Goal: Contribute content: Contribute content

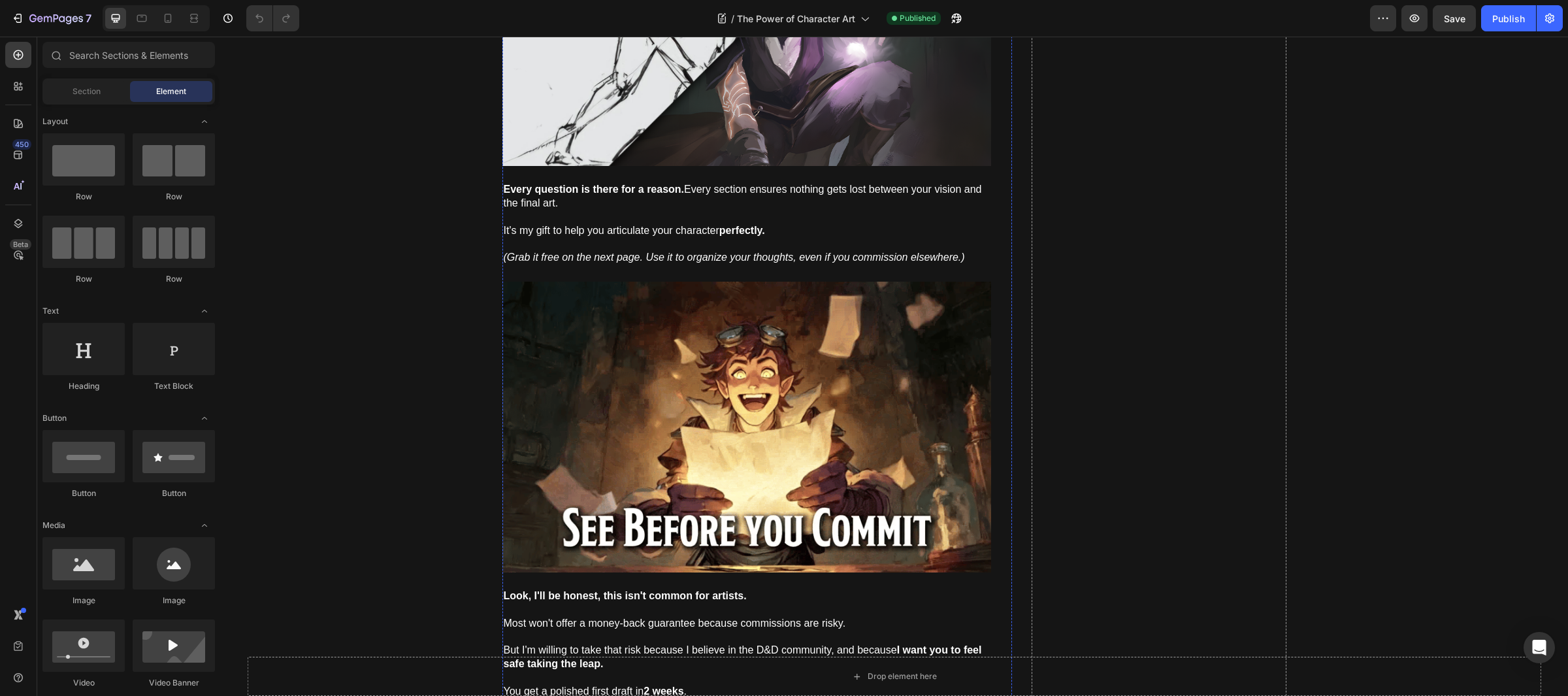
scroll to position [7460, 0]
click at [704, 396] on img at bounding box center [747, 426] width 489 height 291
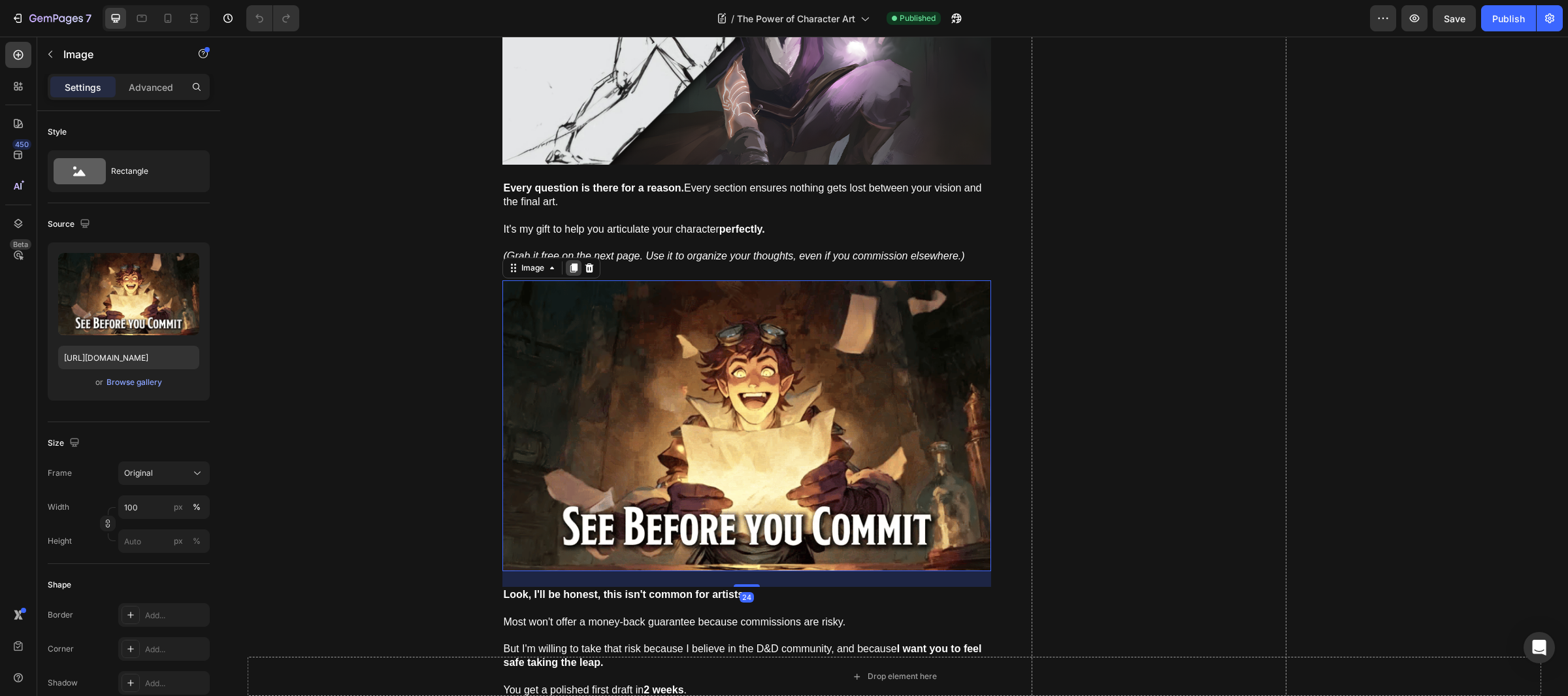
click at [568, 273] on icon at bounding box center [574, 268] width 11 height 11
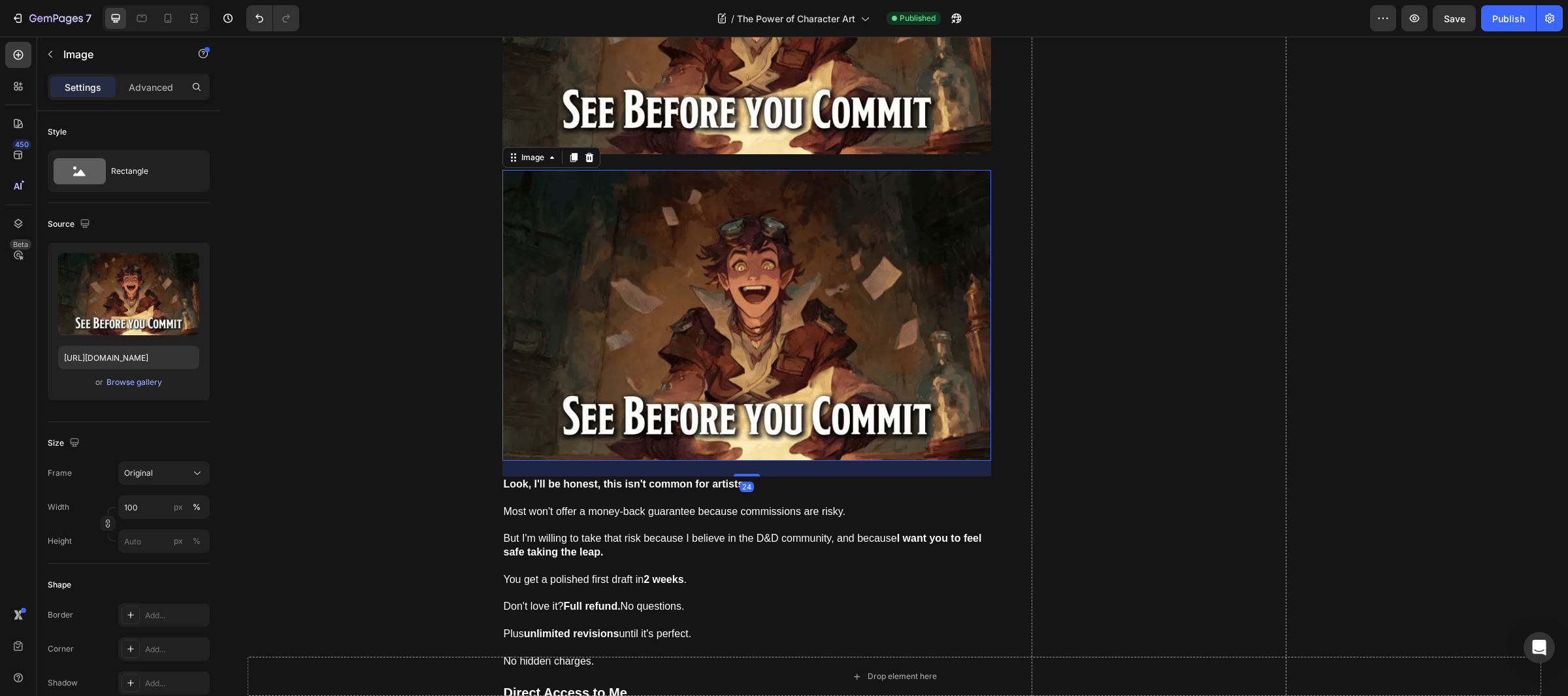
scroll to position [7677, 0]
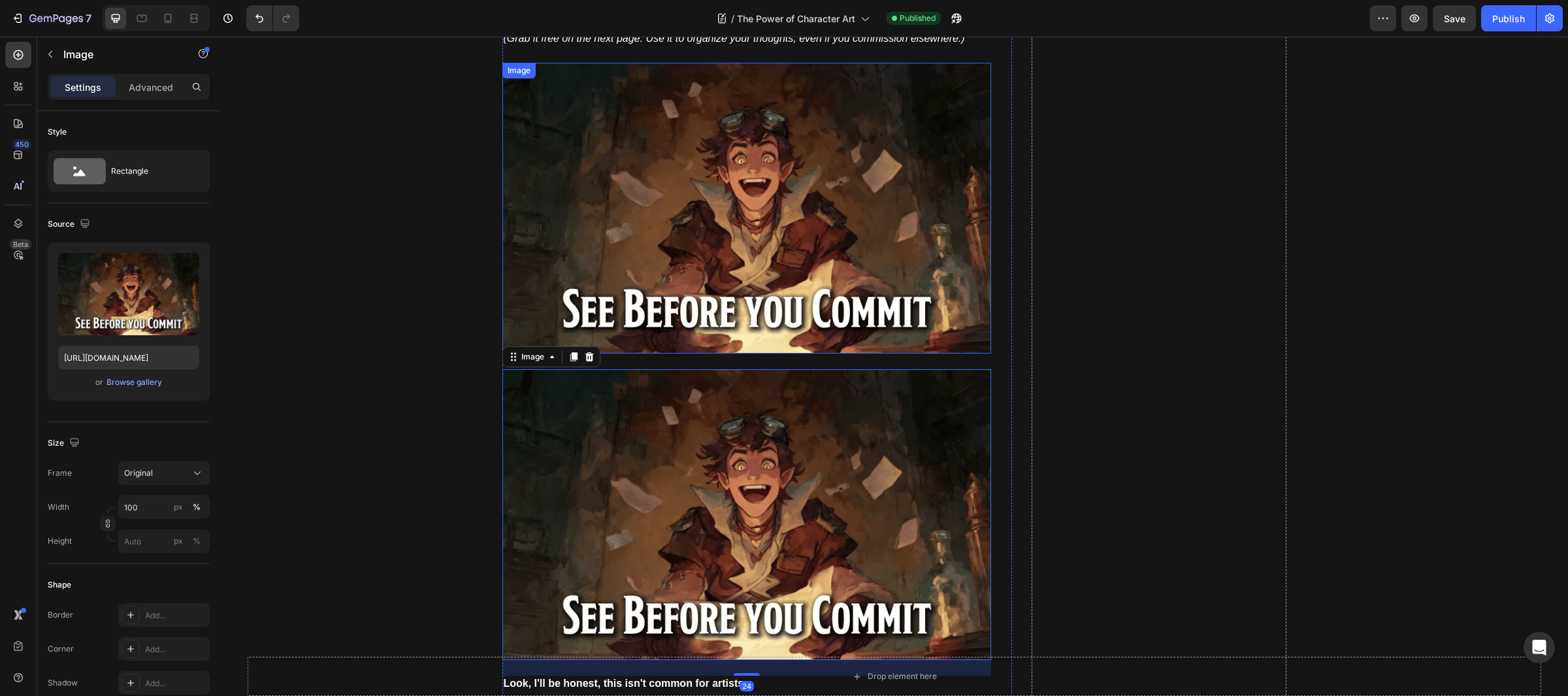
click at [710, 258] on img at bounding box center [747, 208] width 489 height 291
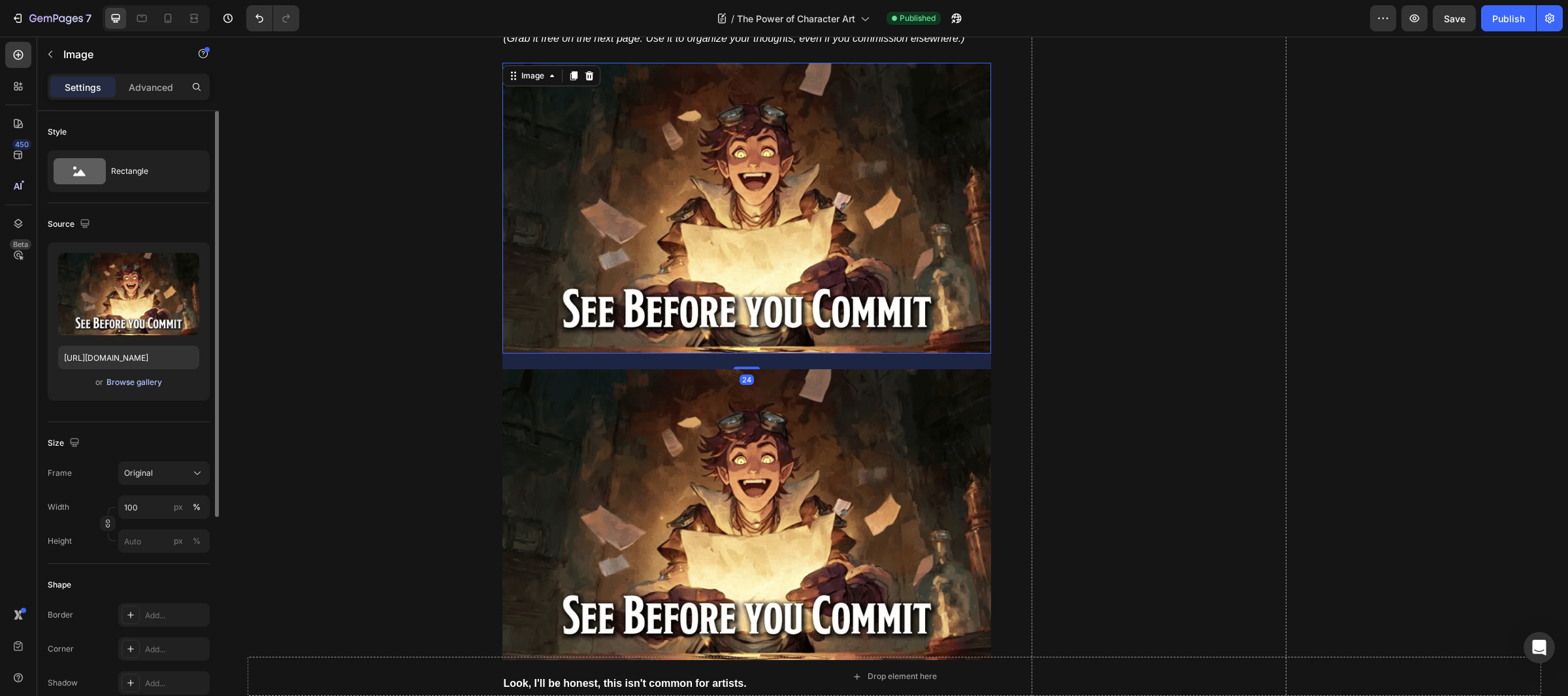
click at [124, 380] on div "Browse gallery" at bounding box center [134, 382] width 55 height 12
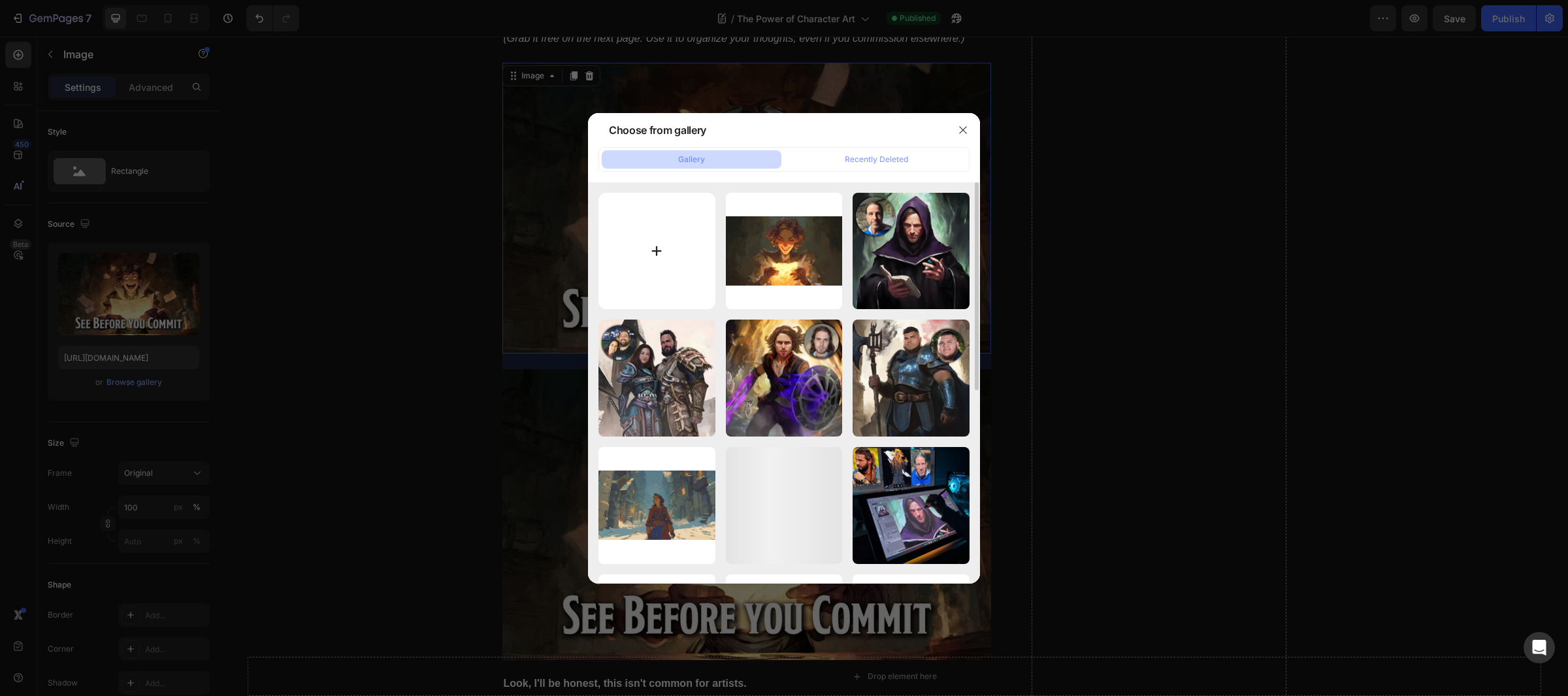
click at [641, 231] on input "file" at bounding box center [657, 251] width 117 height 117
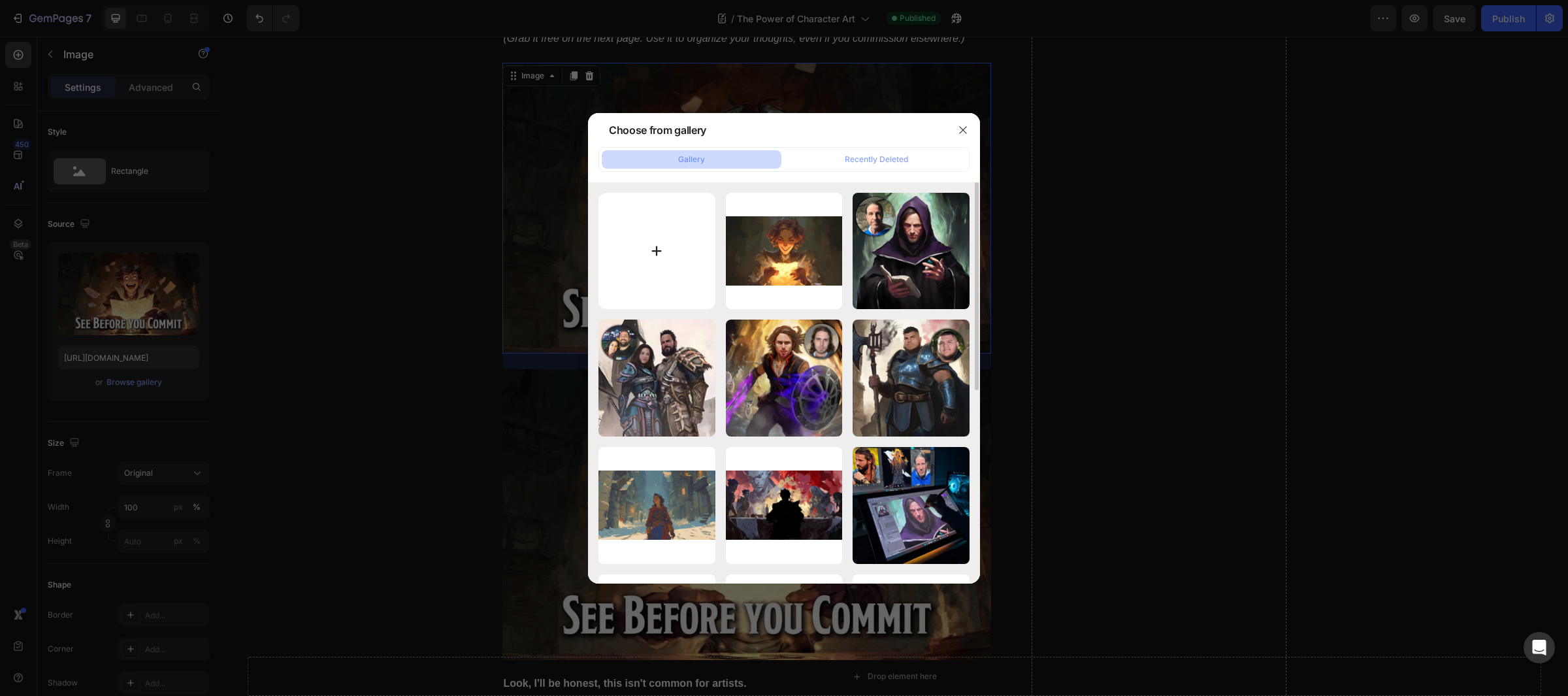
type input "C:\fakepath\Blueprint Feedback FF.webp"
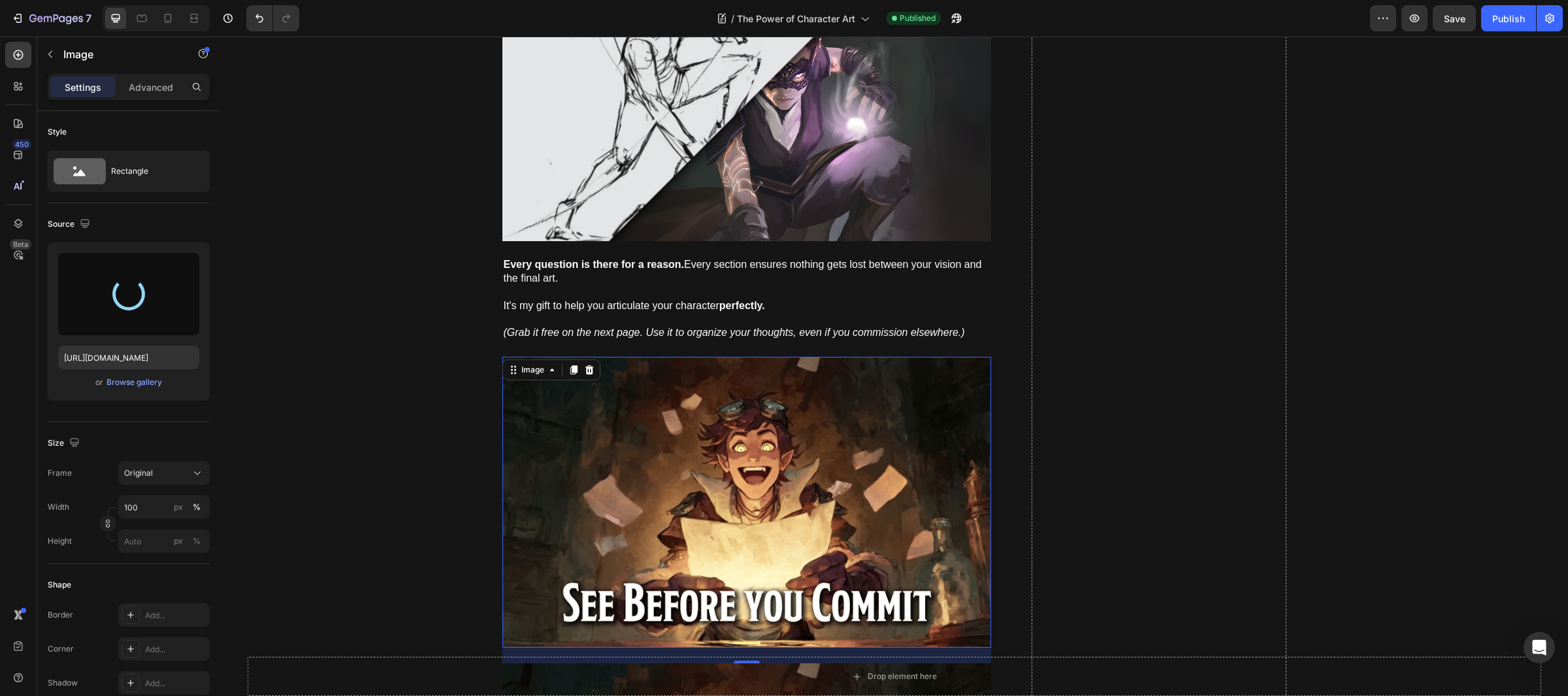
scroll to position [7370, 0]
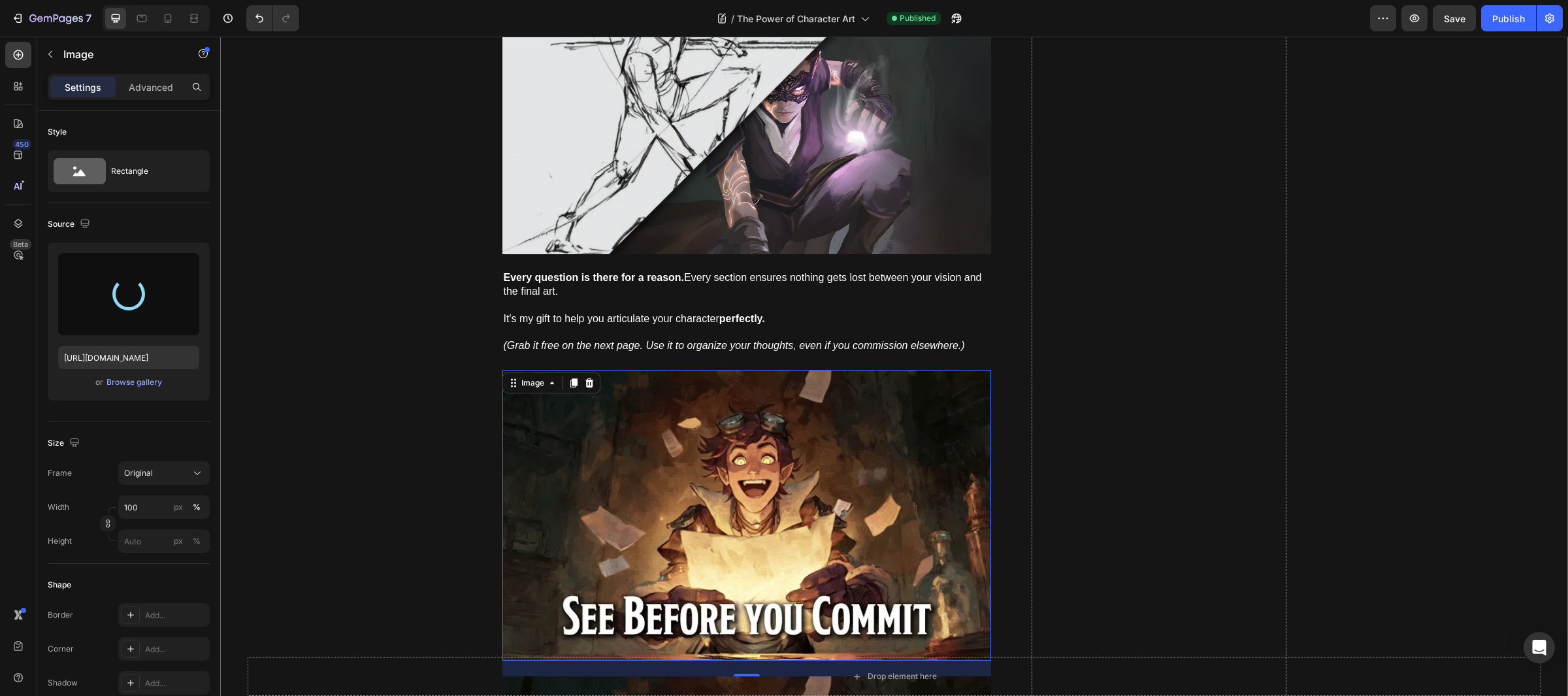
type input "[URL][DOMAIN_NAME]"
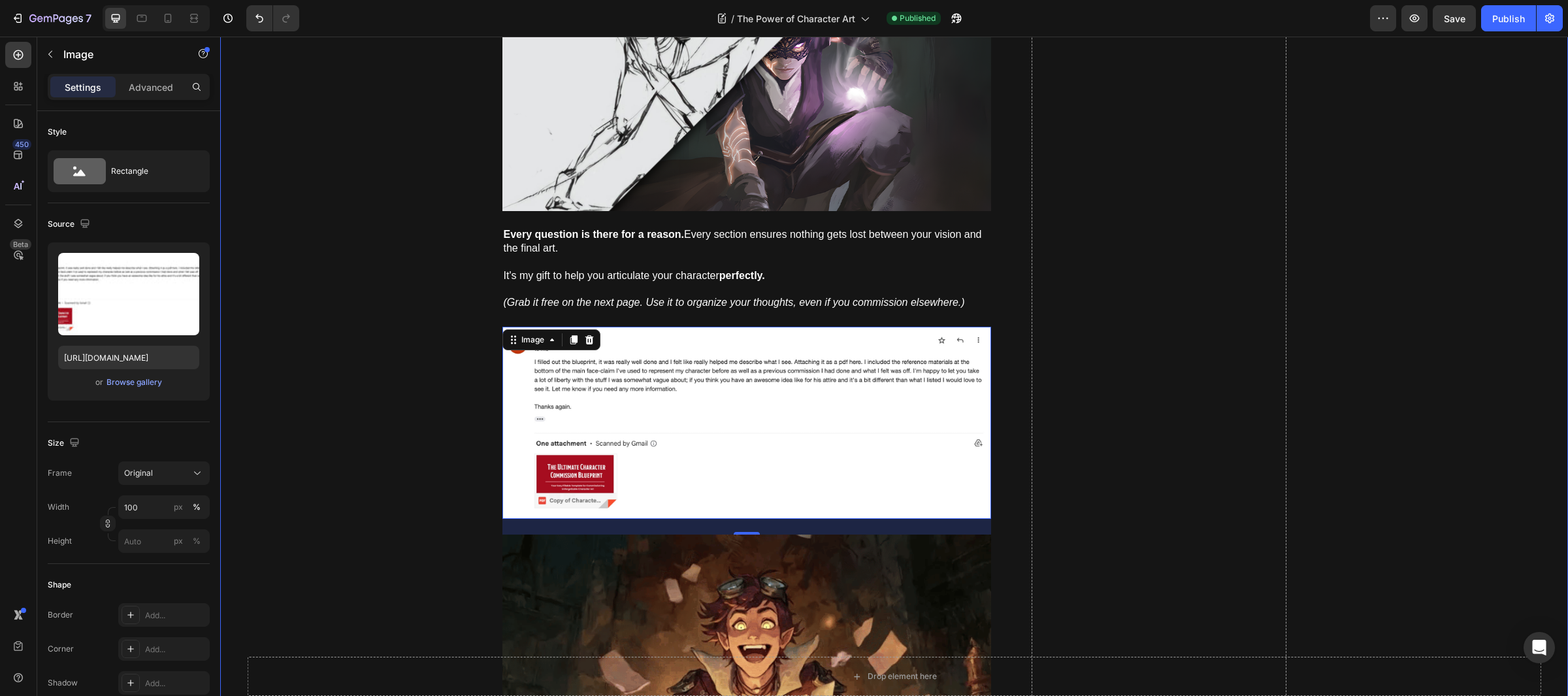
scroll to position [7470, 0]
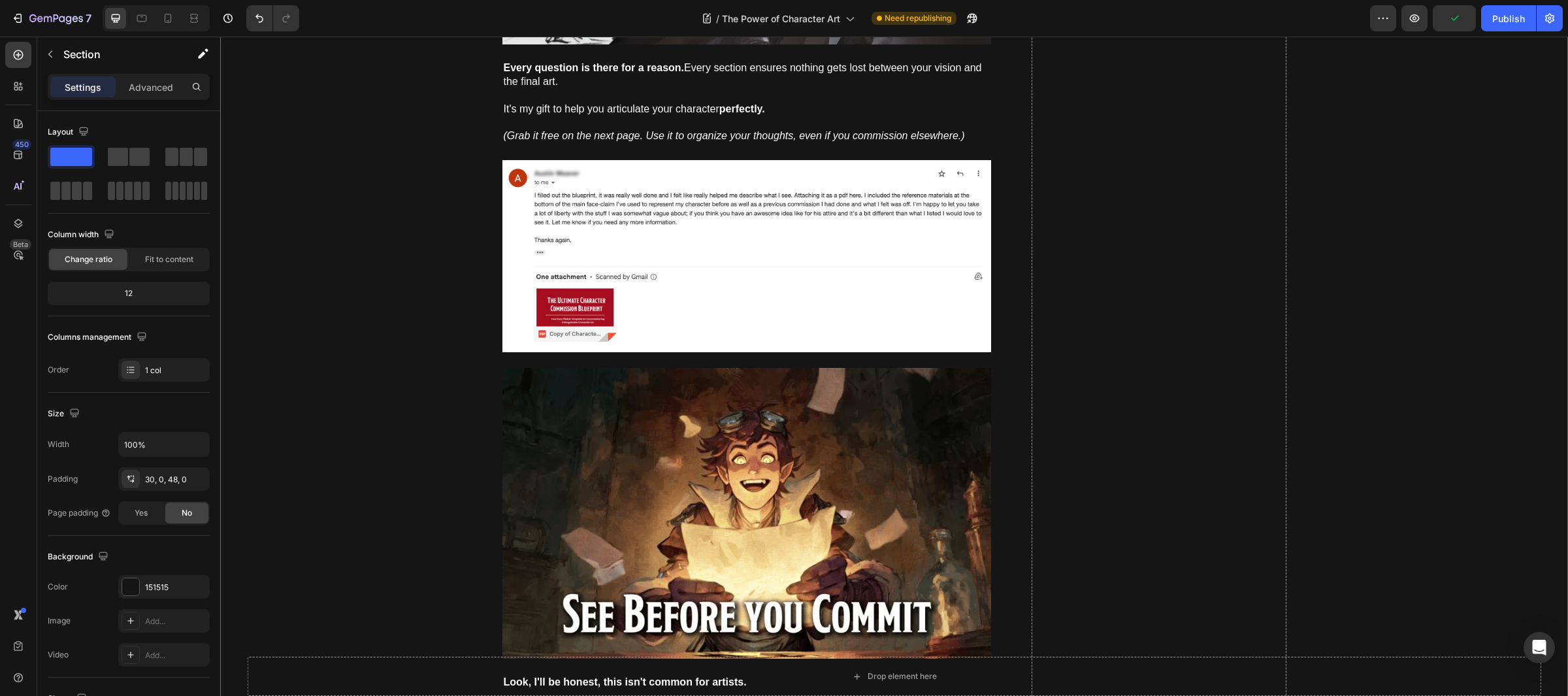
scroll to position [7779, 0]
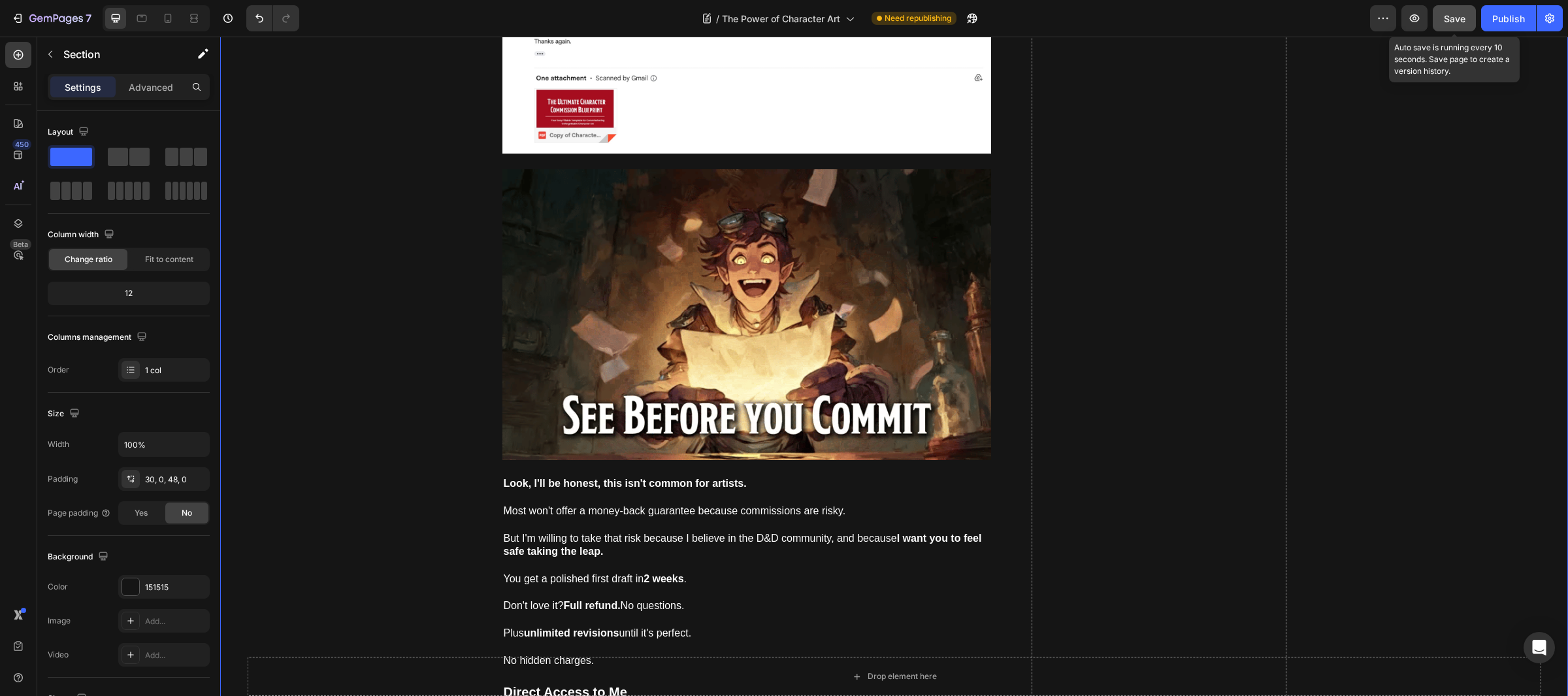
click at [1439, 25] on button "Save" at bounding box center [1454, 18] width 43 height 26
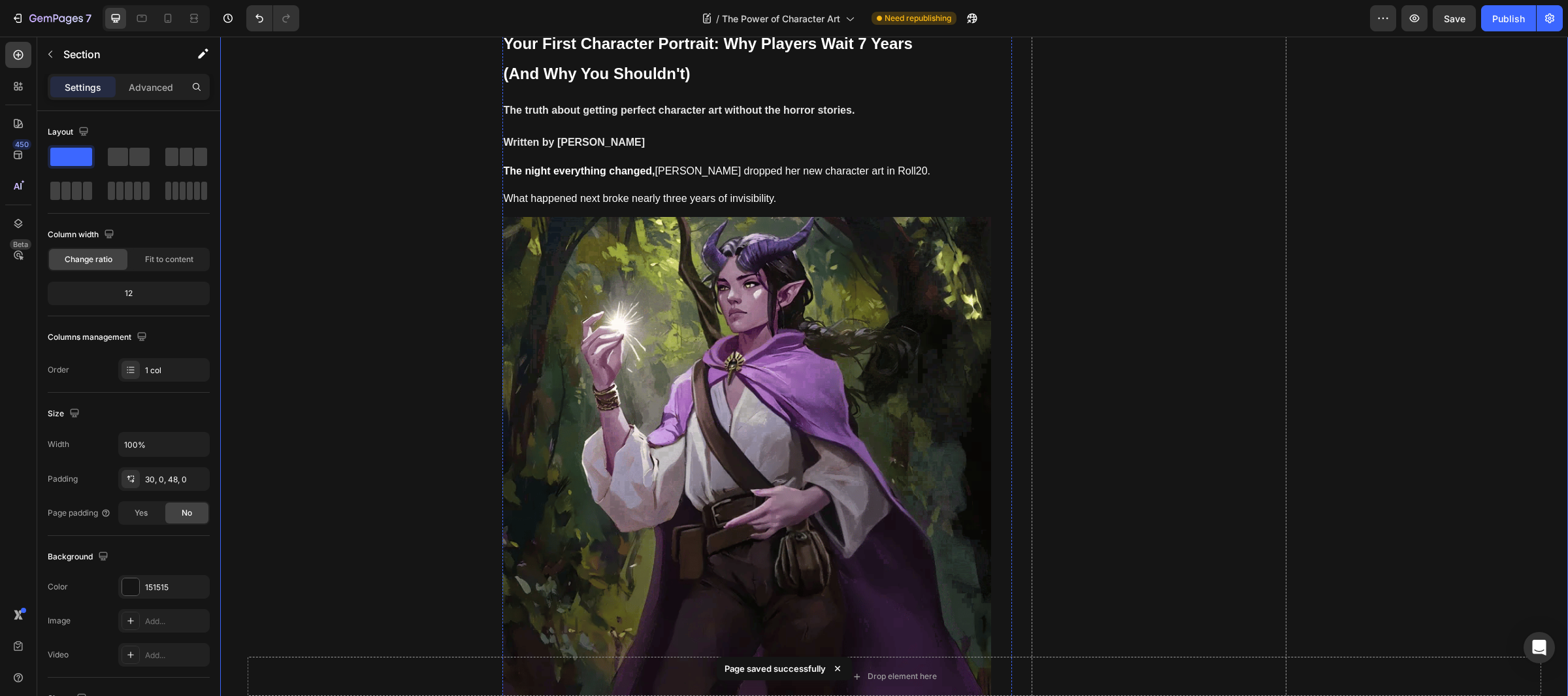
scroll to position [0, 0]
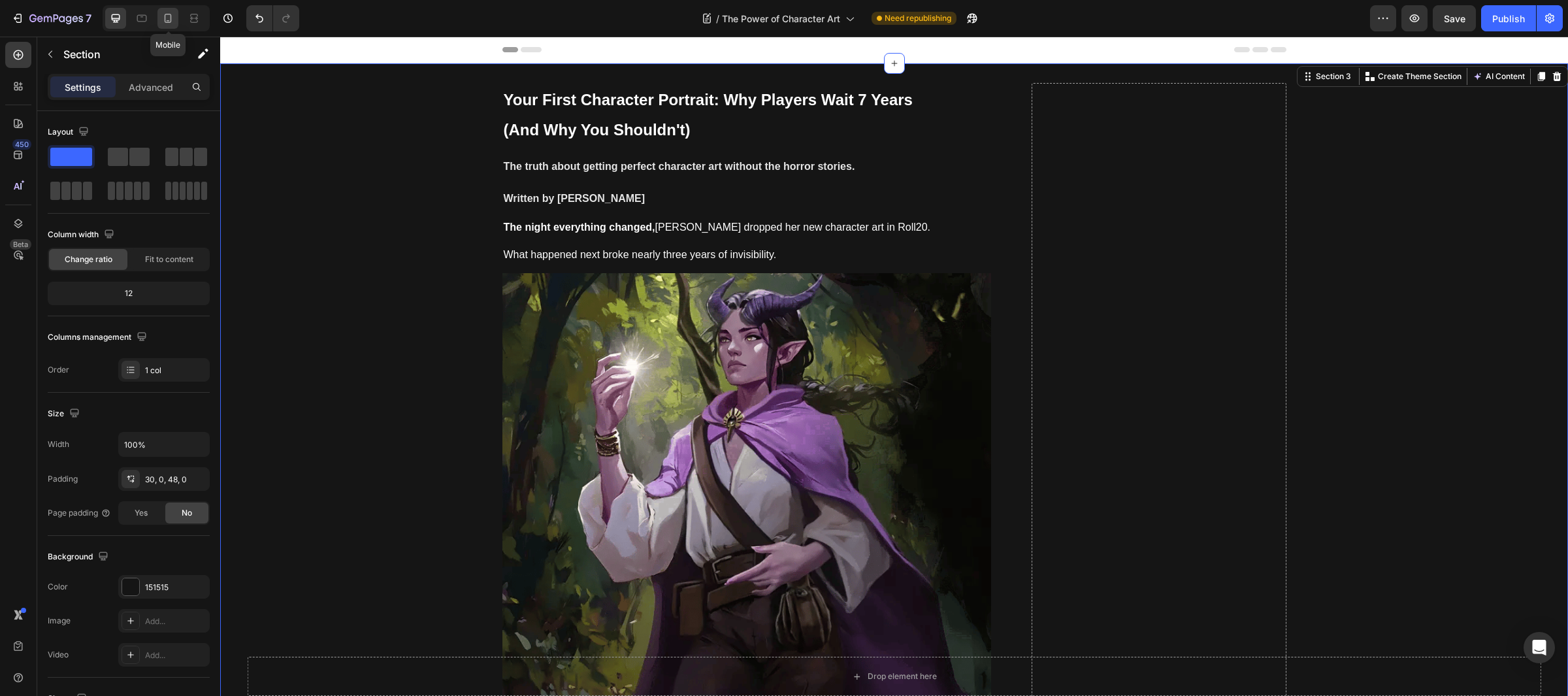
click at [167, 8] on div at bounding box center [167, 18] width 21 height 21
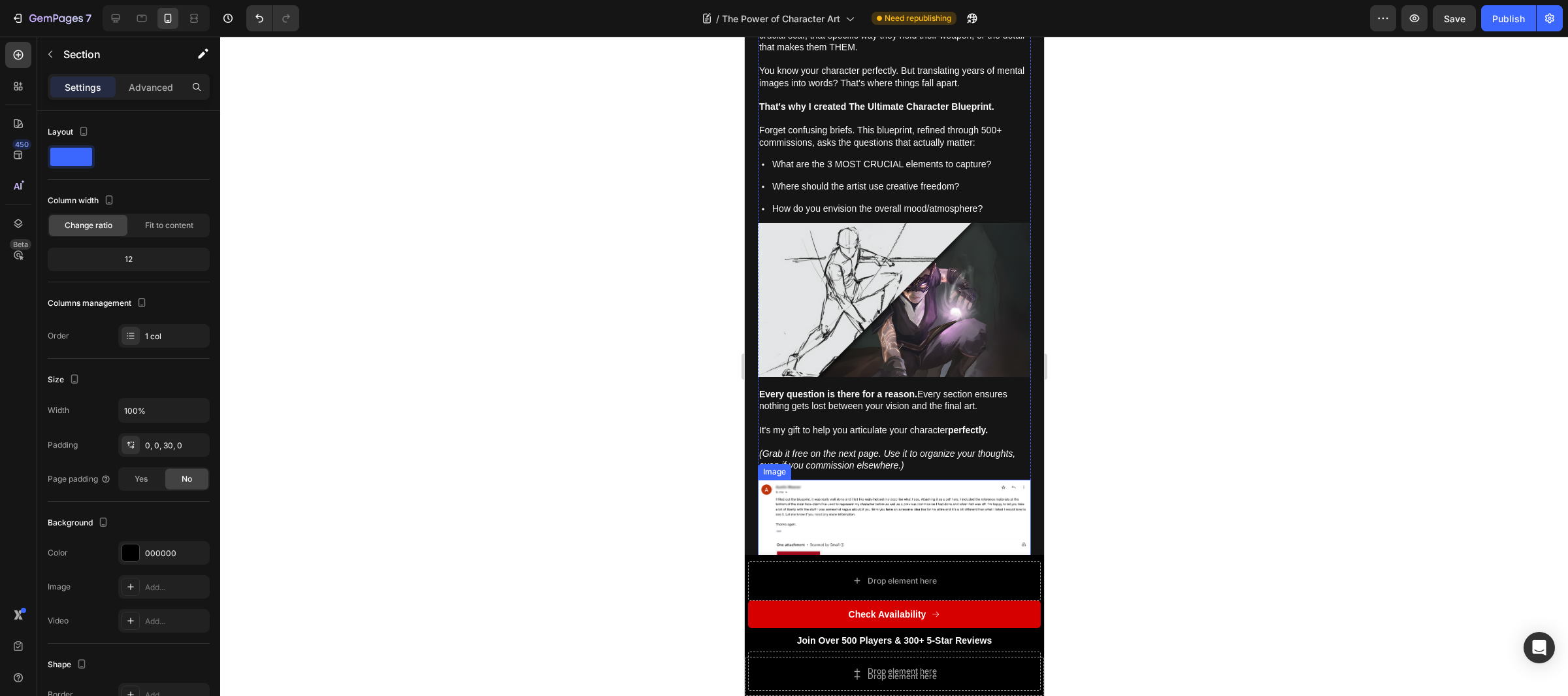
scroll to position [5013, 0]
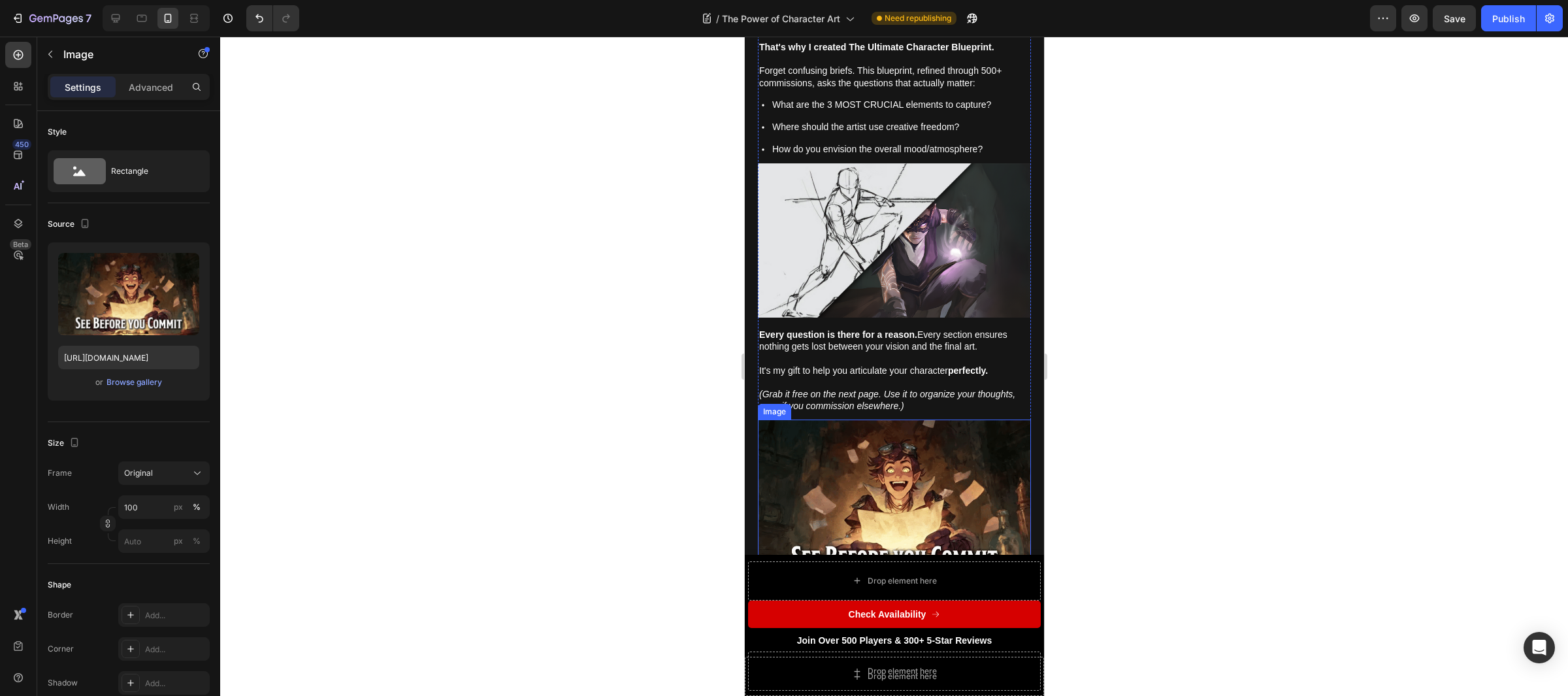
click at [853, 420] on img at bounding box center [894, 501] width 273 height 163
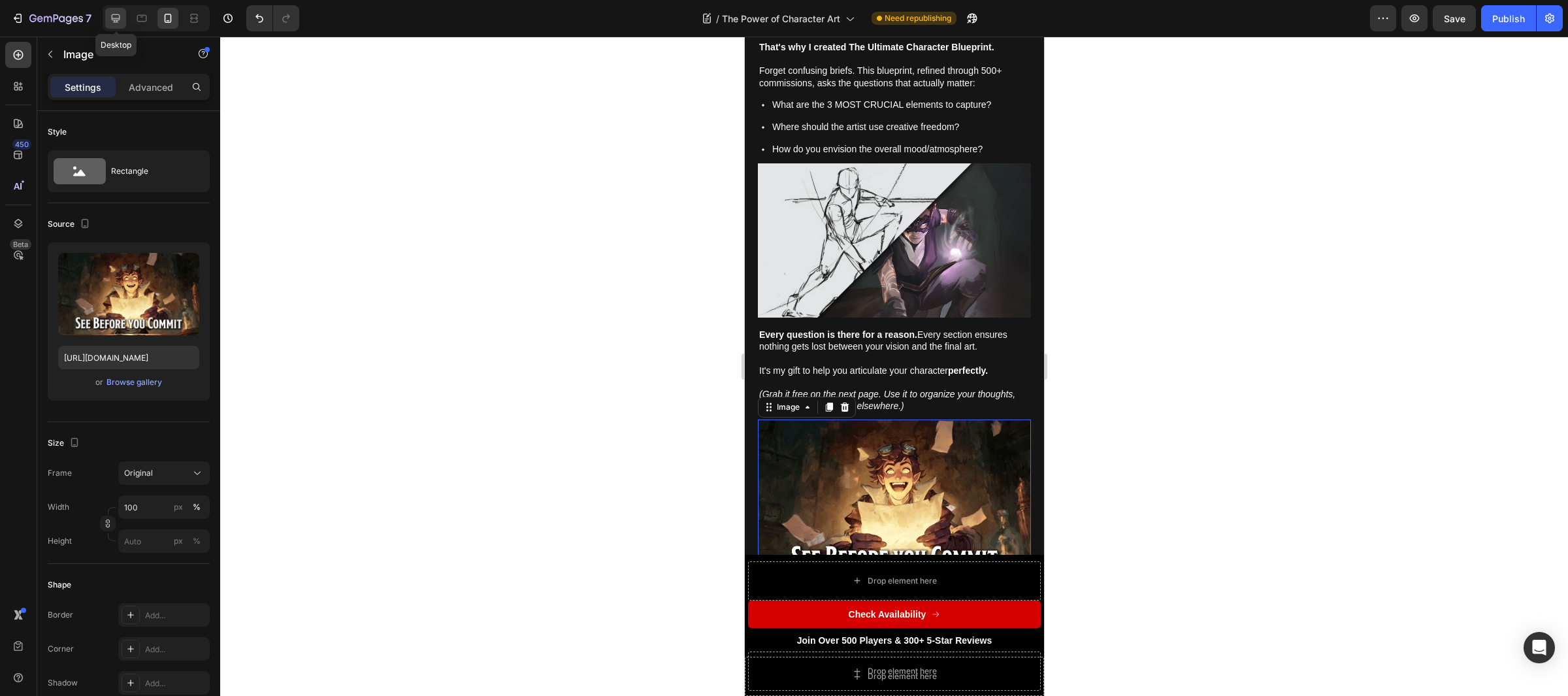
click at [111, 19] on icon at bounding box center [116, 19] width 13 height 13
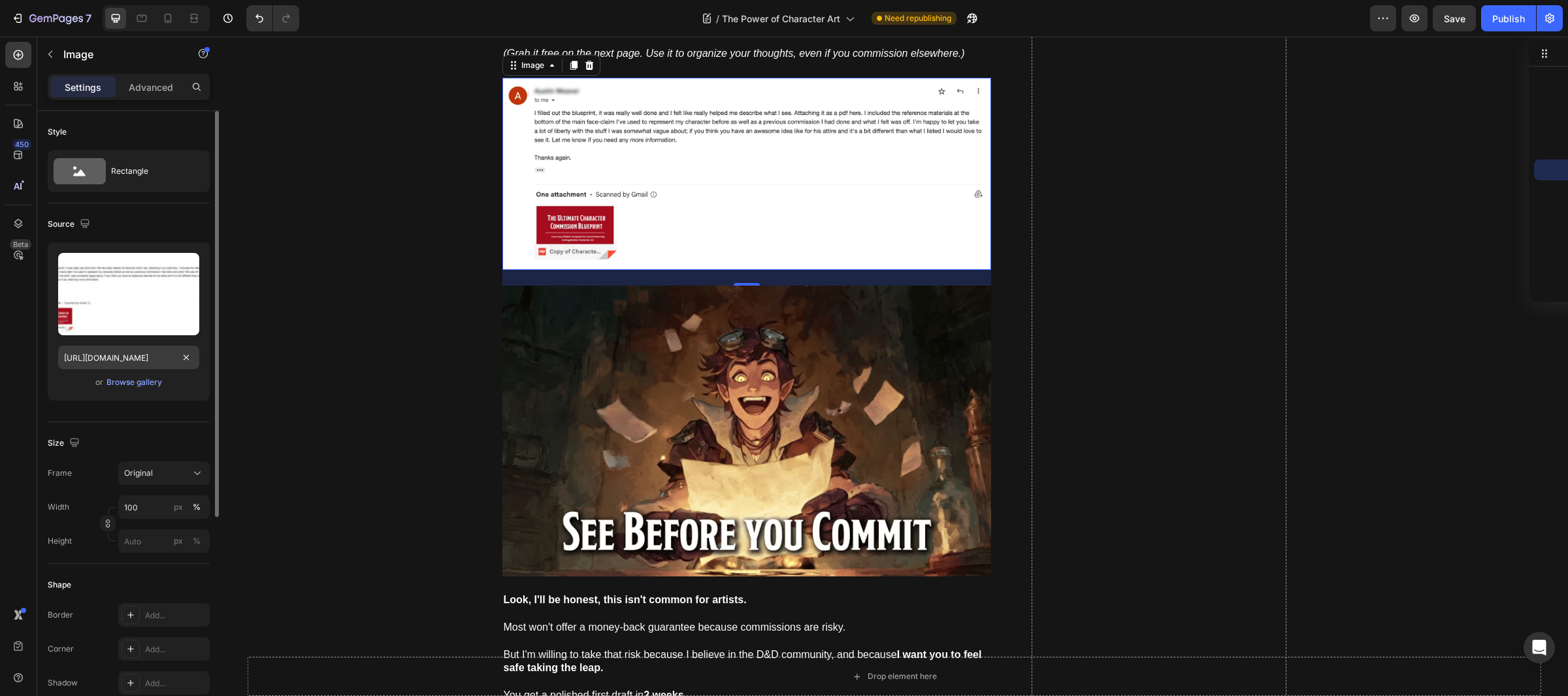
scroll to position [7663, 0]
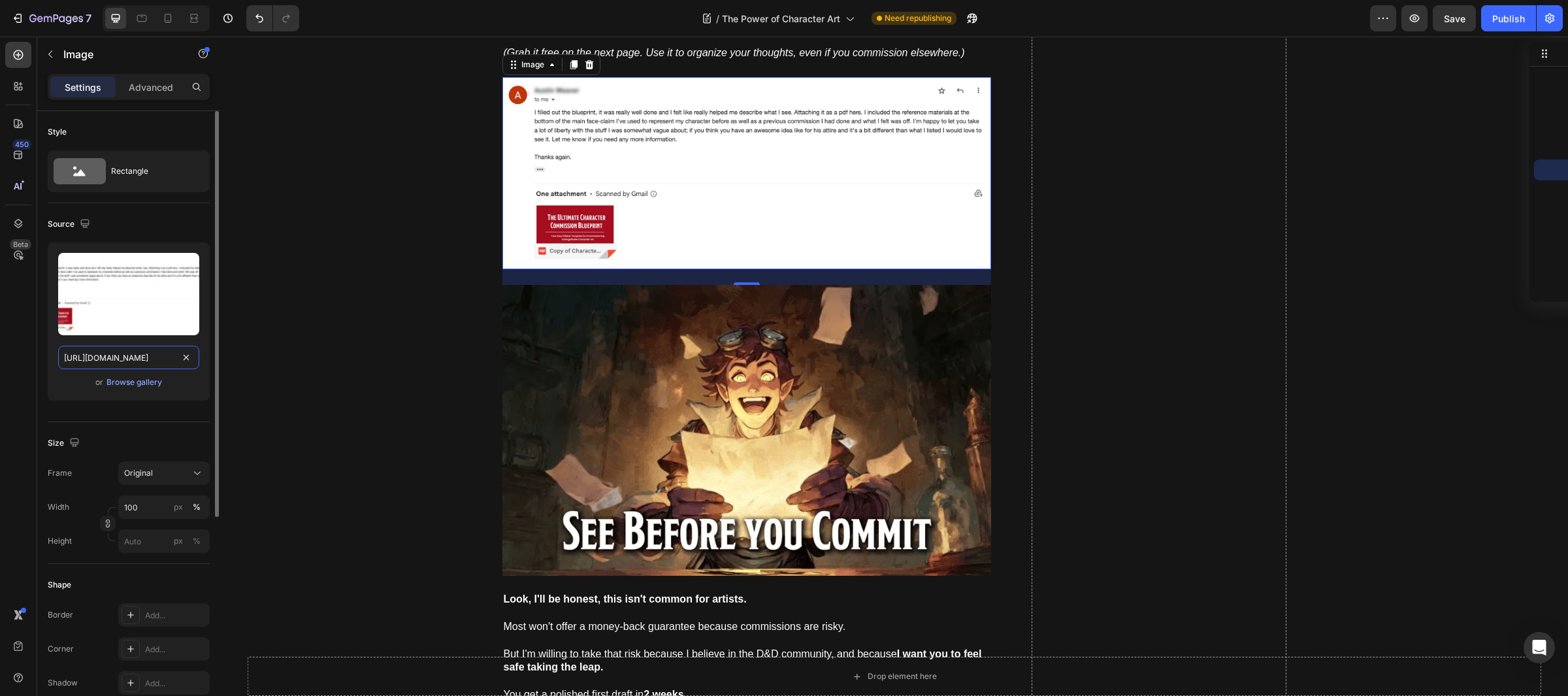
click at [163, 354] on input "[URL][DOMAIN_NAME]" at bounding box center [129, 357] width 141 height 23
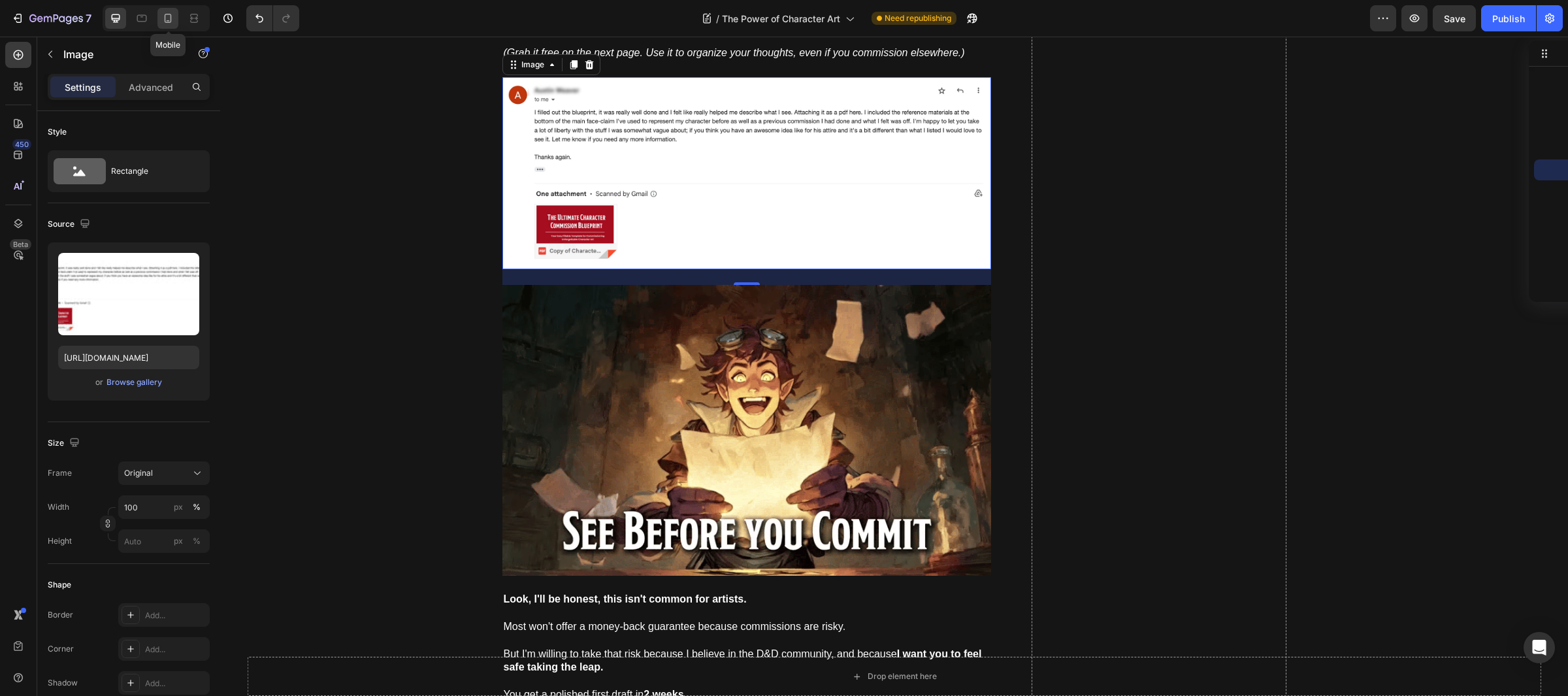
click at [169, 12] on icon at bounding box center [168, 19] width 13 height 13
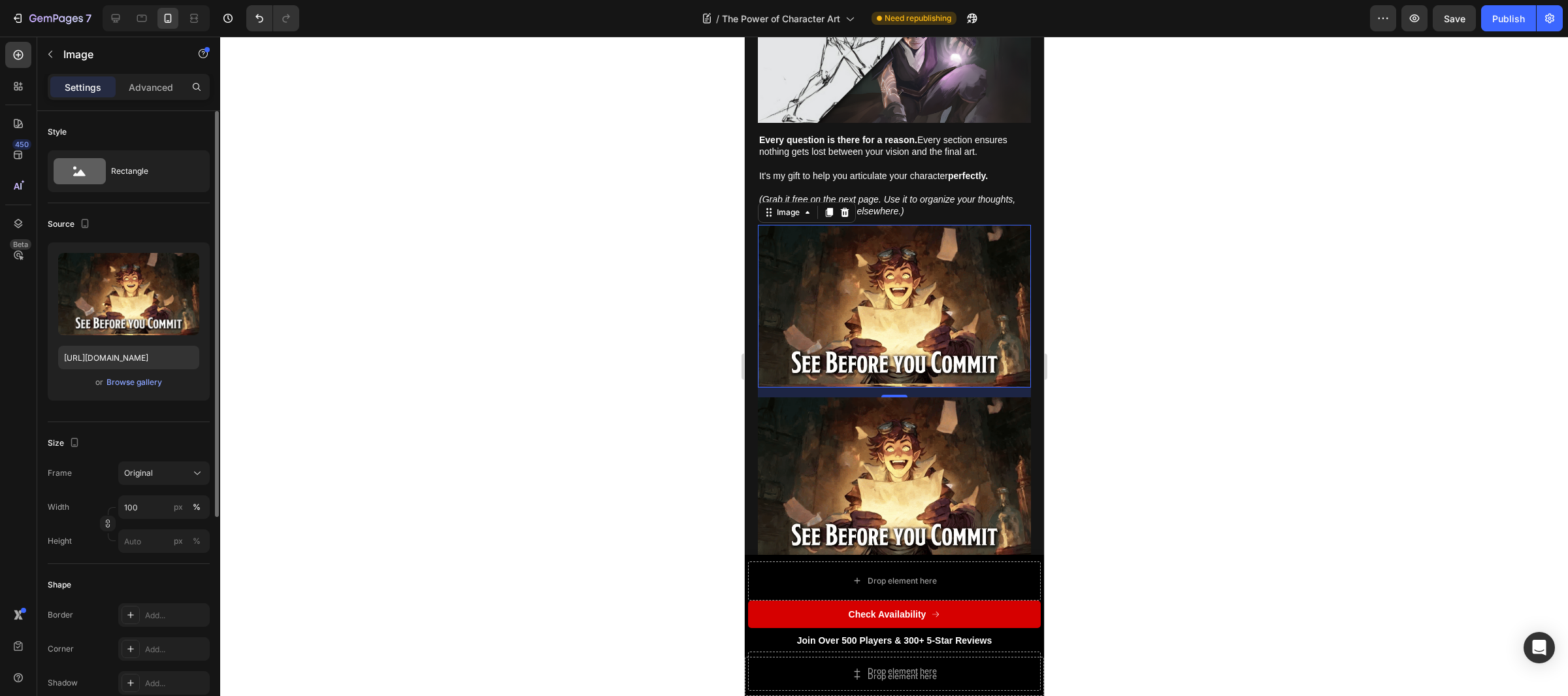
scroll to position [5267, 0]
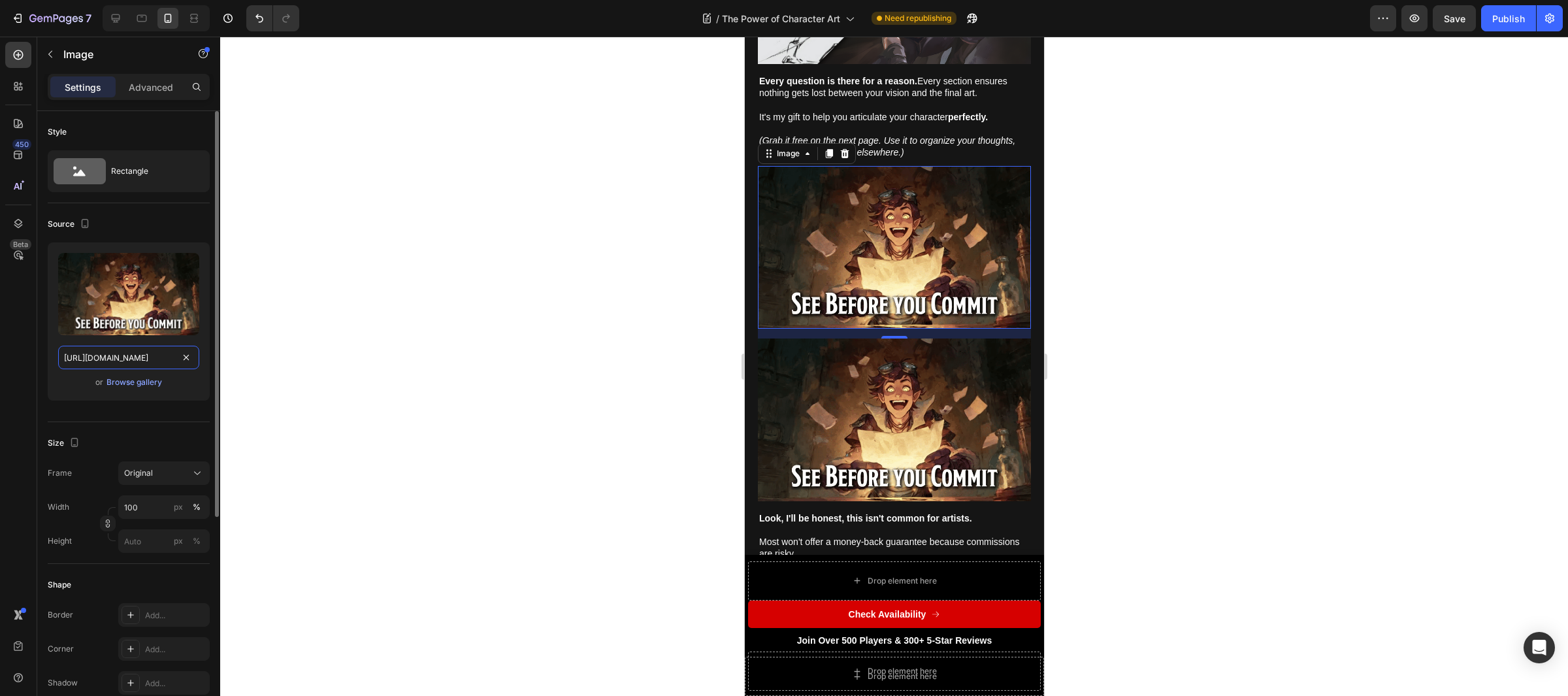
click at [93, 354] on input "[URL][DOMAIN_NAME]" at bounding box center [129, 357] width 141 height 23
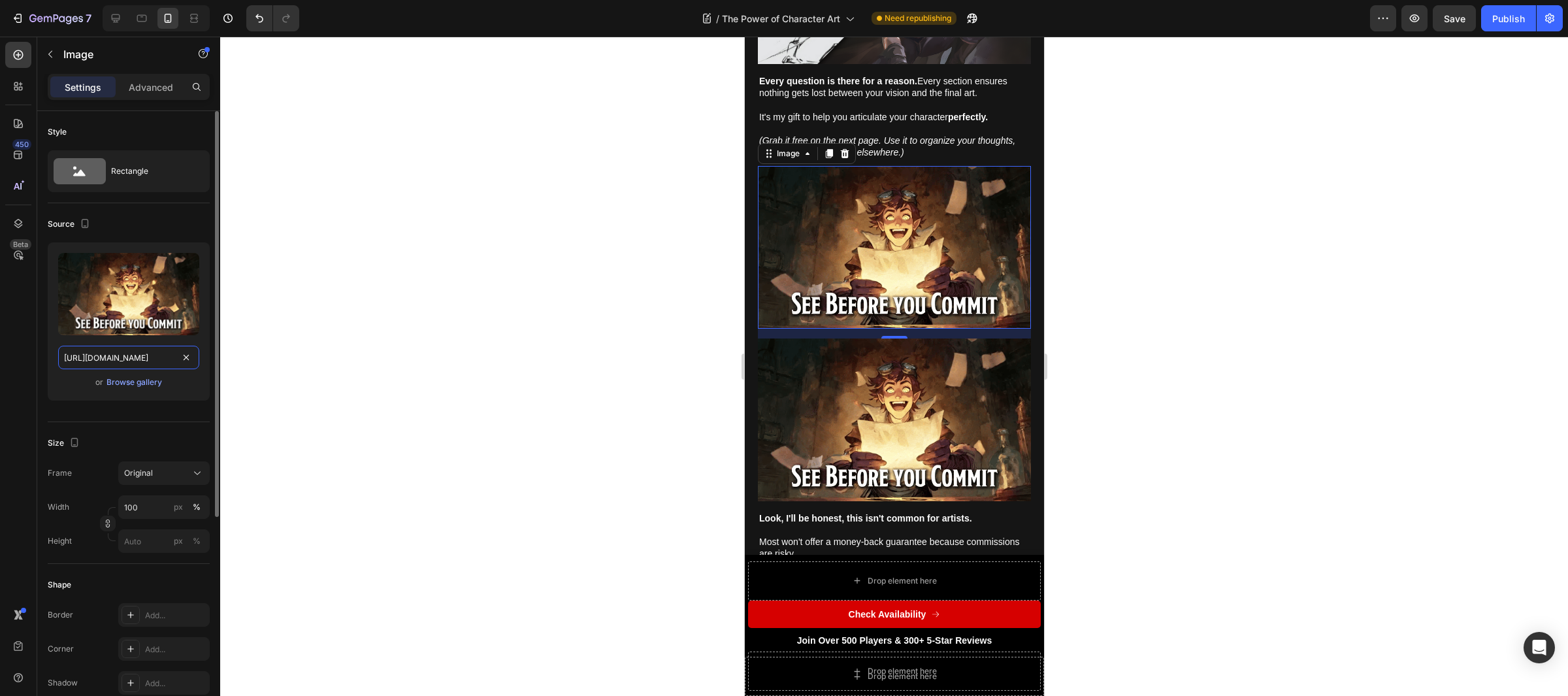
paste input "c27d749e-2ec1-4e44-9916-d73c23ffbe33"
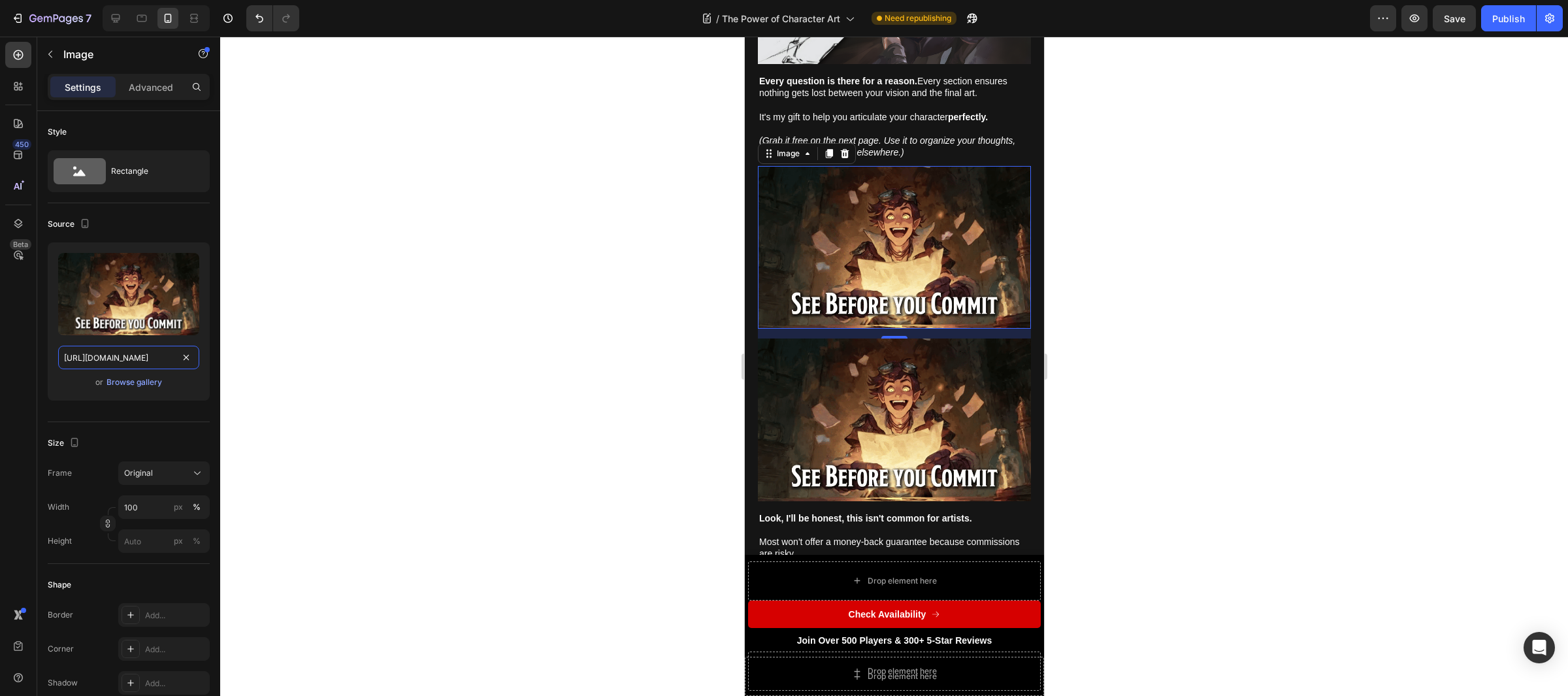
scroll to position [0, 405]
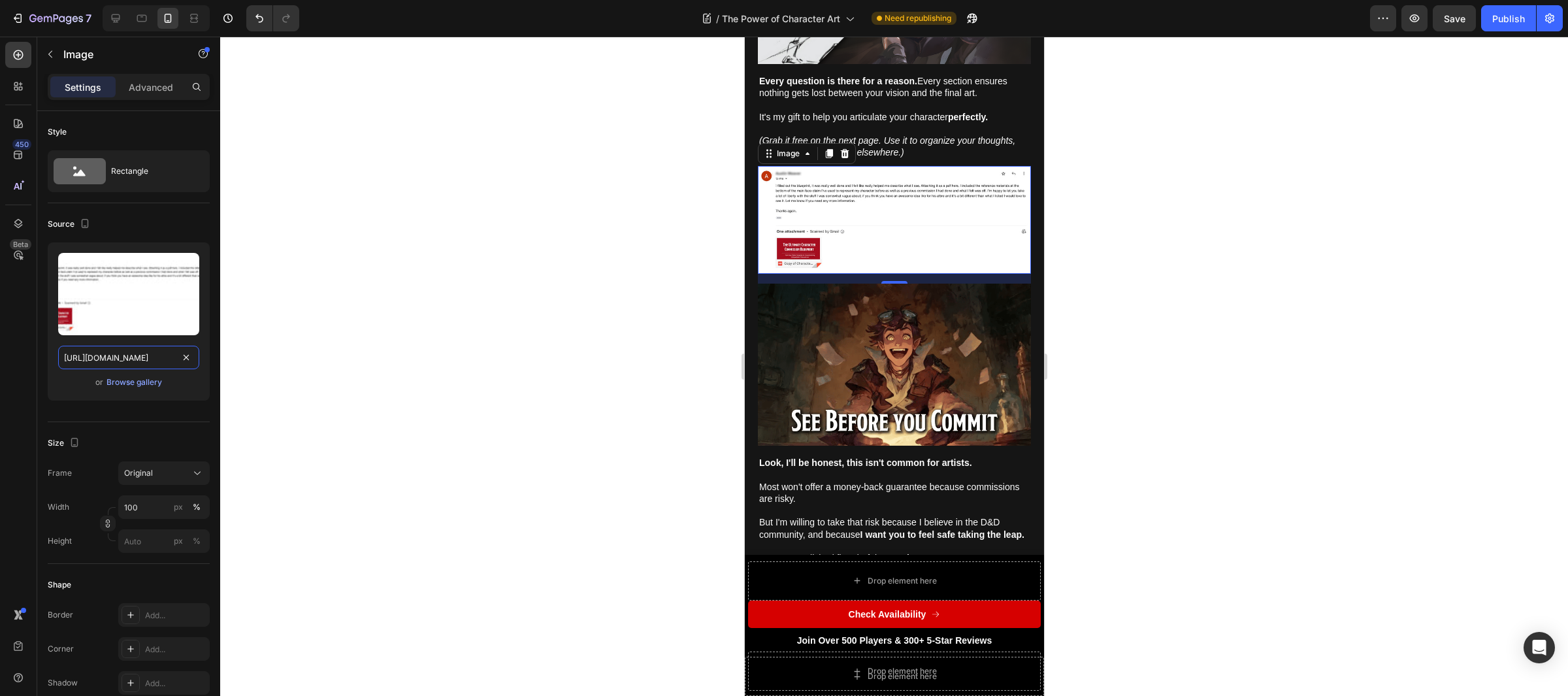
type input "[URL][DOMAIN_NAME]"
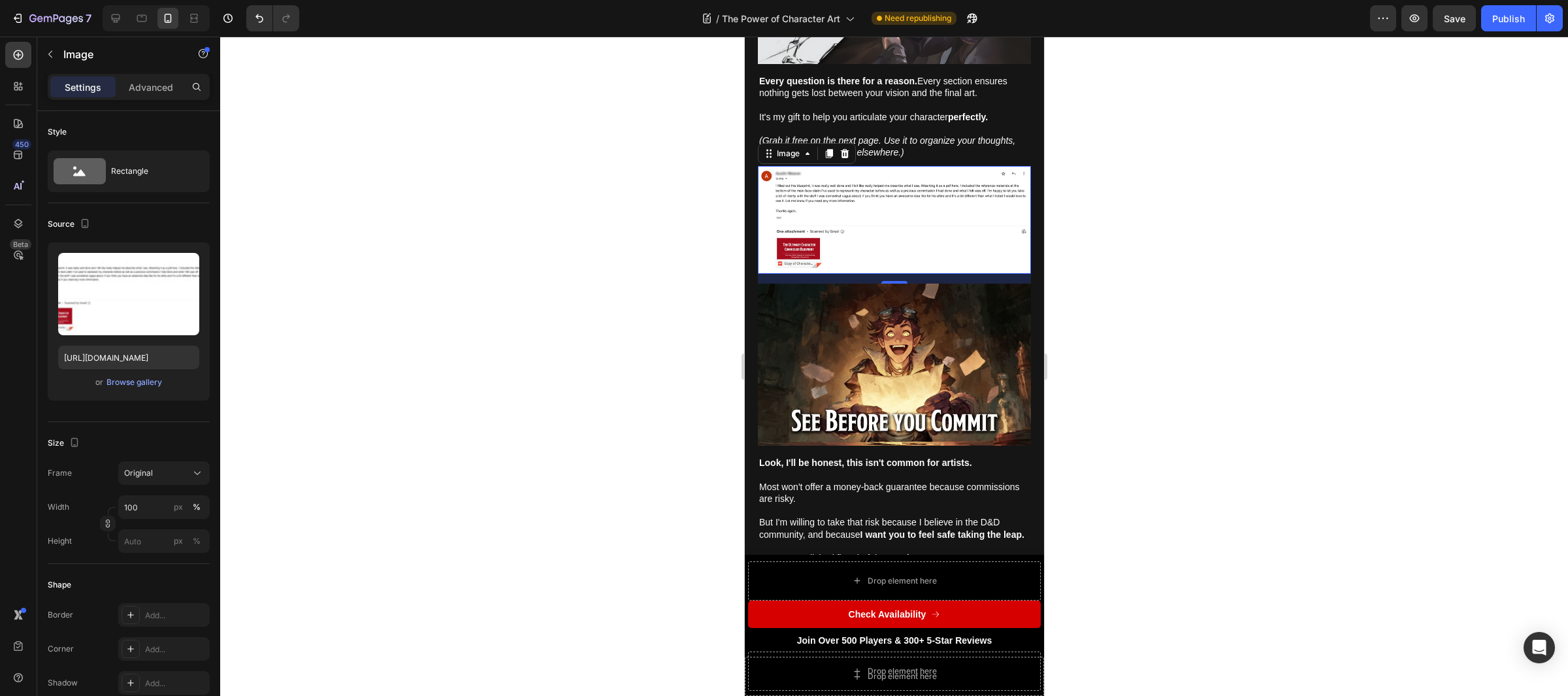
scroll to position [0, 0]
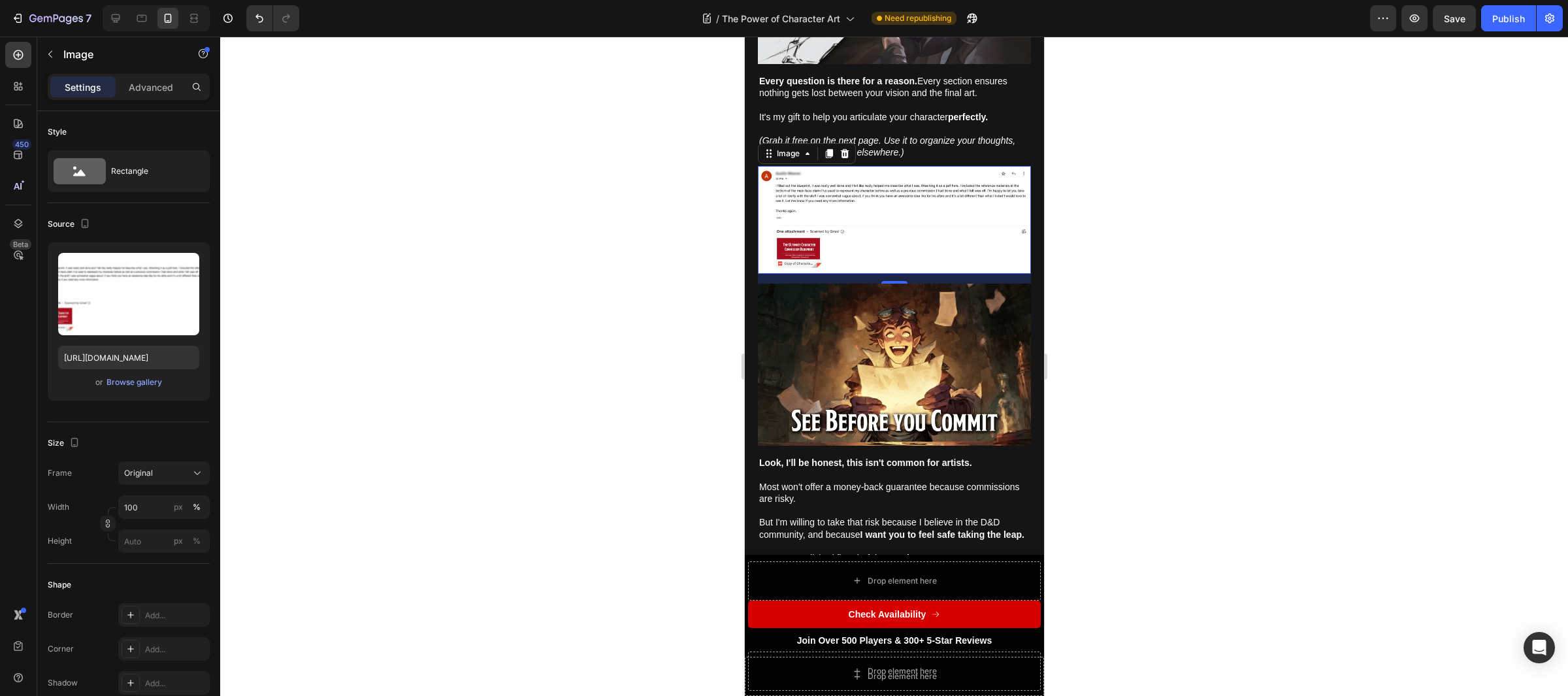
drag, startPoint x: 1342, startPoint y: 333, endPoint x: 1315, endPoint y: 326, distance: 27.9
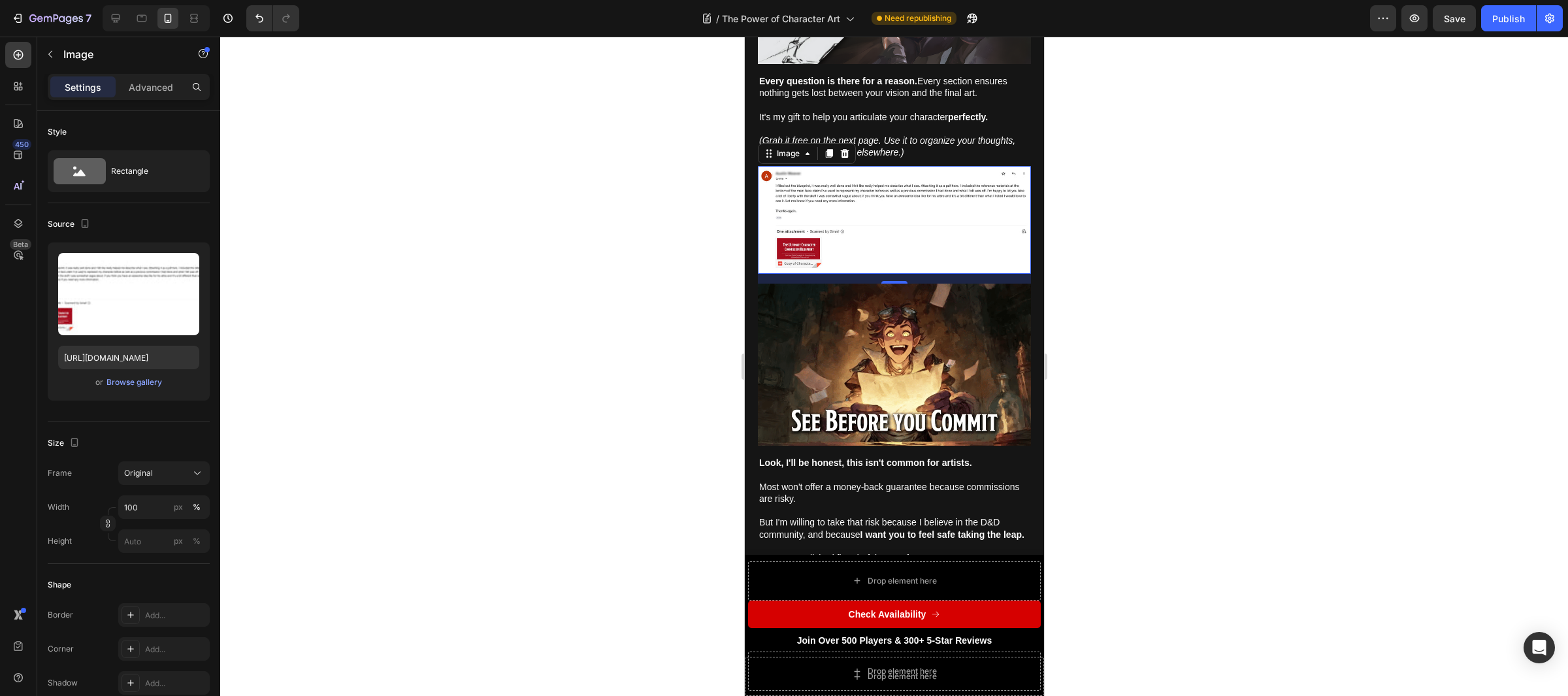
click at [1342, 333] on div at bounding box center [895, 366] width 1348 height 659
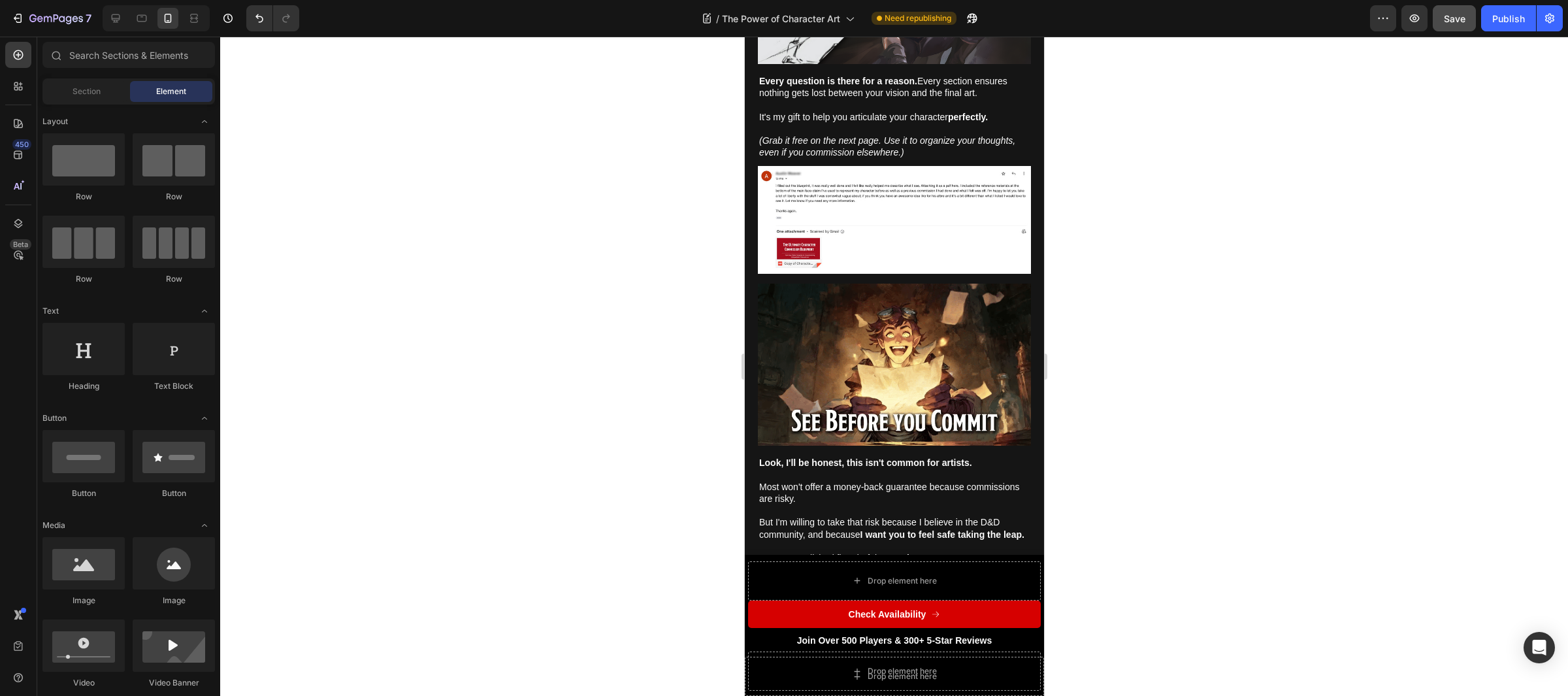
click at [1448, 25] on button "Save" at bounding box center [1454, 18] width 43 height 26
click at [1517, 25] on button "Publish" at bounding box center [1509, 18] width 55 height 26
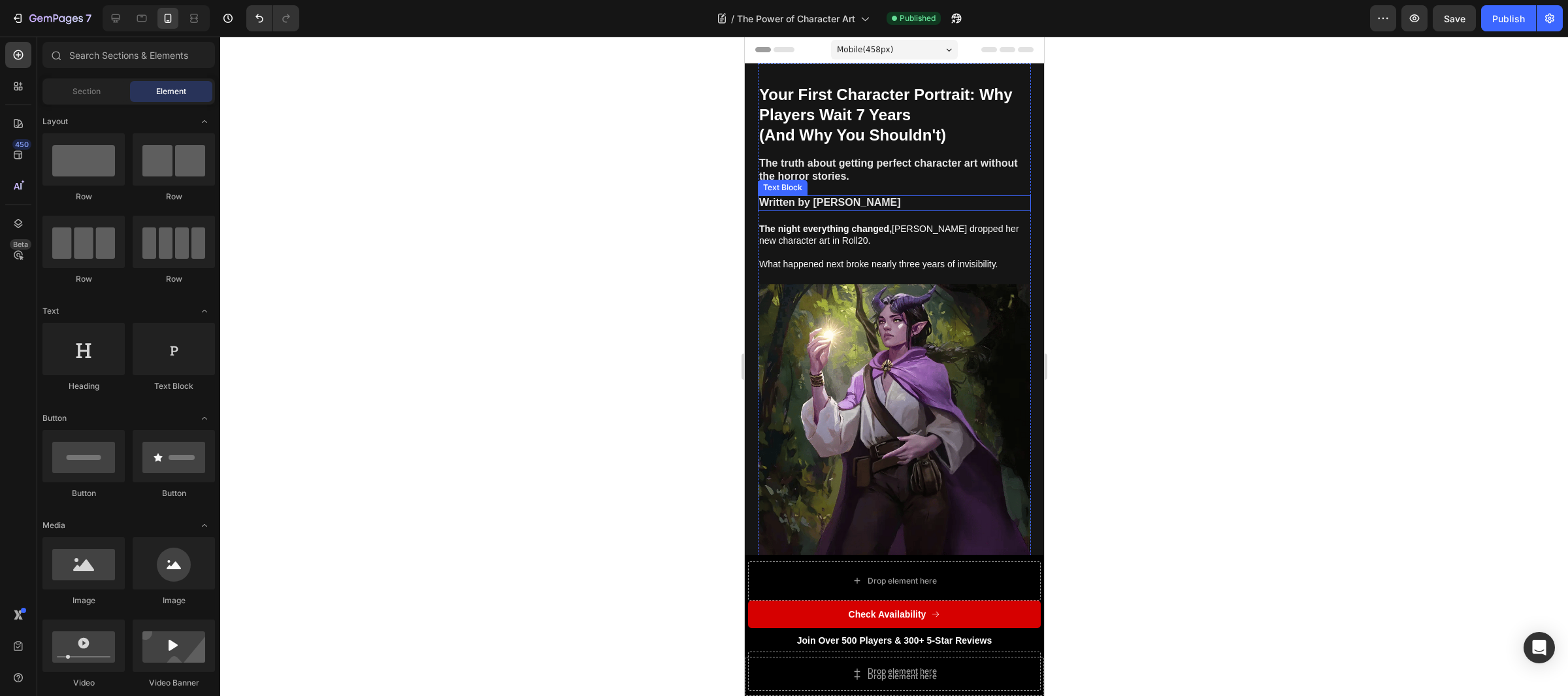
click at [874, 206] on p "Written by [PERSON_NAME]" at bounding box center [894, 203] width 270 height 13
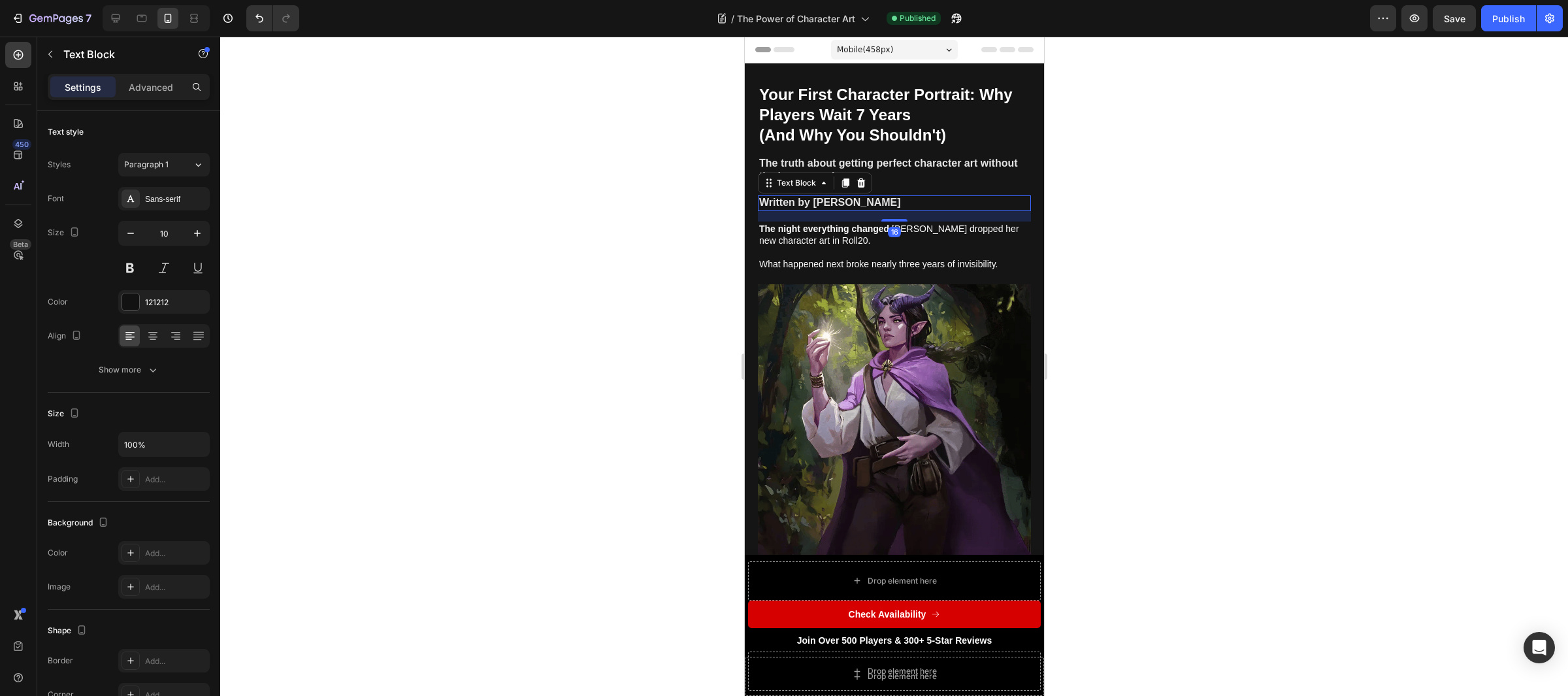
click at [795, 197] on strong "Written by [PERSON_NAME]" at bounding box center [829, 202] width 142 height 11
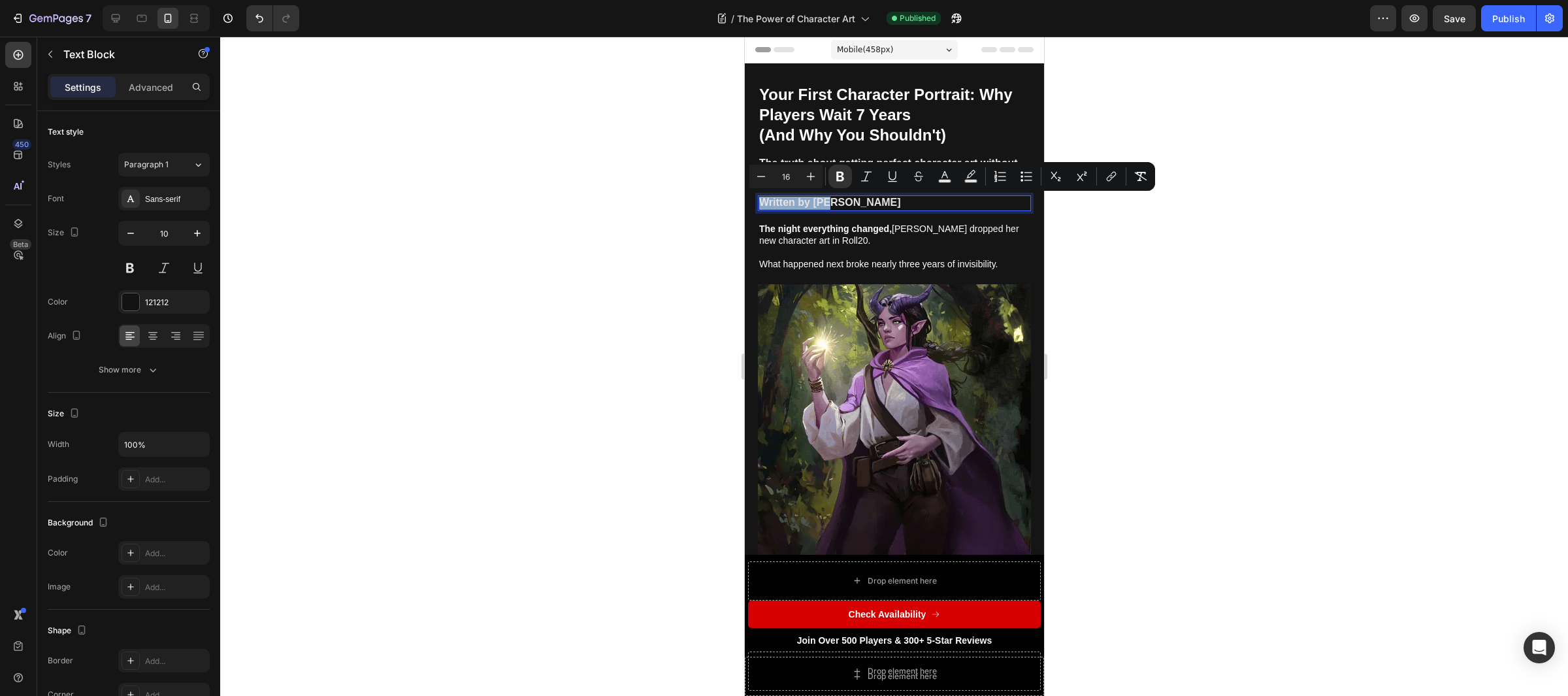
click at [795, 197] on strong "Written by [PERSON_NAME]" at bounding box center [829, 202] width 142 height 11
click at [766, 175] on icon "Editor contextual toolbar" at bounding box center [761, 176] width 13 height 13
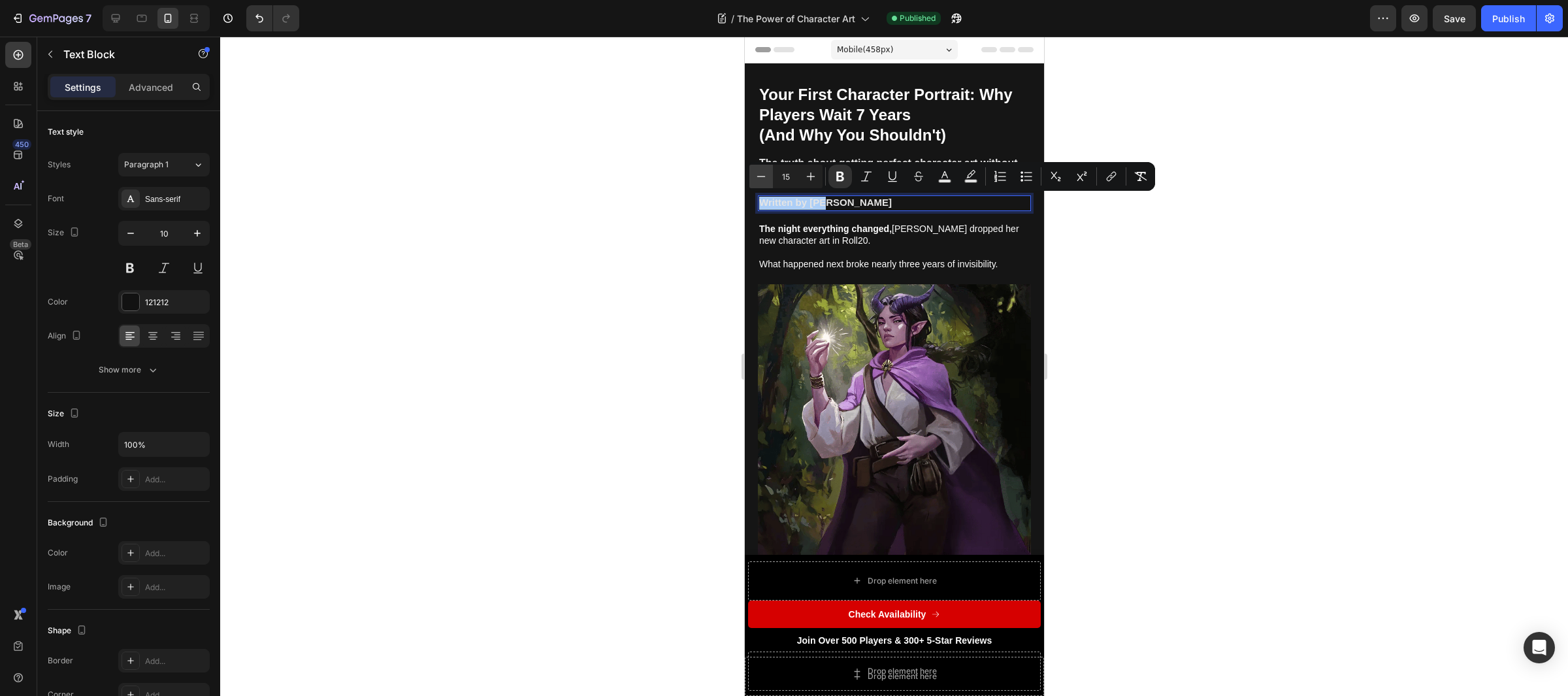
click at [766, 175] on icon "Editor contextual toolbar" at bounding box center [761, 176] width 13 height 13
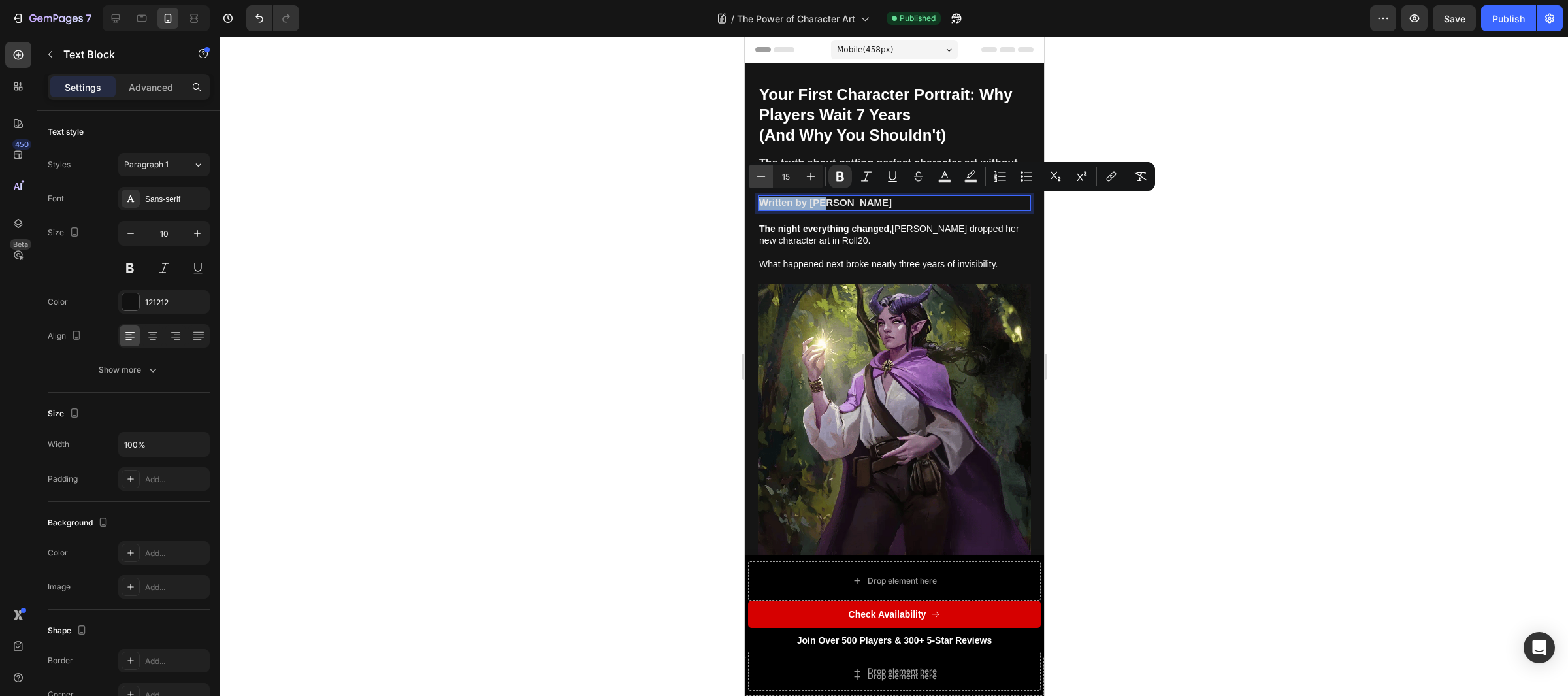
type input "14"
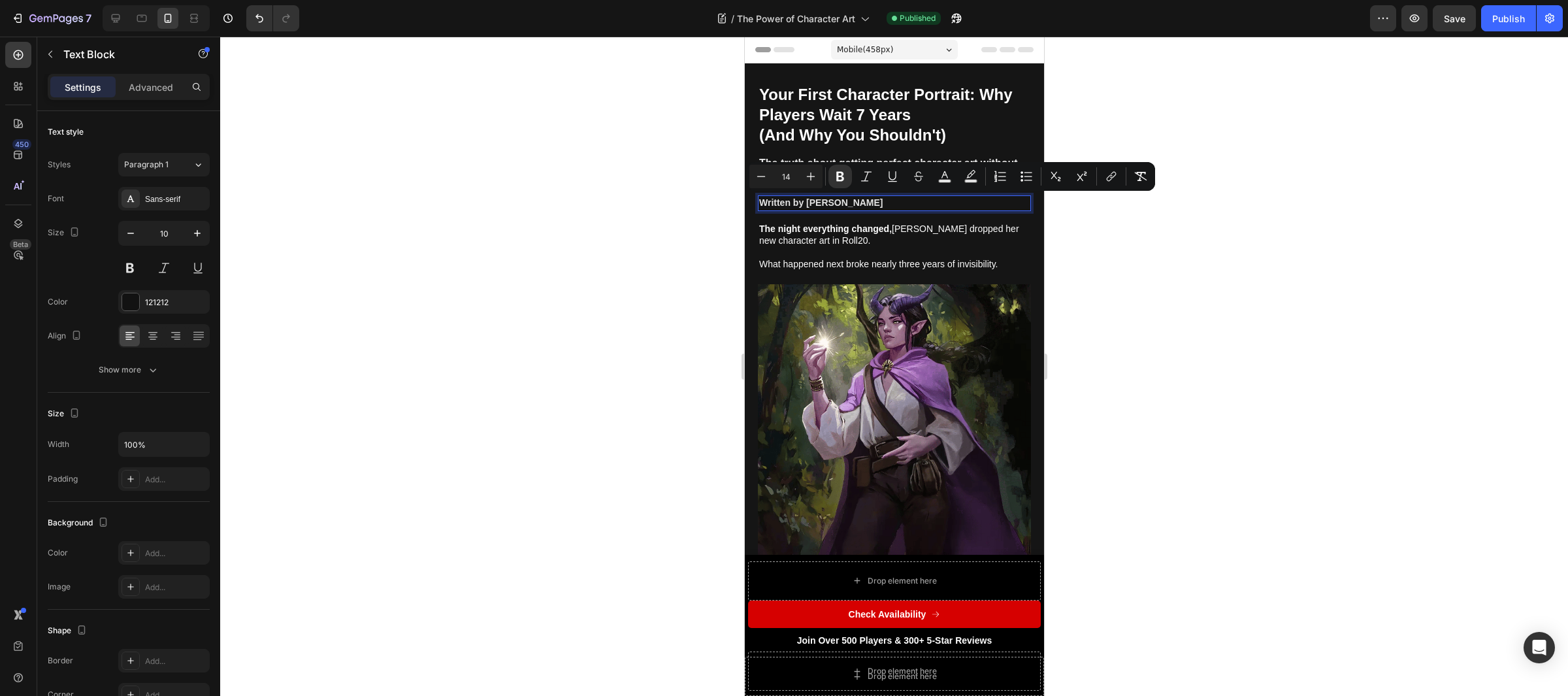
click at [1112, 270] on div at bounding box center [895, 366] width 1348 height 659
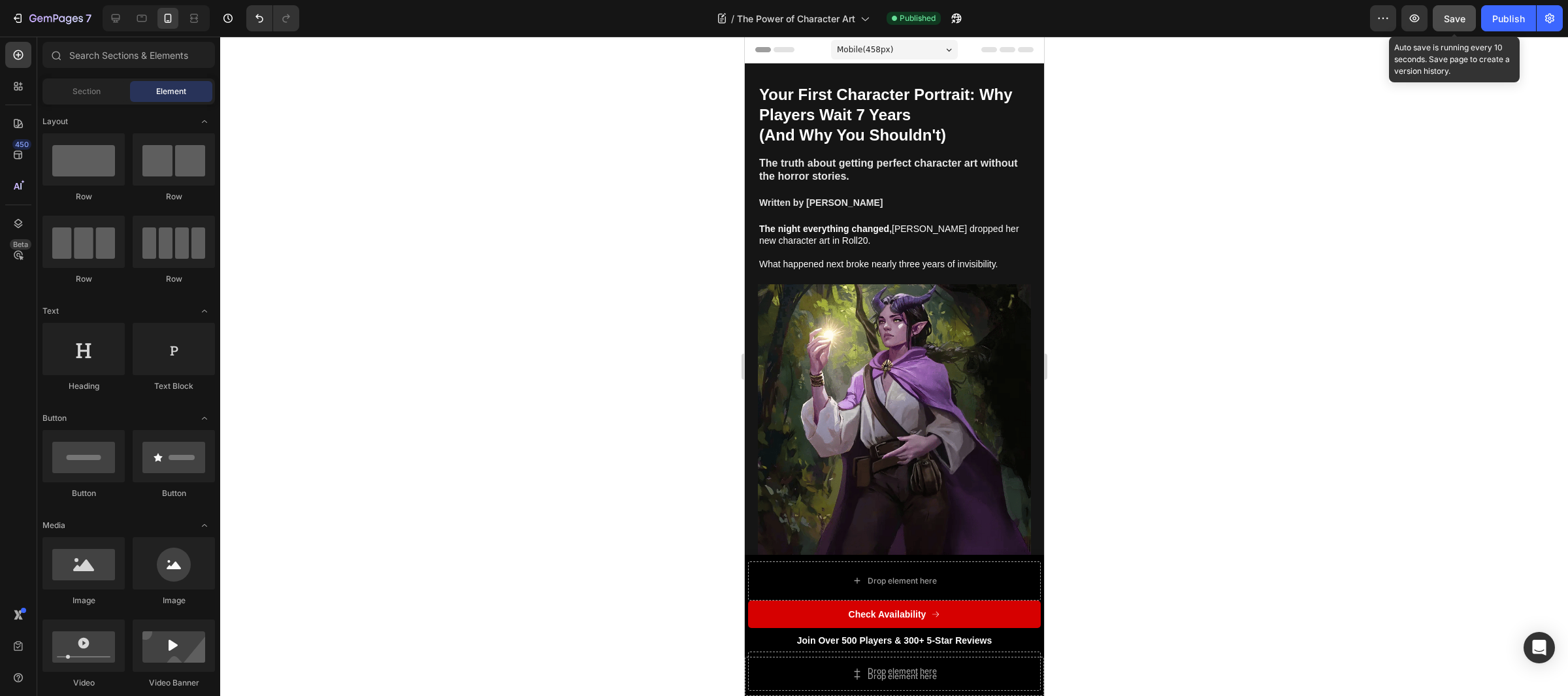
click at [1454, 23] on span "Save" at bounding box center [1455, 19] width 21 height 11
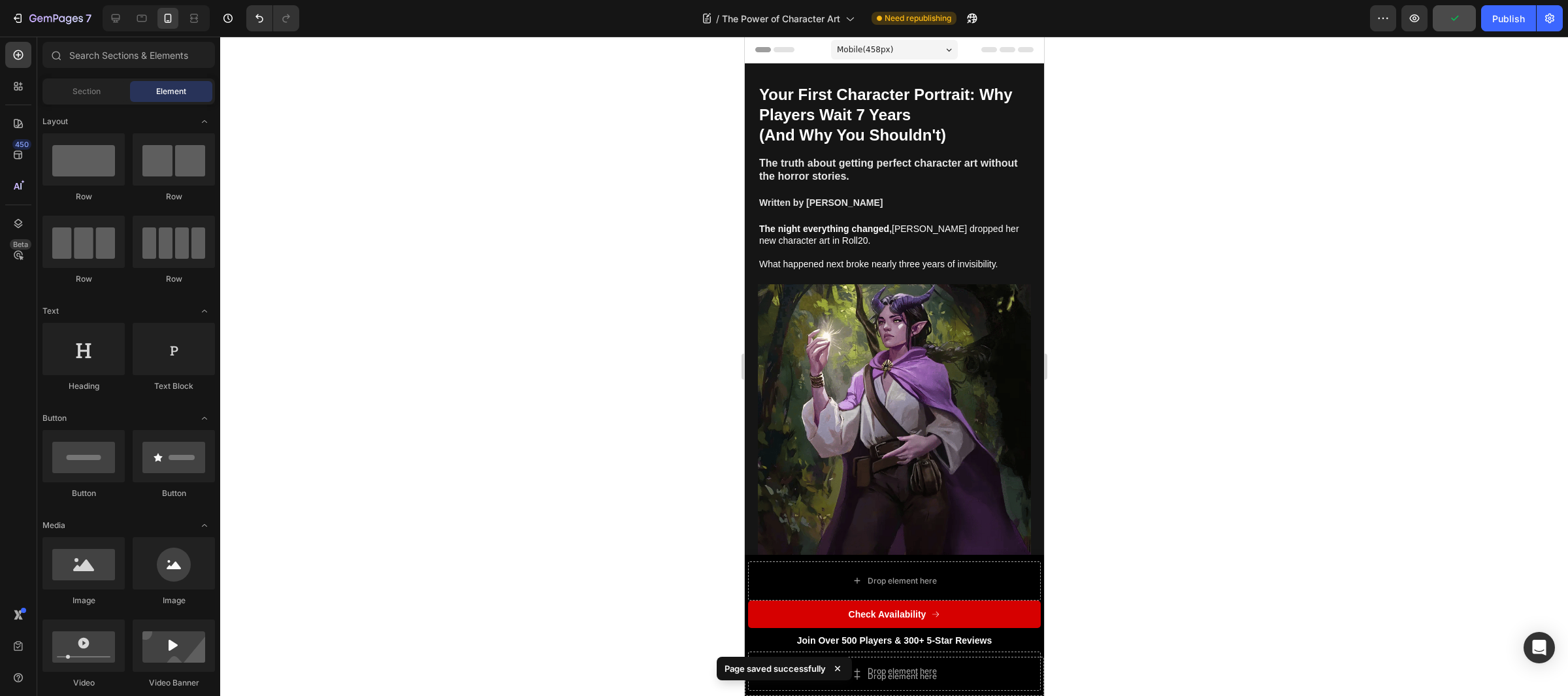
click at [1504, 33] on div "7 Version history / The Power of Character Art Need republishing Preview Publish" at bounding box center [784, 19] width 1568 height 37
click at [1509, 23] on div "Publish" at bounding box center [1509, 19] width 33 height 14
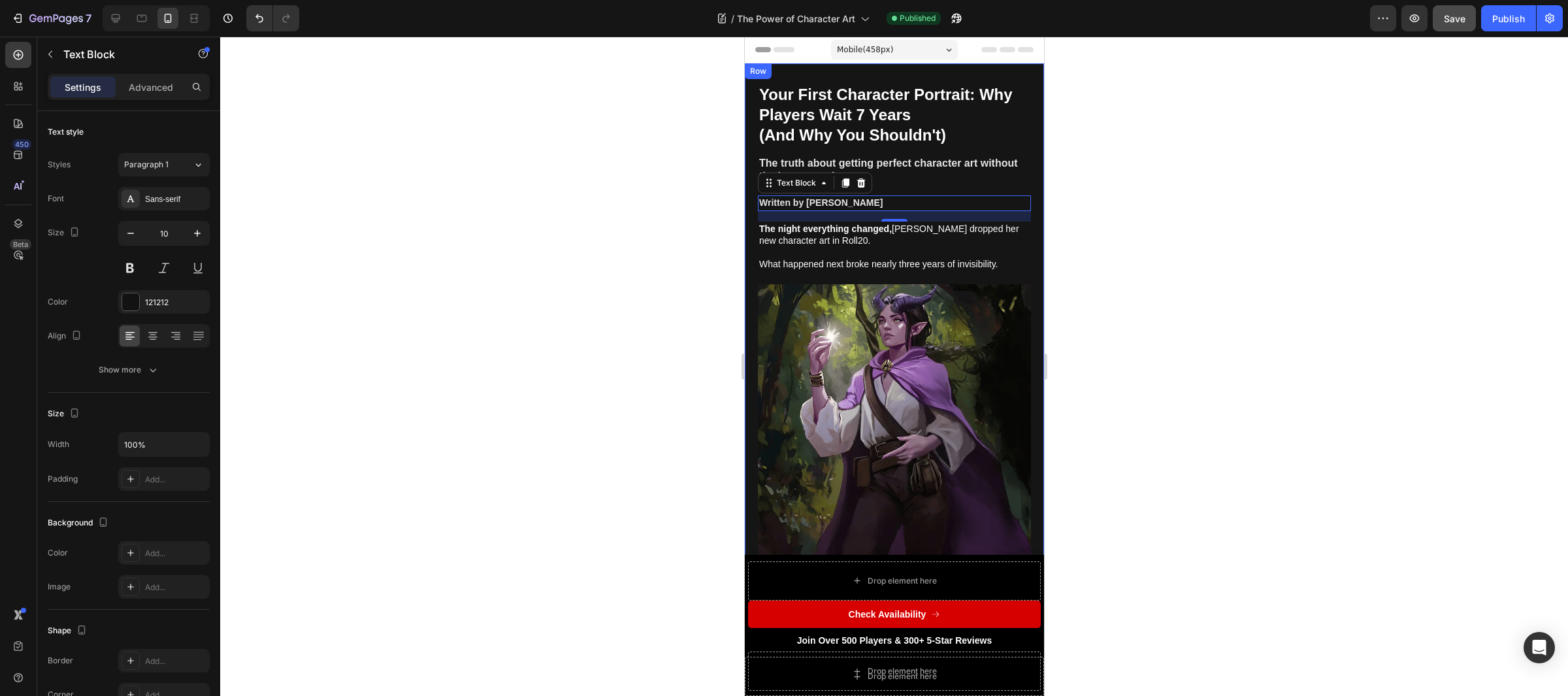
click at [1145, 253] on div at bounding box center [895, 366] width 1348 height 659
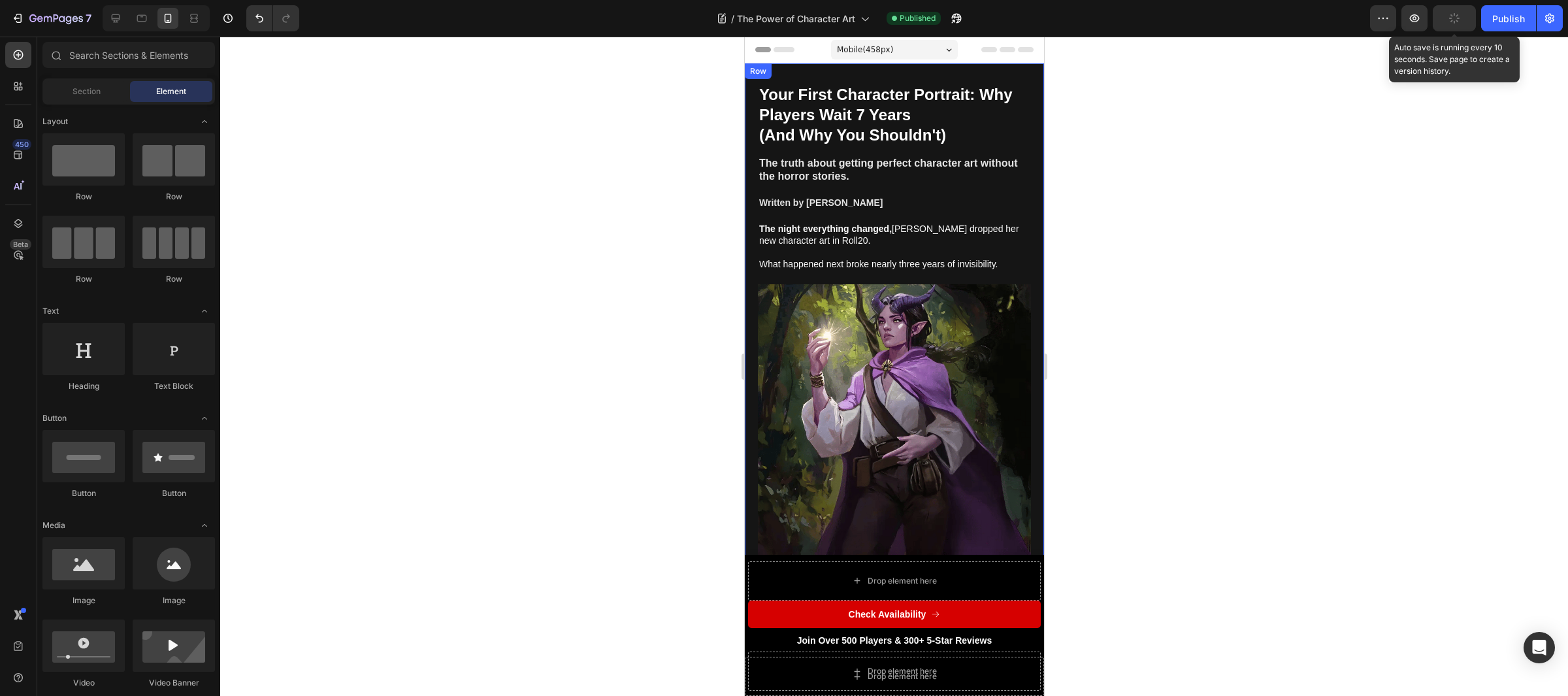
click at [1451, 15] on icon "button" at bounding box center [1455, 19] width 15 height 15
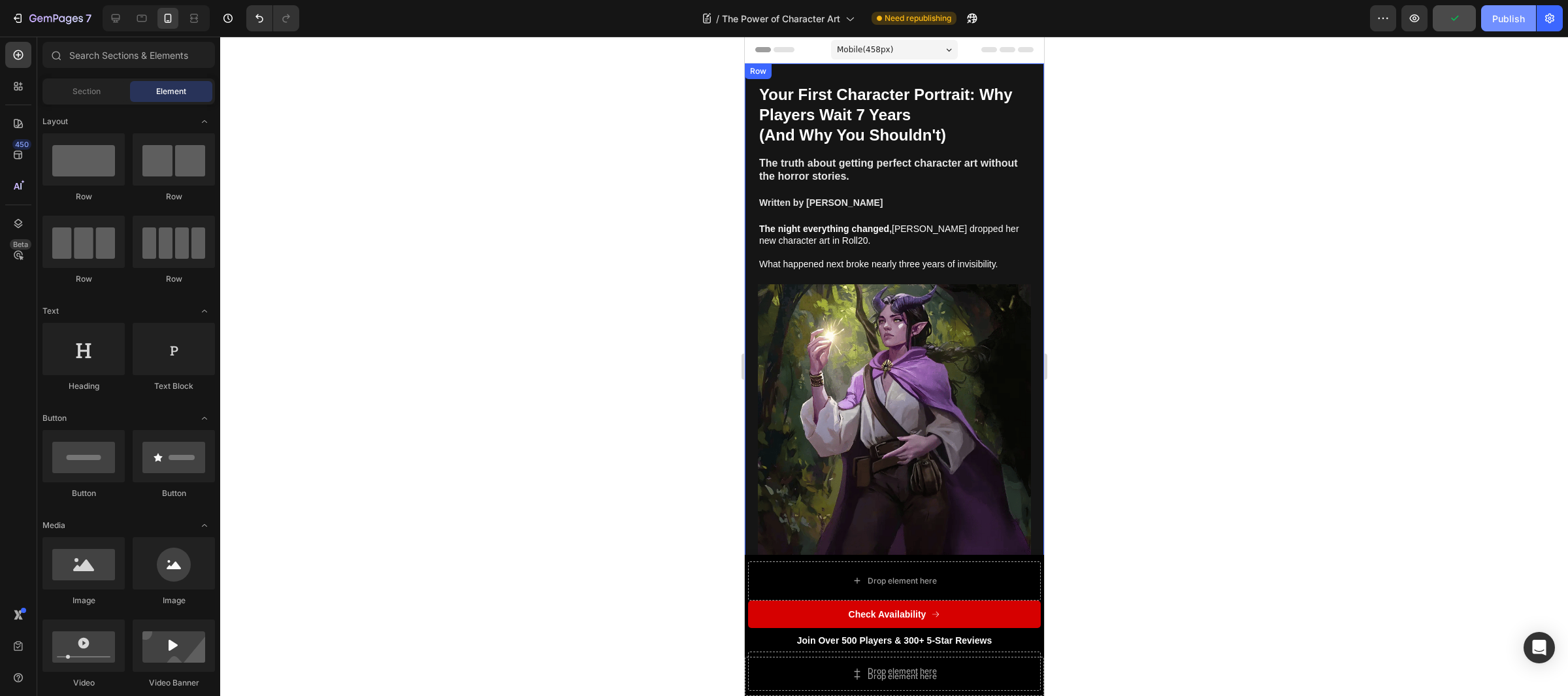
click at [1507, 21] on div "Publish" at bounding box center [1509, 19] width 33 height 14
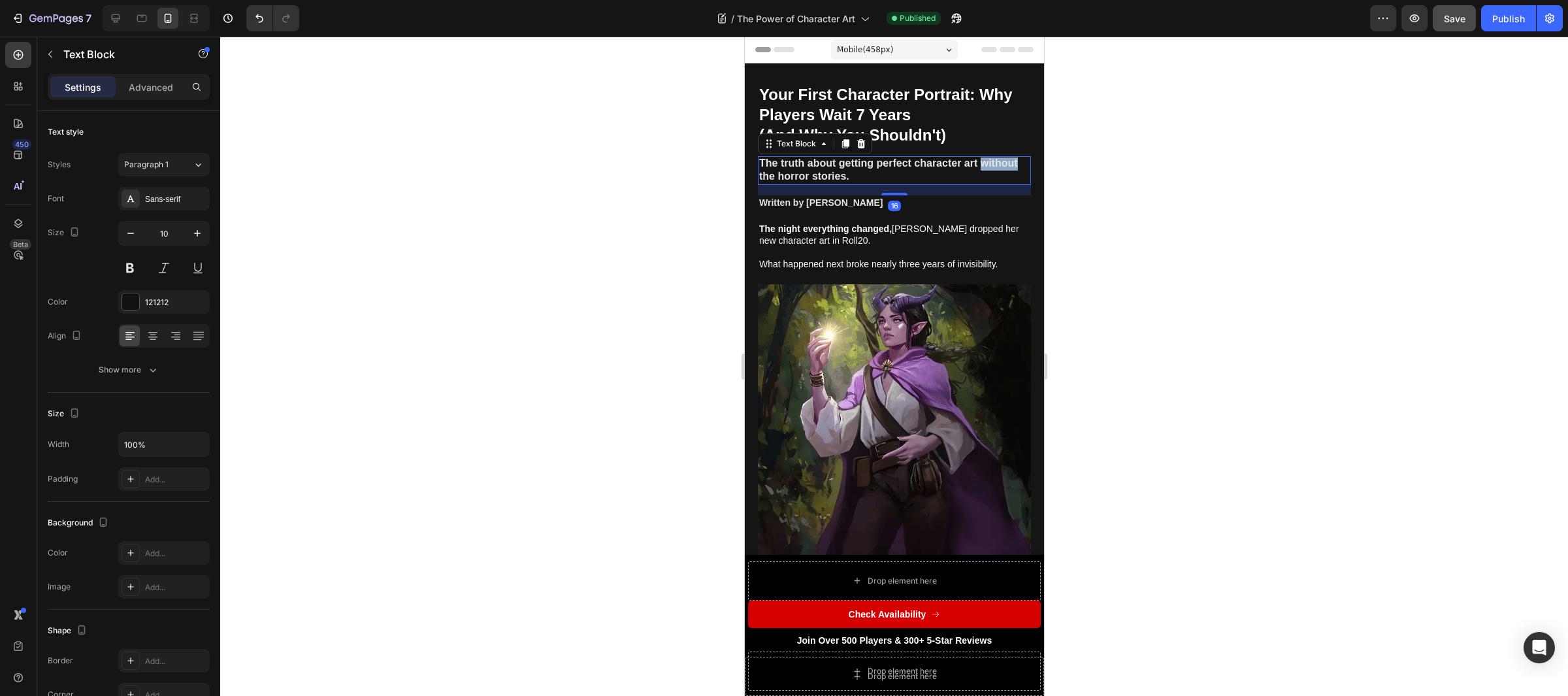
click at [793, 177] on strong "The truth about getting perfect character art without the horror stories." at bounding box center [888, 169] width 258 height 24
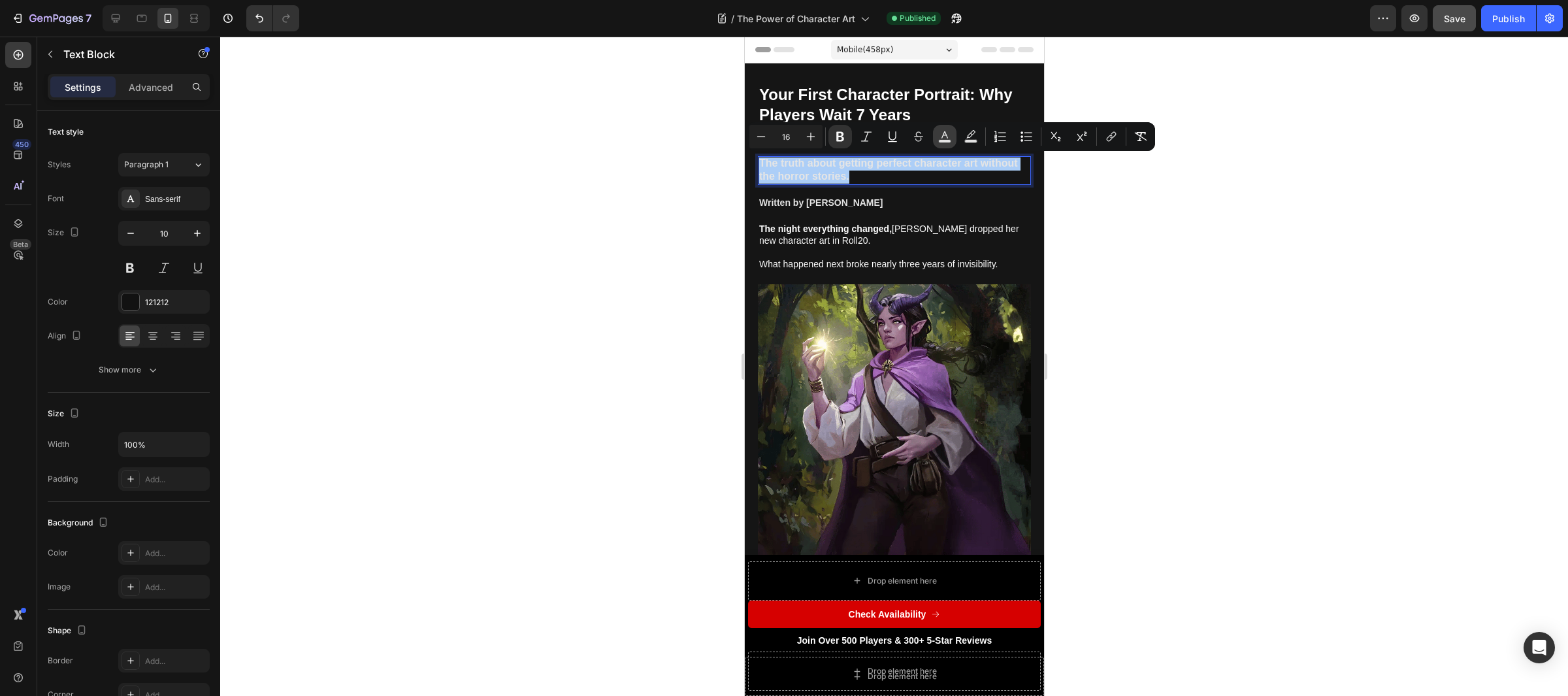
click at [944, 135] on icon "Editor contextual toolbar" at bounding box center [945, 137] width 13 height 13
type input "E5E5E5"
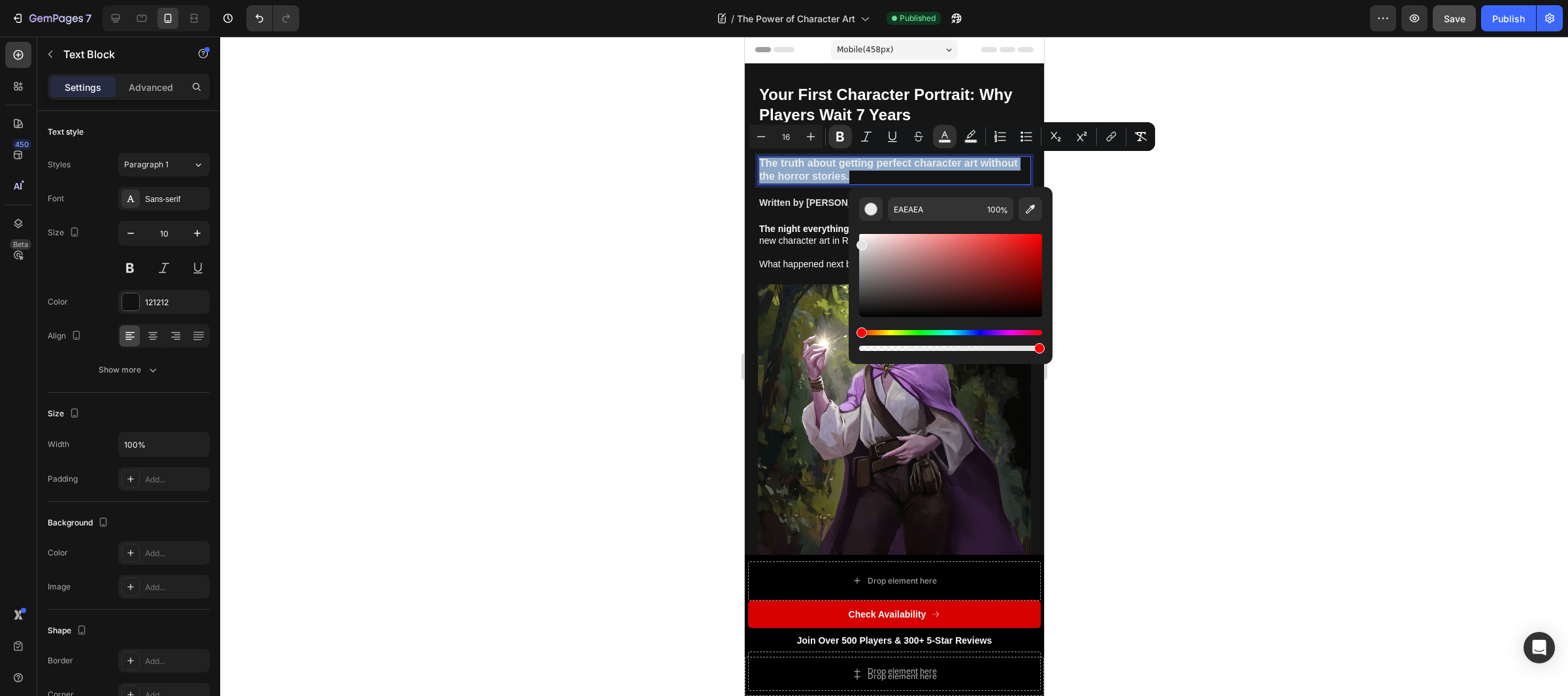
click at [862, 244] on div "Editor contextual toolbar" at bounding box center [862, 245] width 11 height 11
drag, startPoint x: 1600, startPoint y: 275, endPoint x: 847, endPoint y: 240, distance: 753.8
type input "EAEAEA"
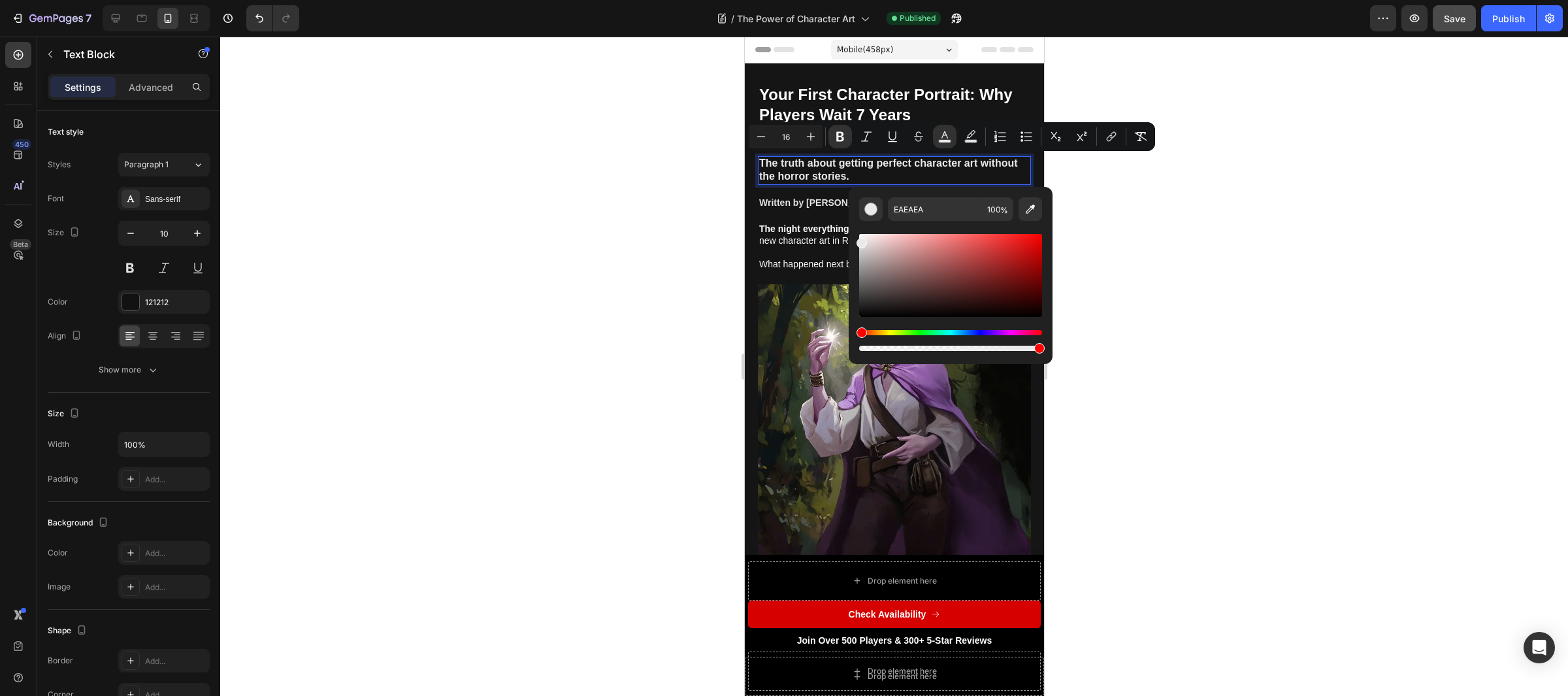
click at [858, 240] on div "Editor contextual toolbar" at bounding box center [862, 243] width 11 height 11
click at [691, 224] on div at bounding box center [895, 366] width 1348 height 659
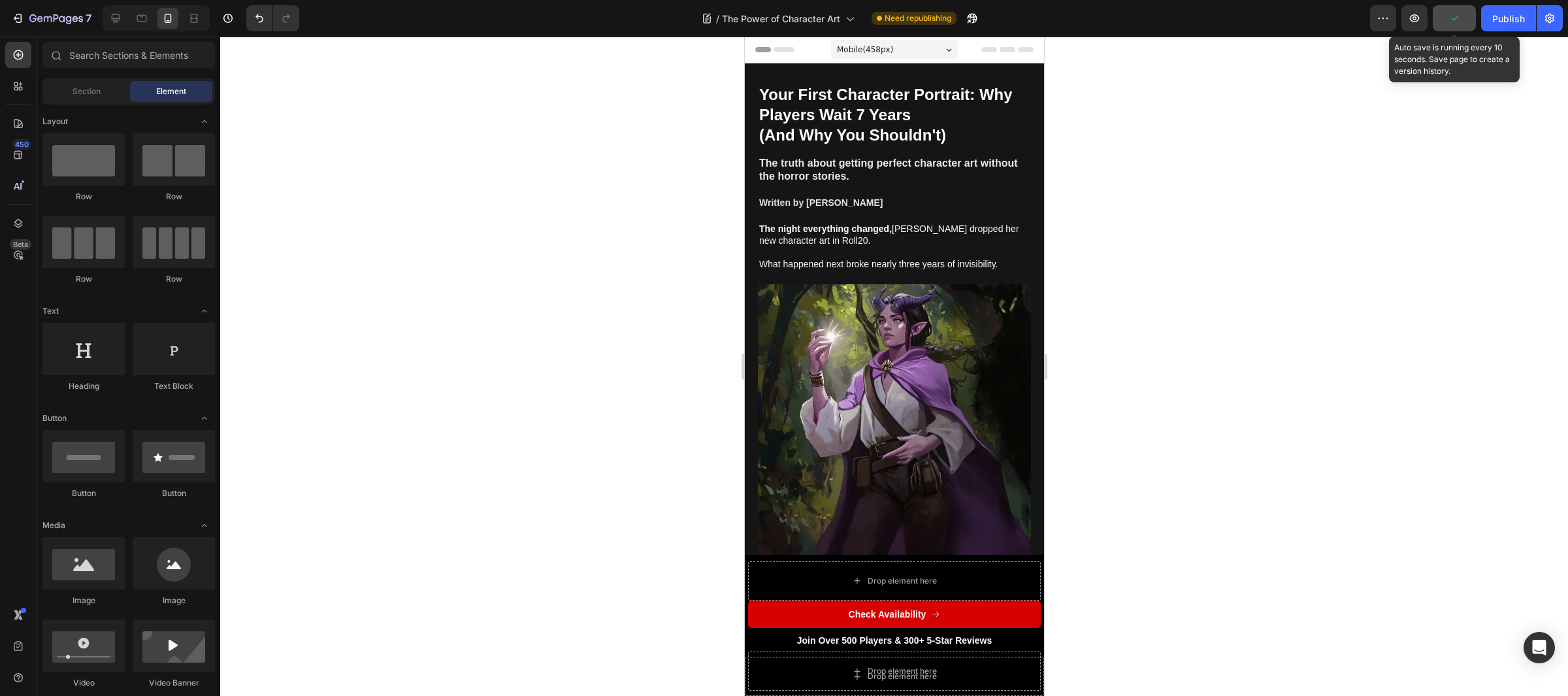
click at [1456, 20] on icon "button" at bounding box center [1455, 19] width 13 height 13
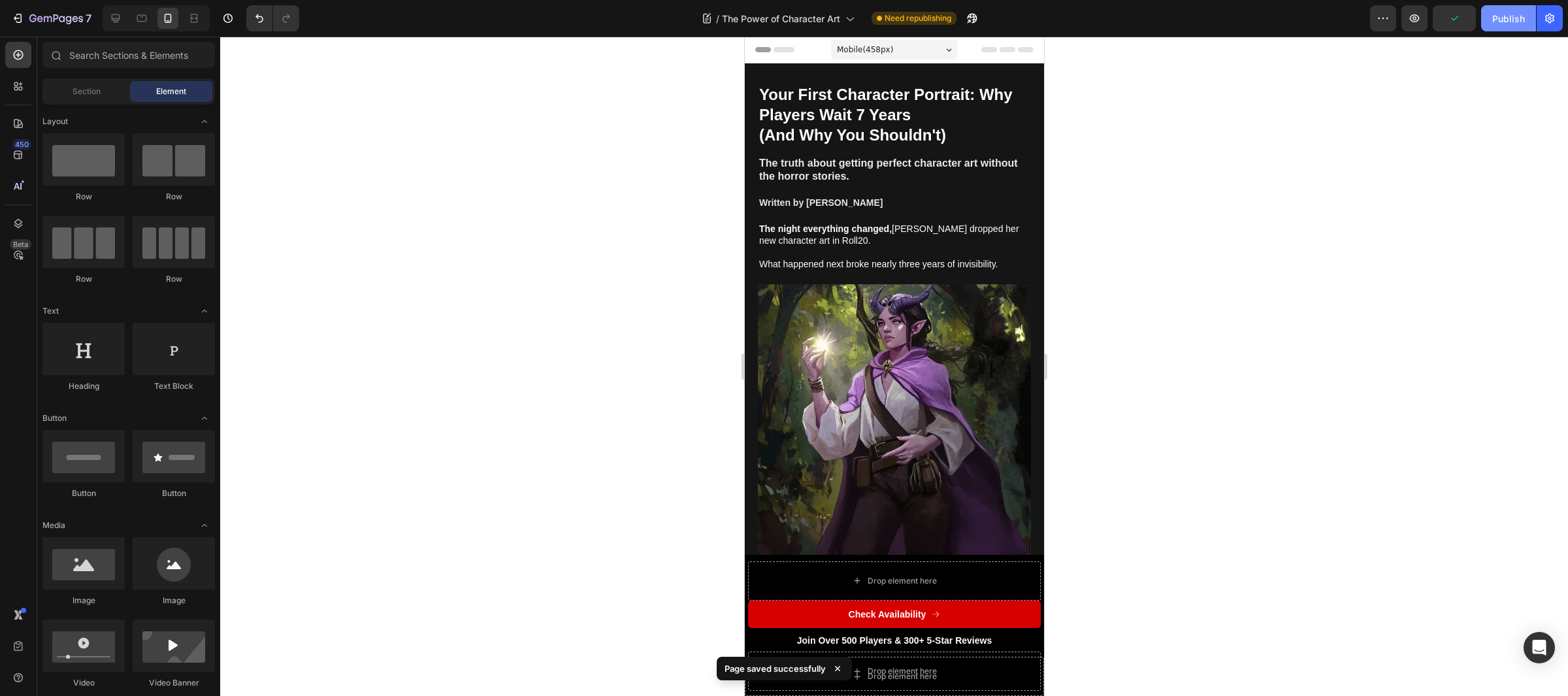
click at [1489, 19] on button "Publish" at bounding box center [1509, 18] width 55 height 26
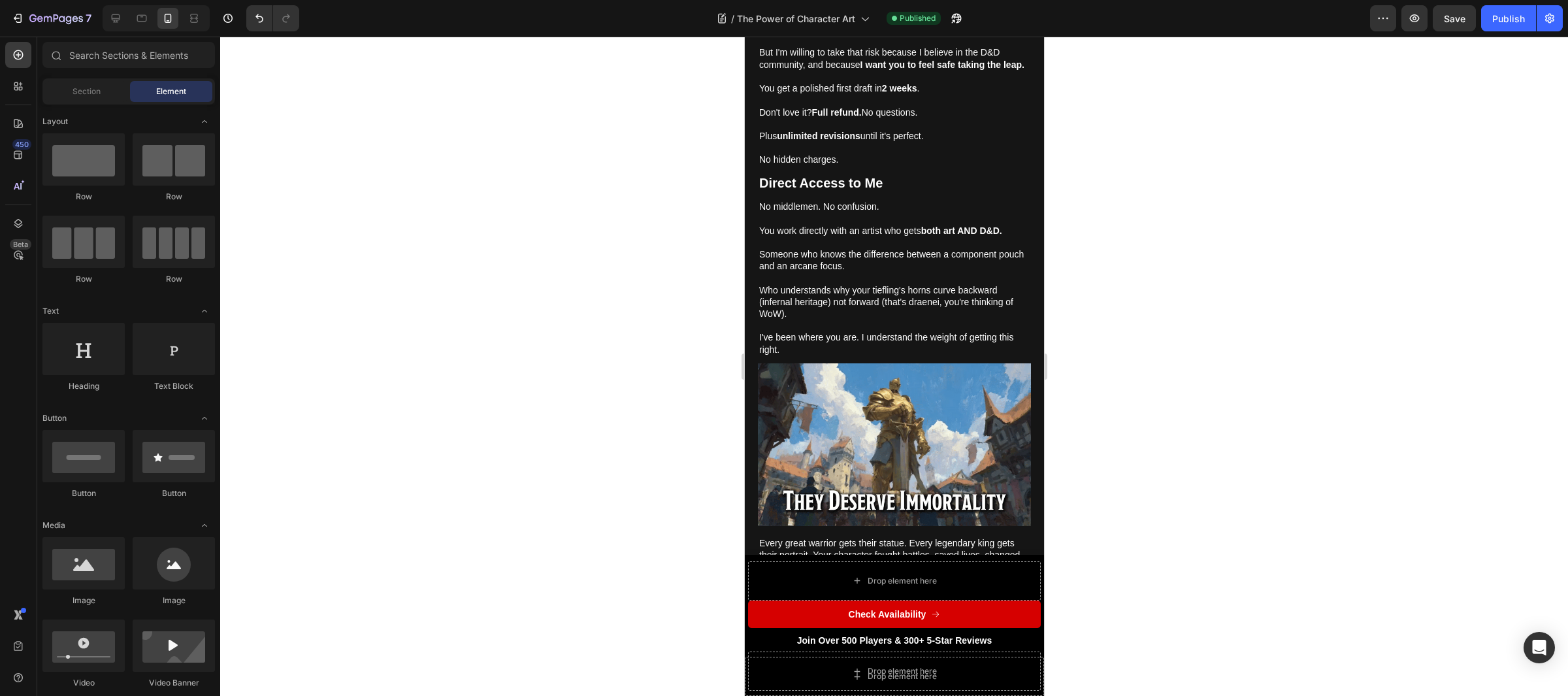
scroll to position [5731, 0]
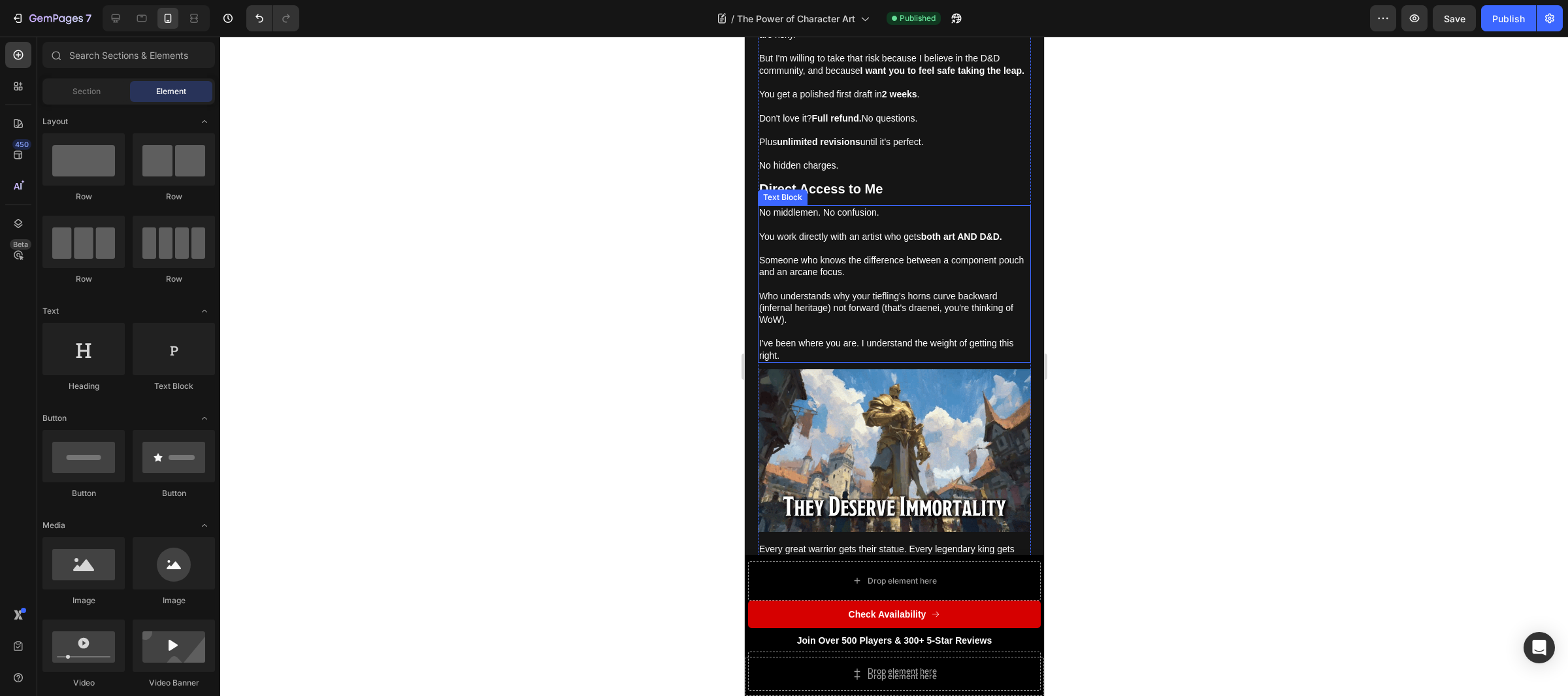
click at [878, 290] on p "Who understands why your tiefling's horns curve backward (infernal heritage) no…" at bounding box center [894, 308] width 270 height 36
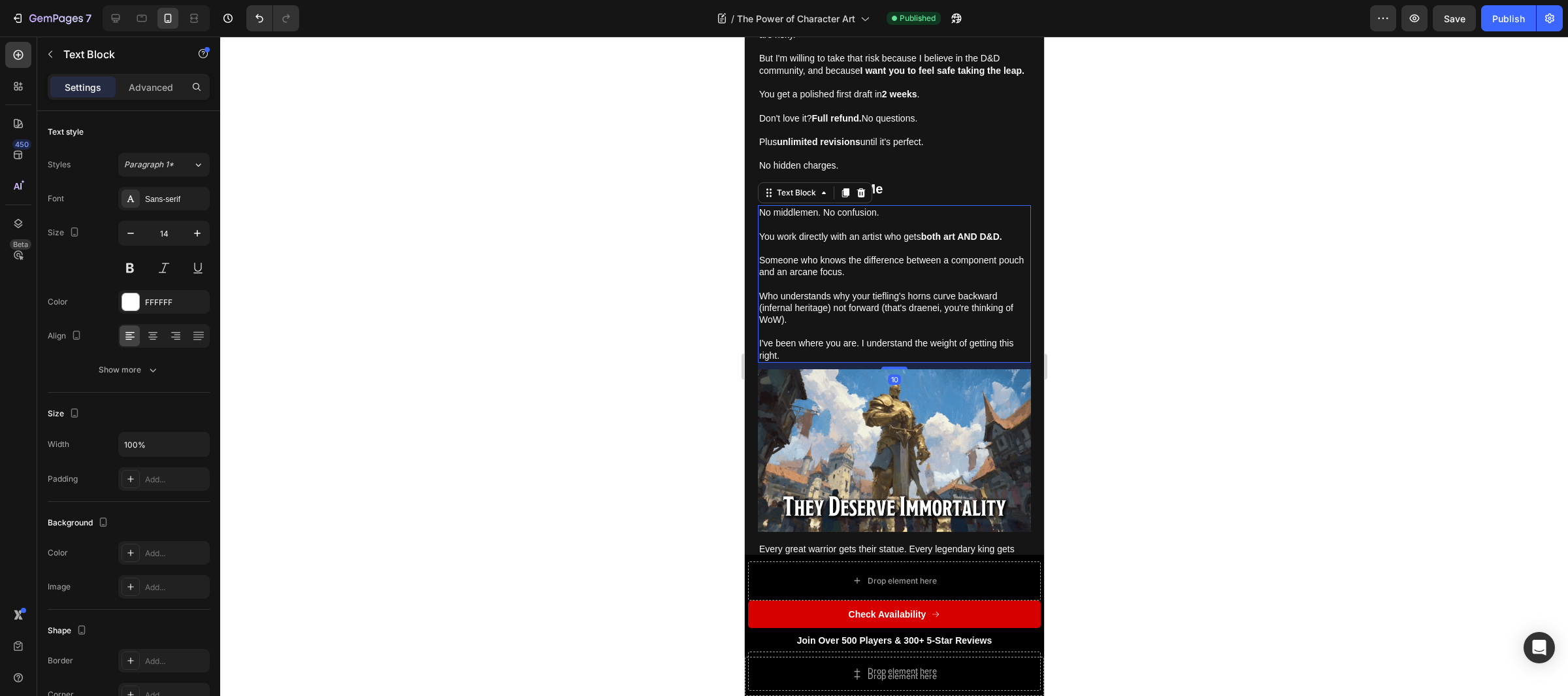
click at [878, 290] on p "Who understands why your tiefling's horns curve backward (infernal heritage) no…" at bounding box center [894, 308] width 270 height 36
click at [884, 290] on p "Who understands why your tiefling's horns curve backward (infernal heritage) no…" at bounding box center [894, 308] width 270 height 36
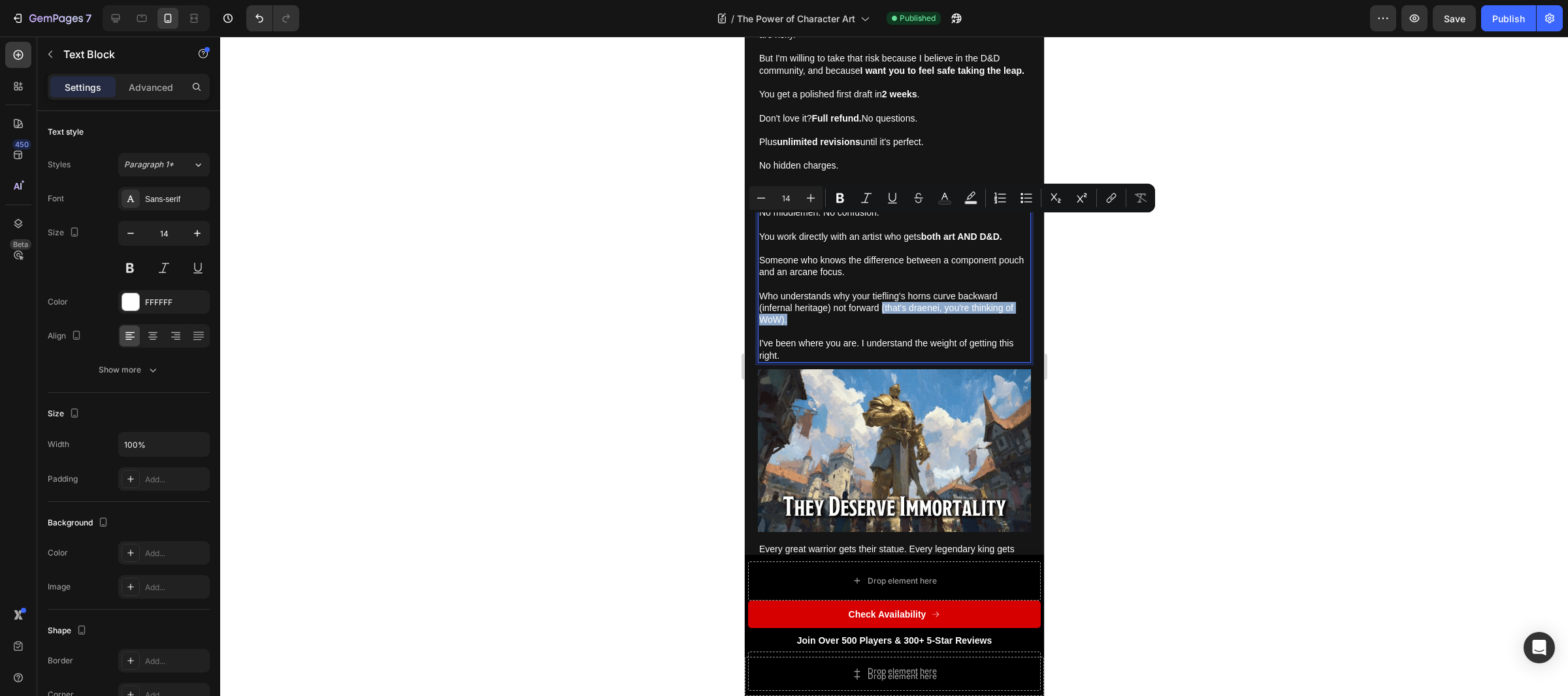
drag, startPoint x: 881, startPoint y: 225, endPoint x: 890, endPoint y: 238, distance: 15.8
click at [890, 290] on p "Who understands why your tiefling's horns curve backward (infernal heritage) no…" at bounding box center [894, 308] width 270 height 36
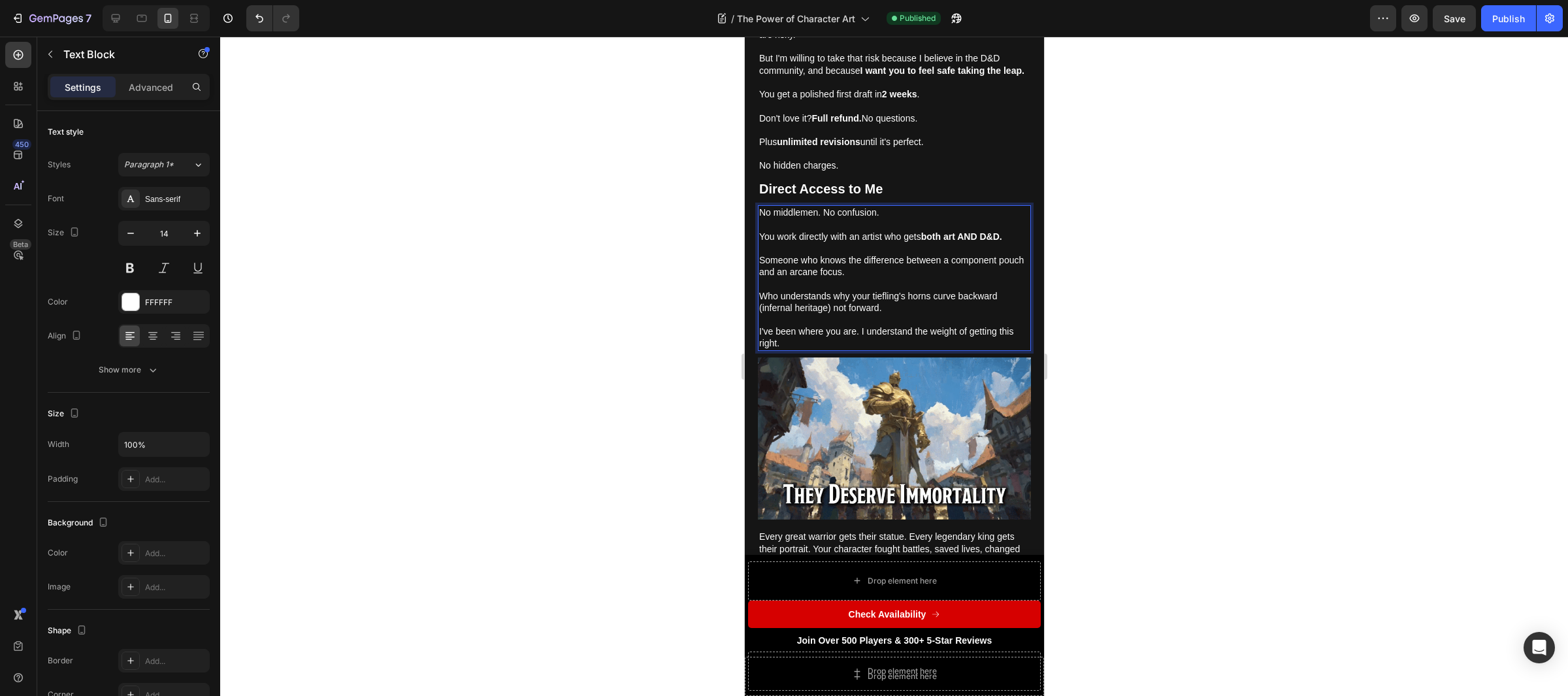
click at [1182, 292] on div at bounding box center [895, 366] width 1348 height 659
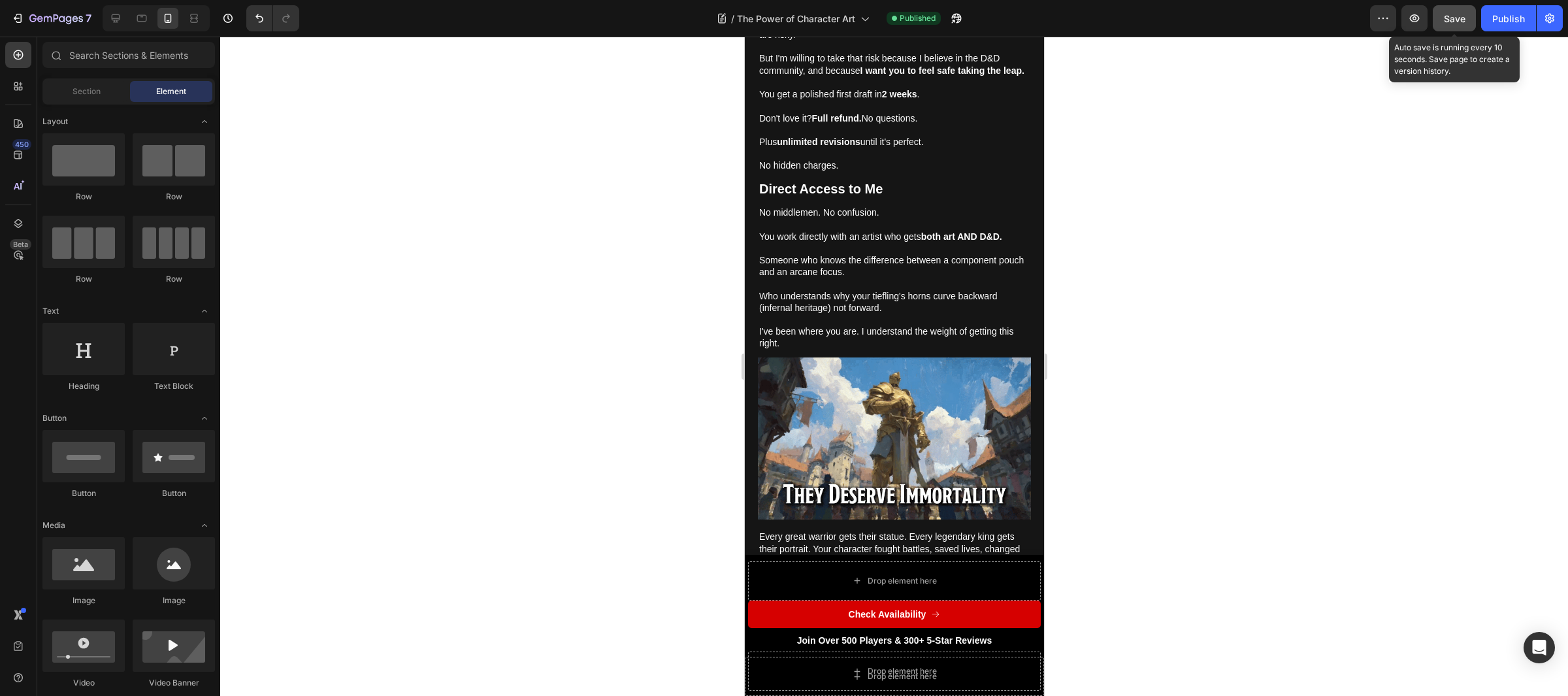
click at [1457, 28] on button "Save" at bounding box center [1454, 18] width 43 height 26
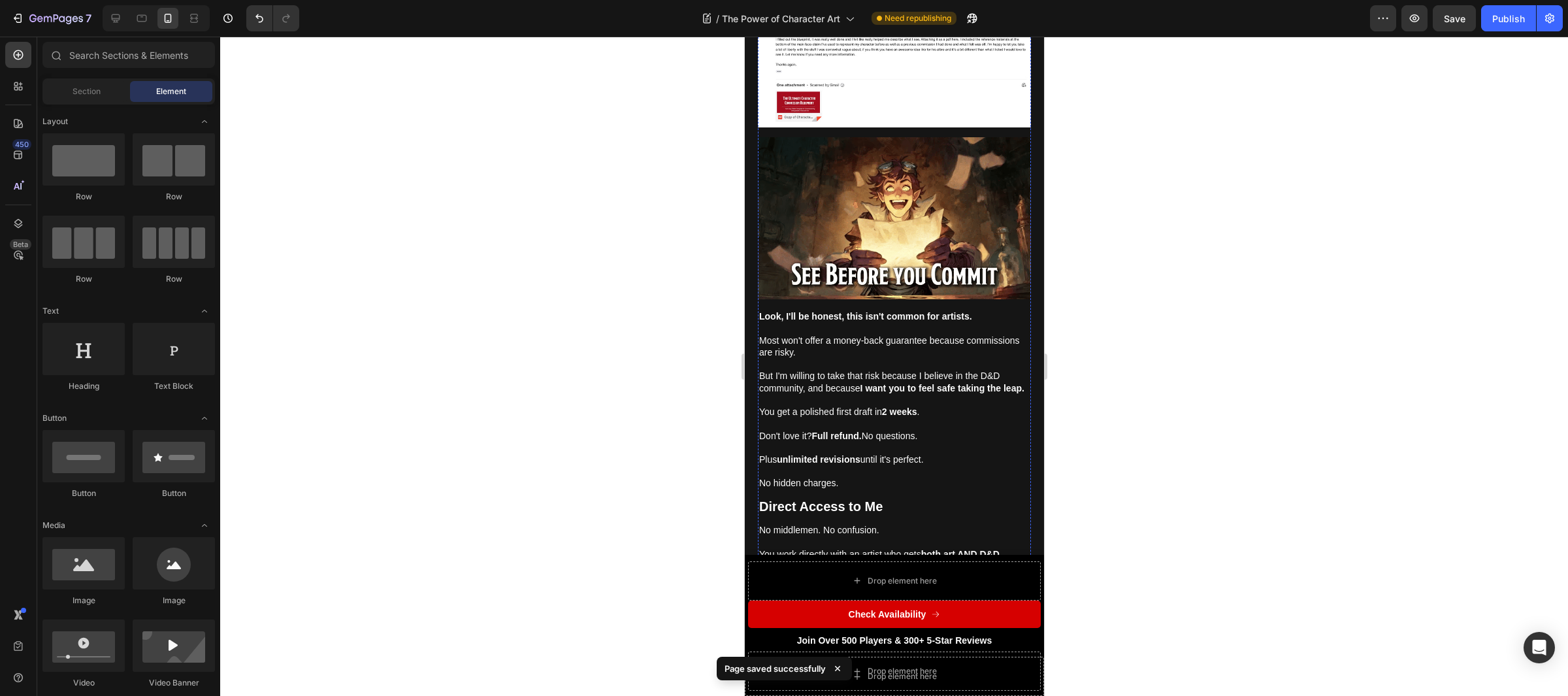
scroll to position [5429, 0]
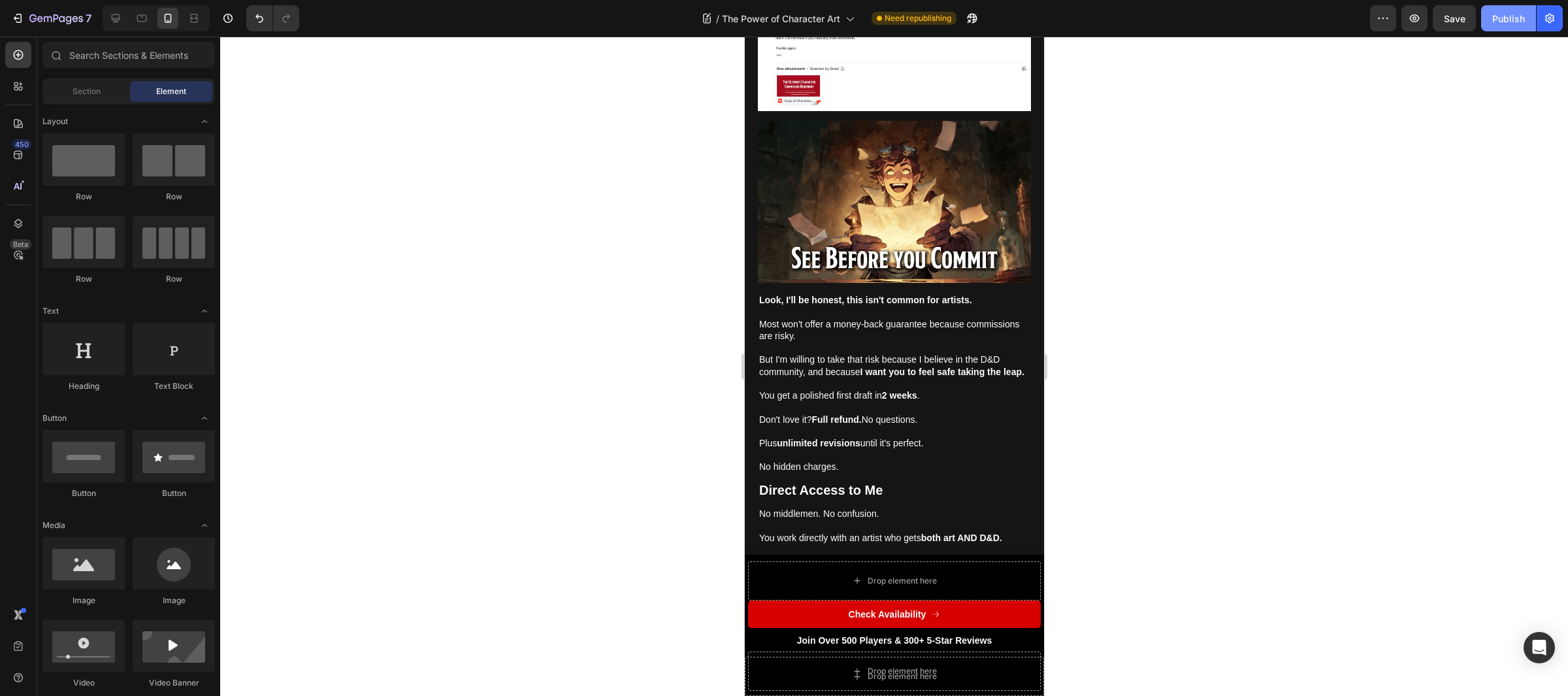
click at [1511, 9] on button "Publish" at bounding box center [1509, 18] width 55 height 26
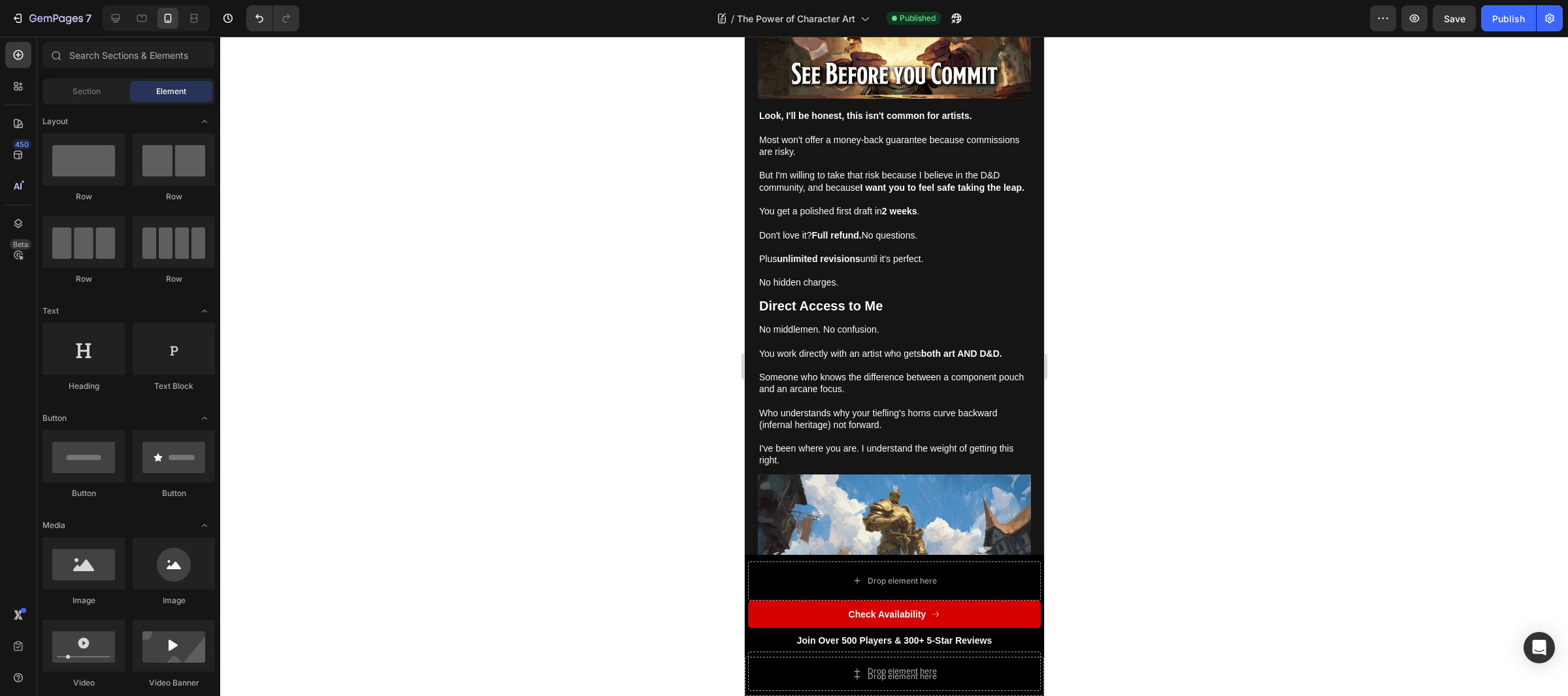
scroll to position [5626, 0]
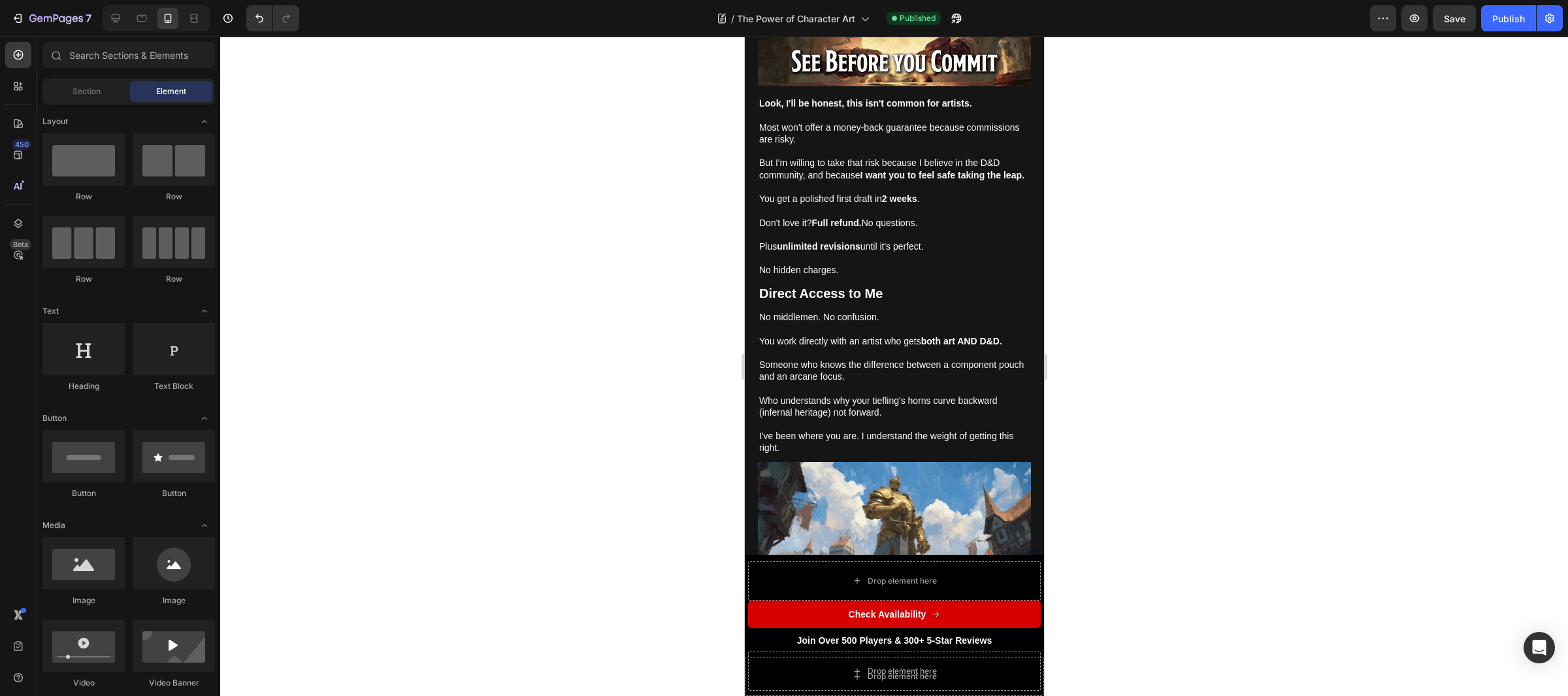
click at [911, 462] on img at bounding box center [894, 543] width 273 height 163
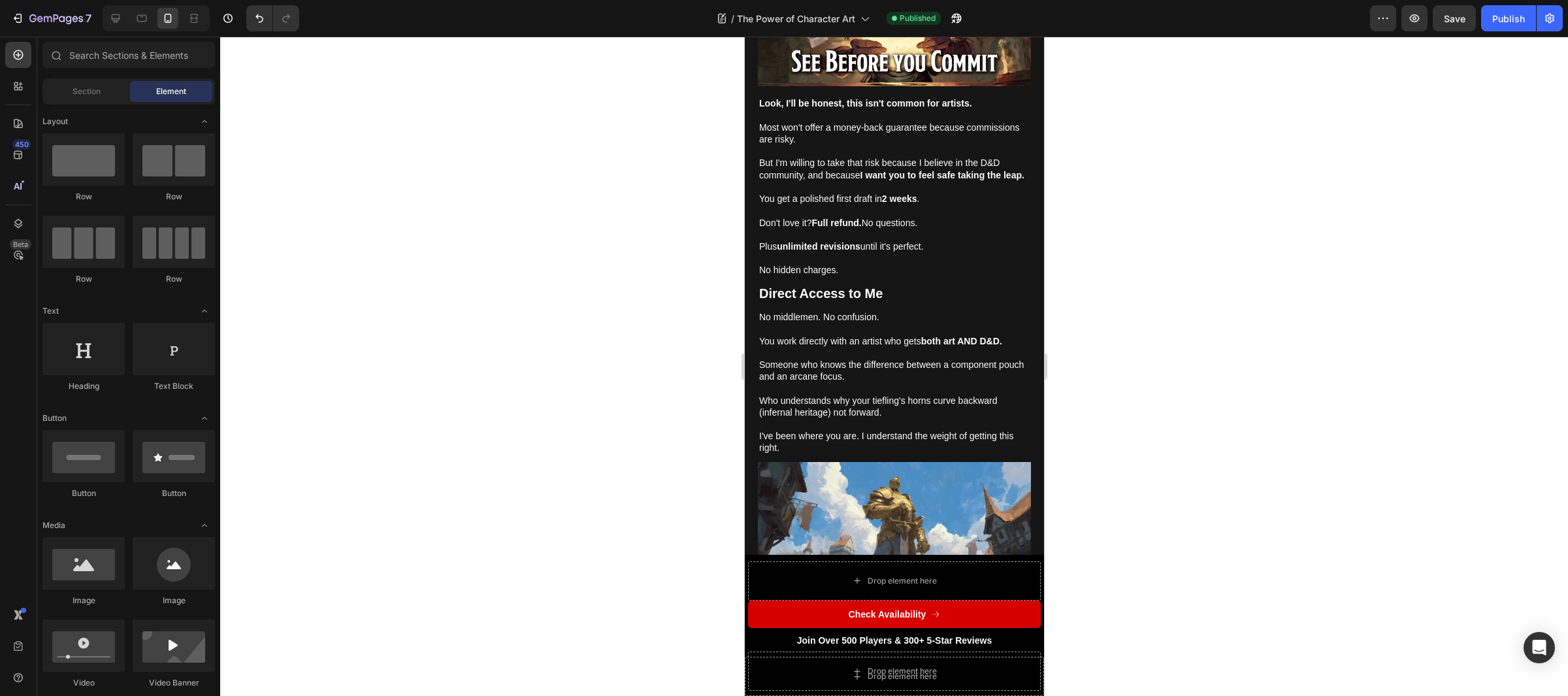
click at [911, 462] on img at bounding box center [894, 543] width 273 height 163
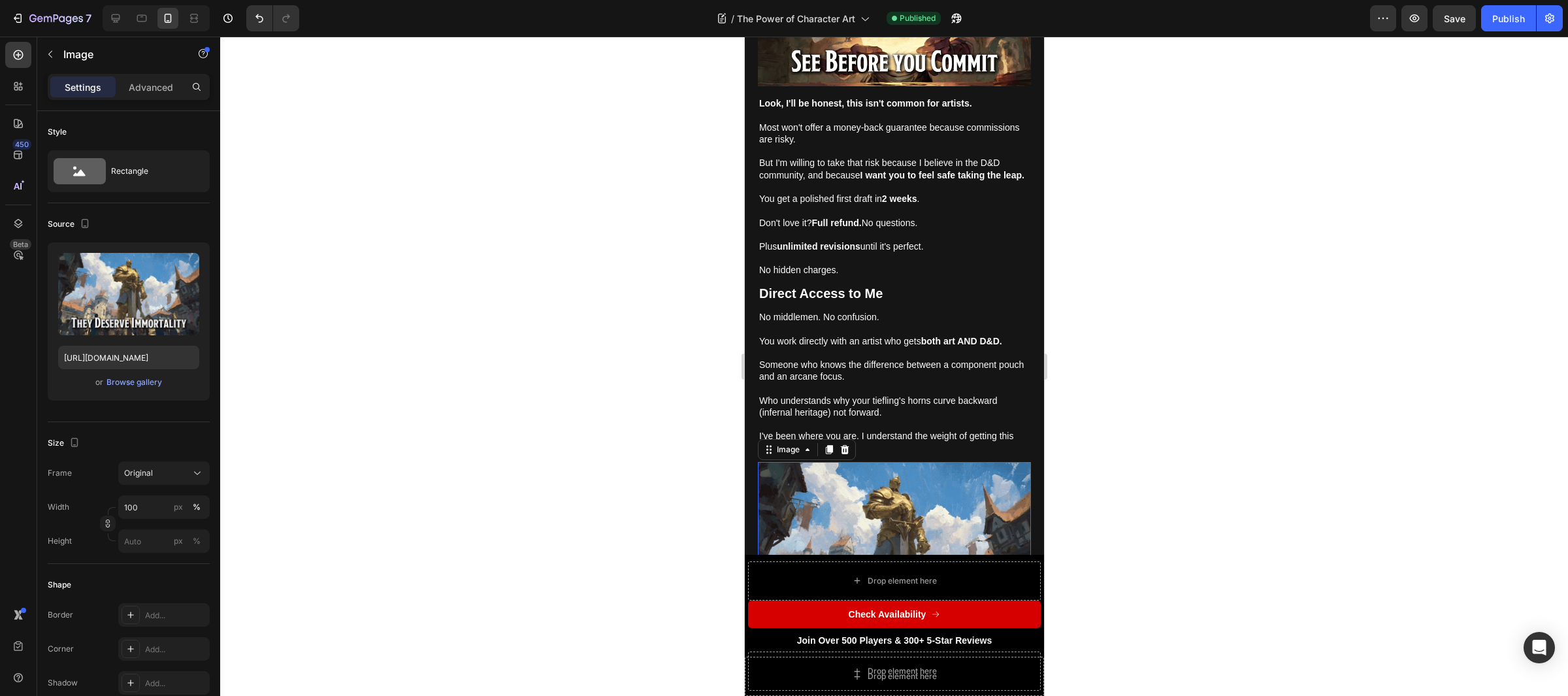
click at [903, 462] on img at bounding box center [894, 543] width 273 height 163
click at [825, 444] on icon at bounding box center [829, 450] width 11 height 11
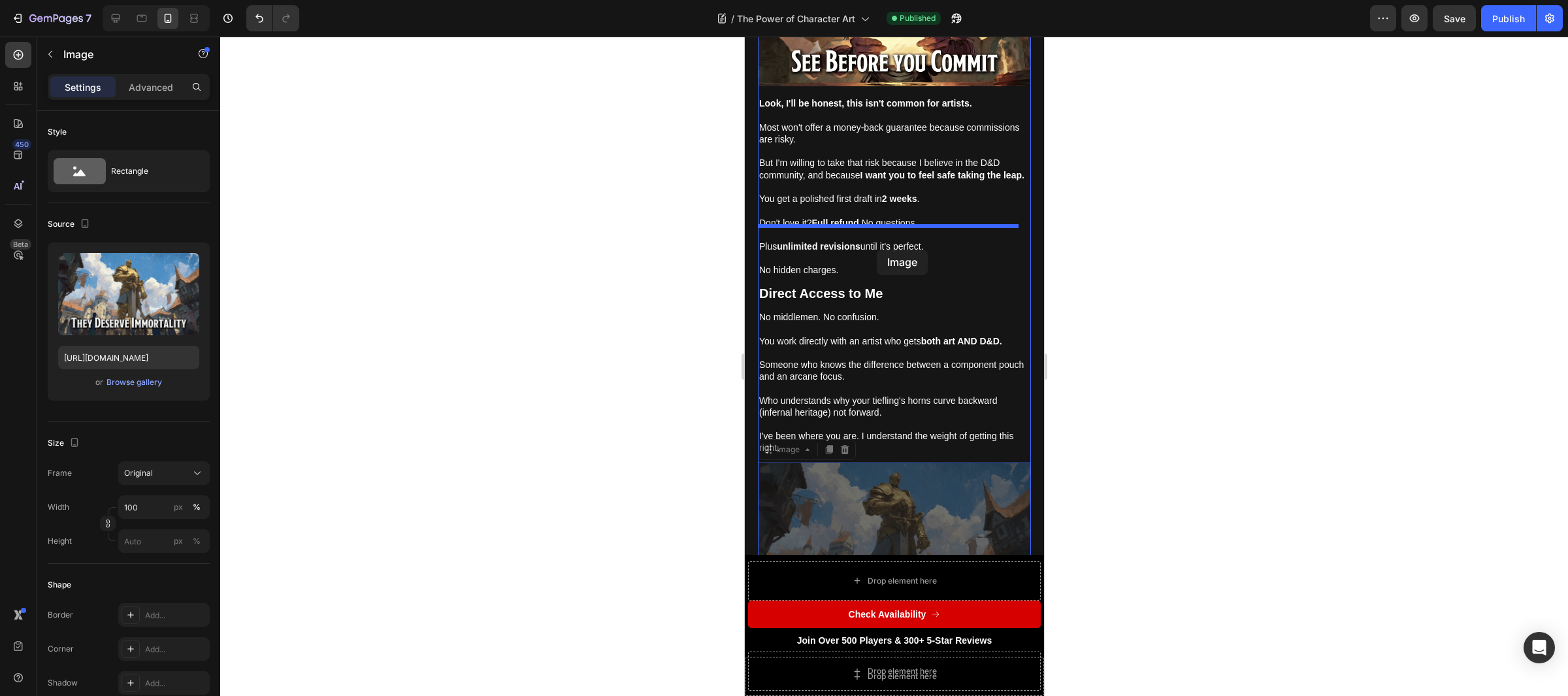
drag, startPoint x: 854, startPoint y: 453, endPoint x: 877, endPoint y: 248, distance: 206.3
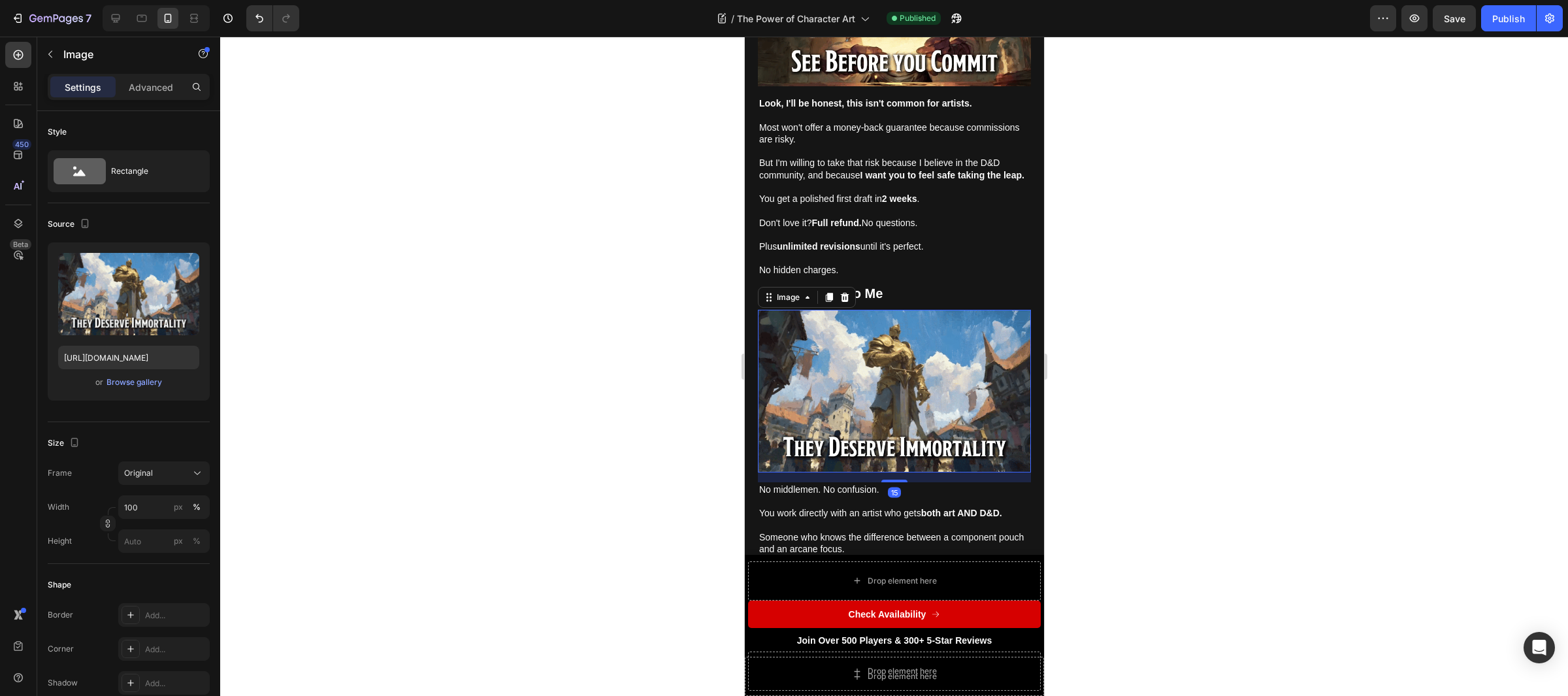
click at [1126, 366] on div at bounding box center [895, 366] width 1348 height 659
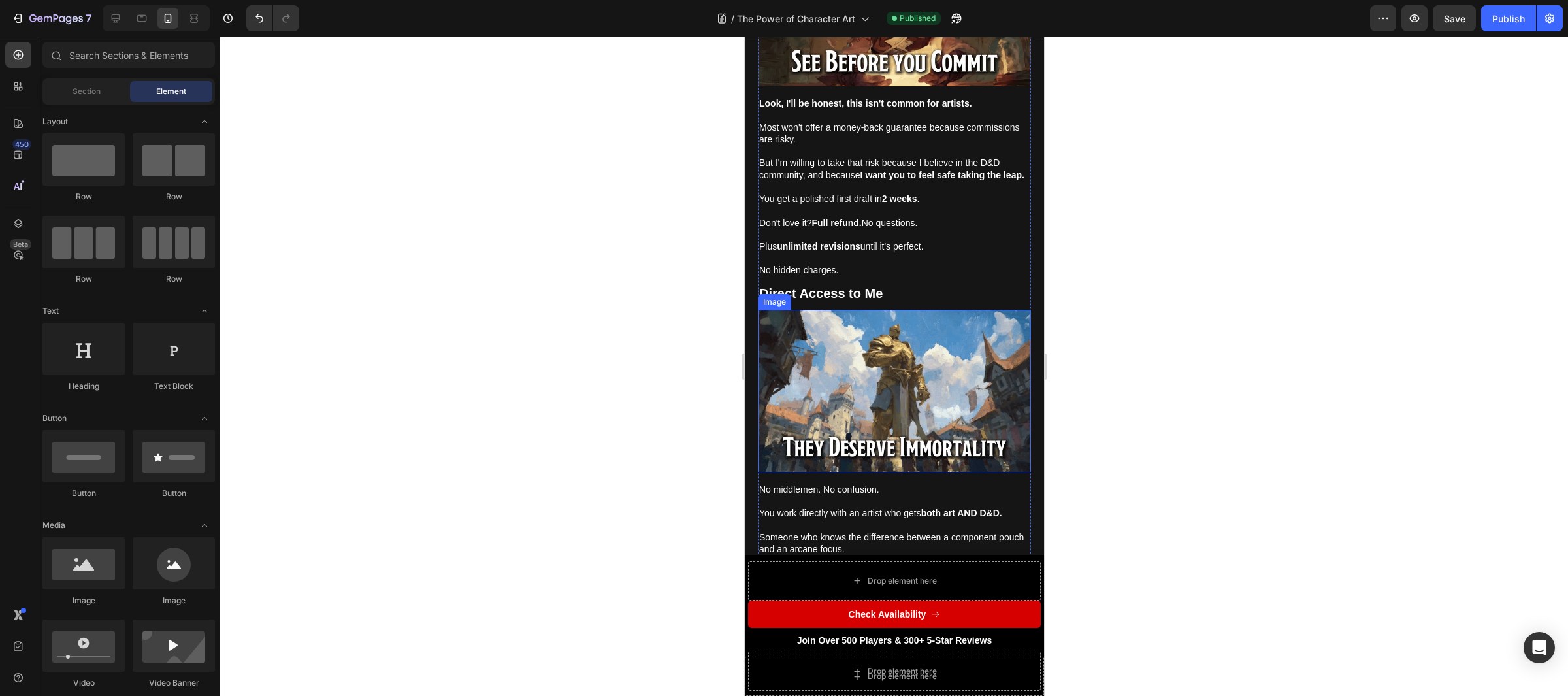
click at [958, 328] on img at bounding box center [894, 391] width 273 height 163
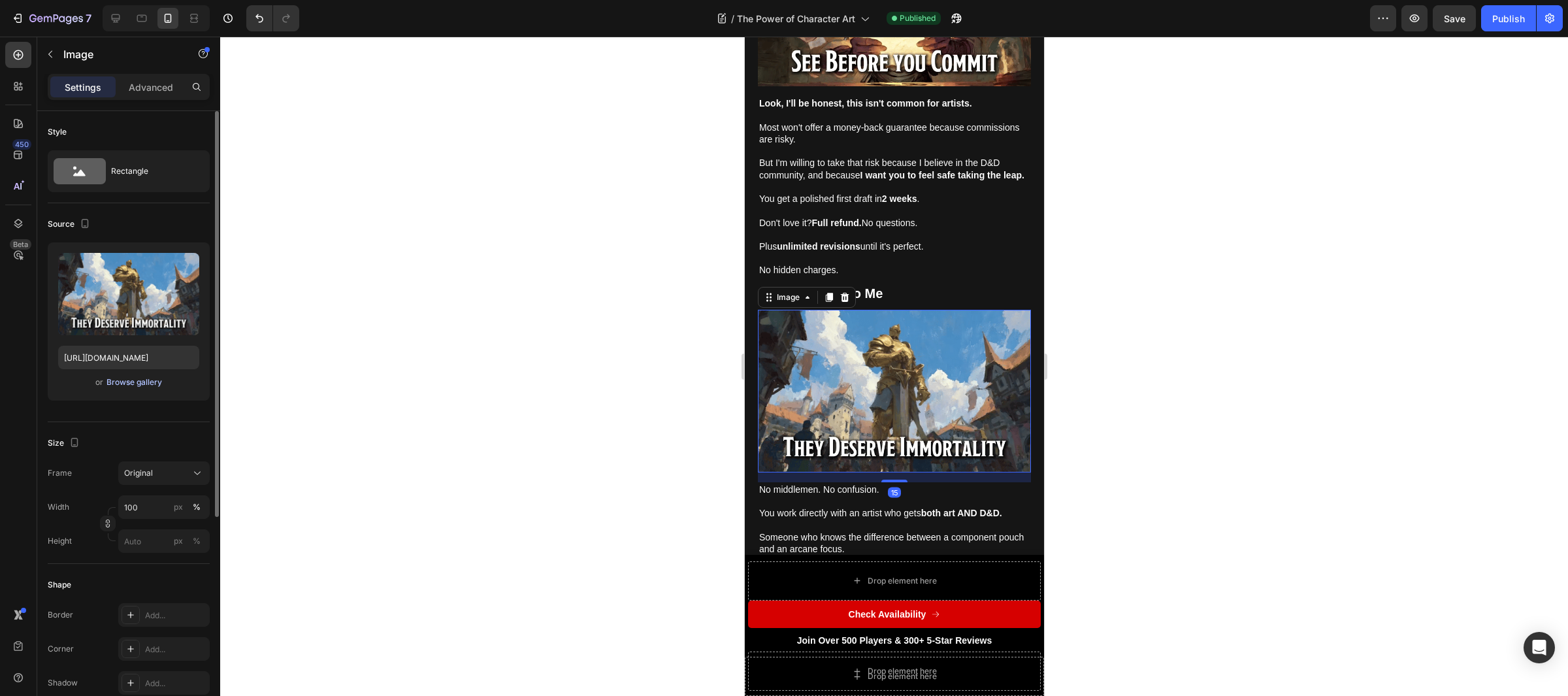
click at [157, 385] on div "Browse gallery" at bounding box center [134, 382] width 55 height 12
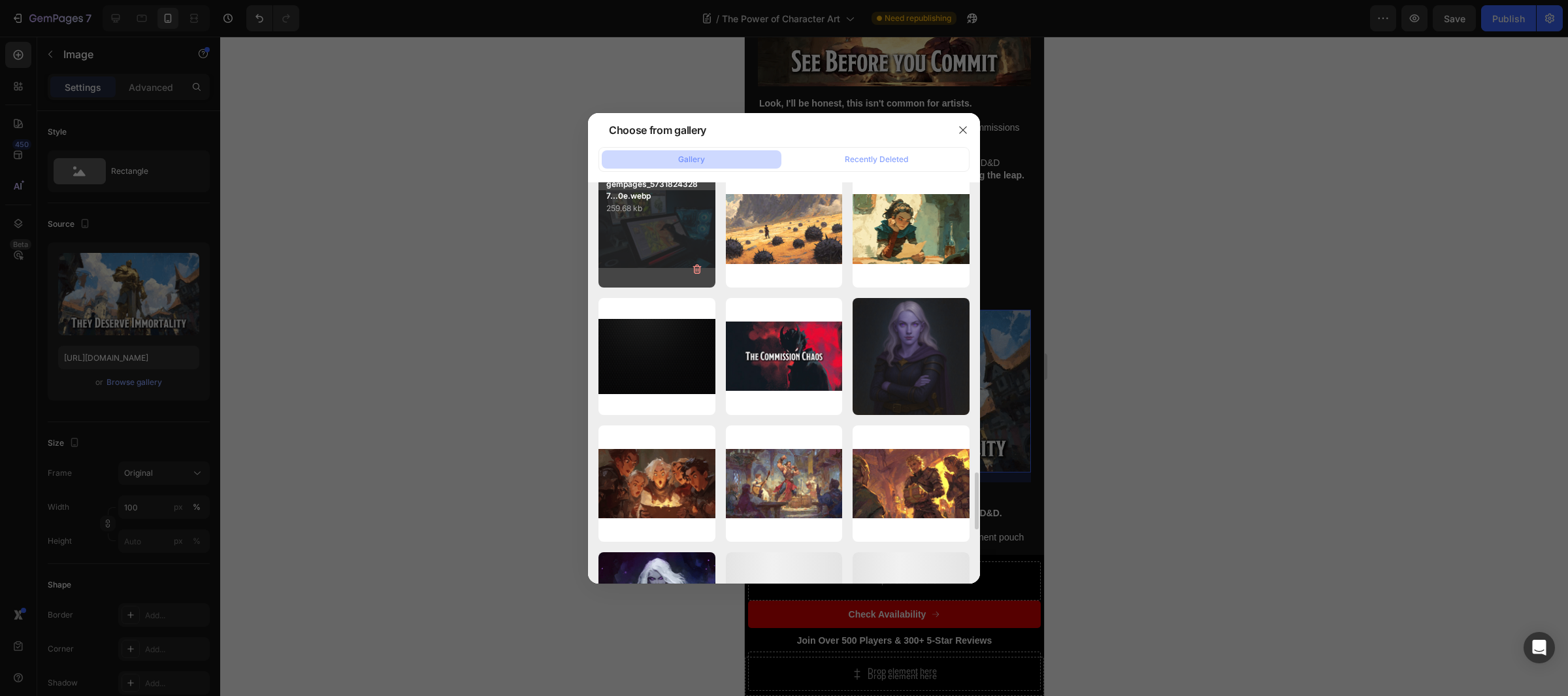
scroll to position [2037, 0]
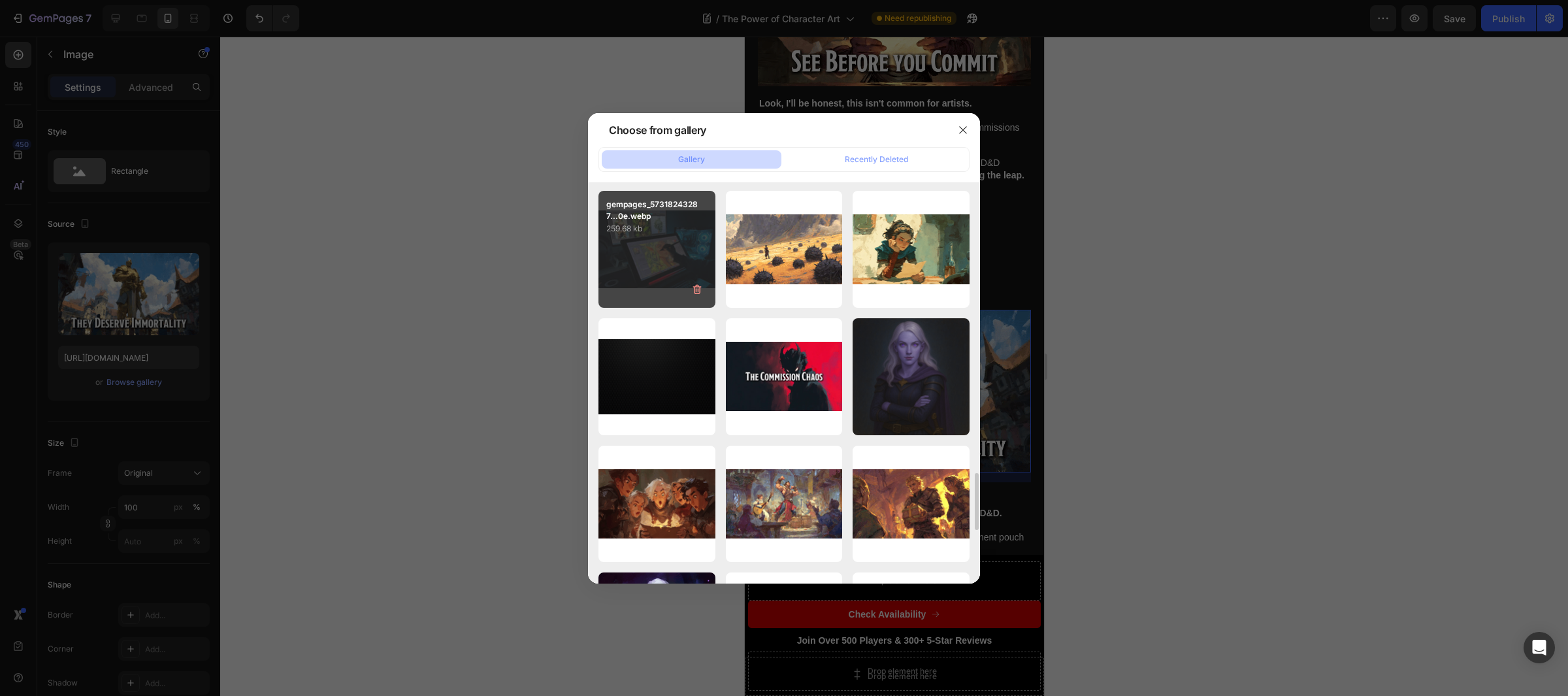
click at [643, 241] on div "gempages_57318243287...0e.webp 259.68 kb" at bounding box center [657, 249] width 117 height 117
type input "[URL][DOMAIN_NAME]"
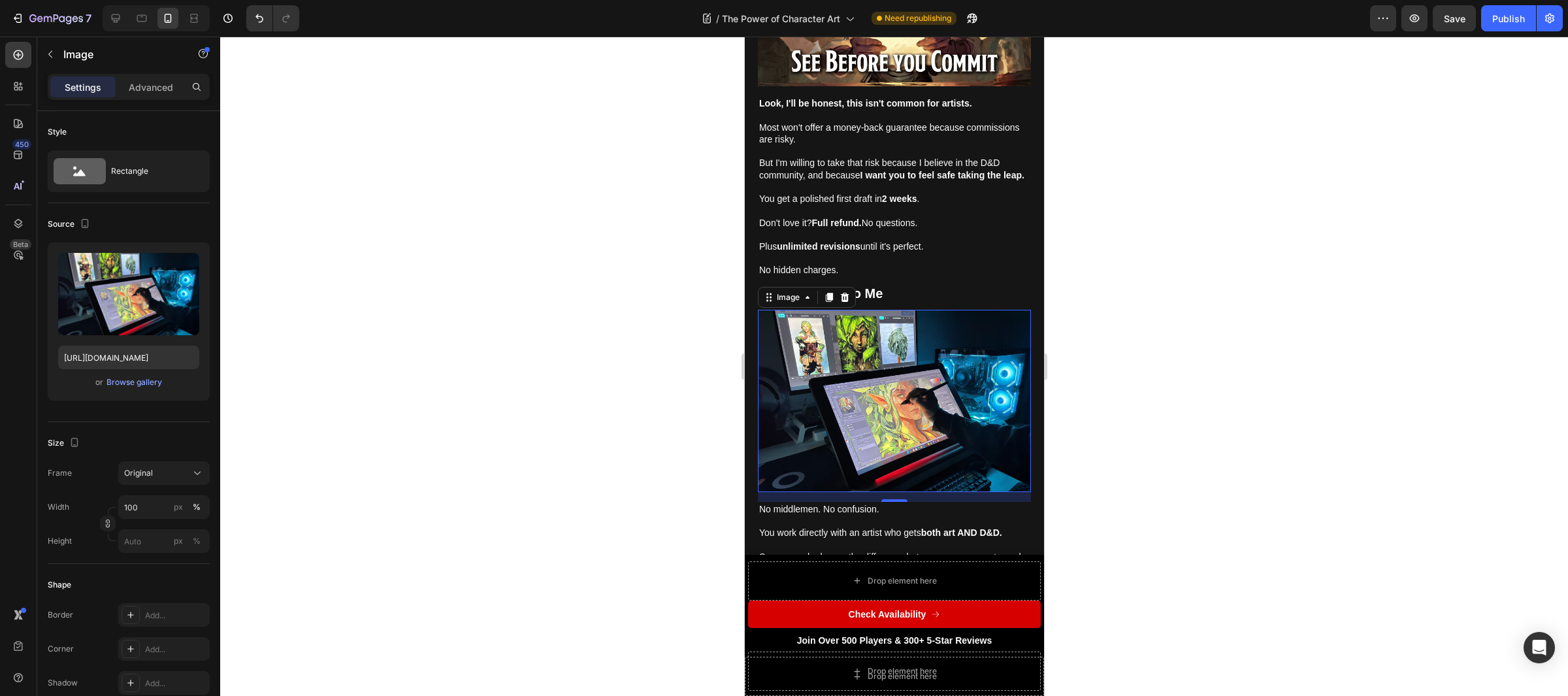
click at [593, 268] on div at bounding box center [895, 366] width 1348 height 659
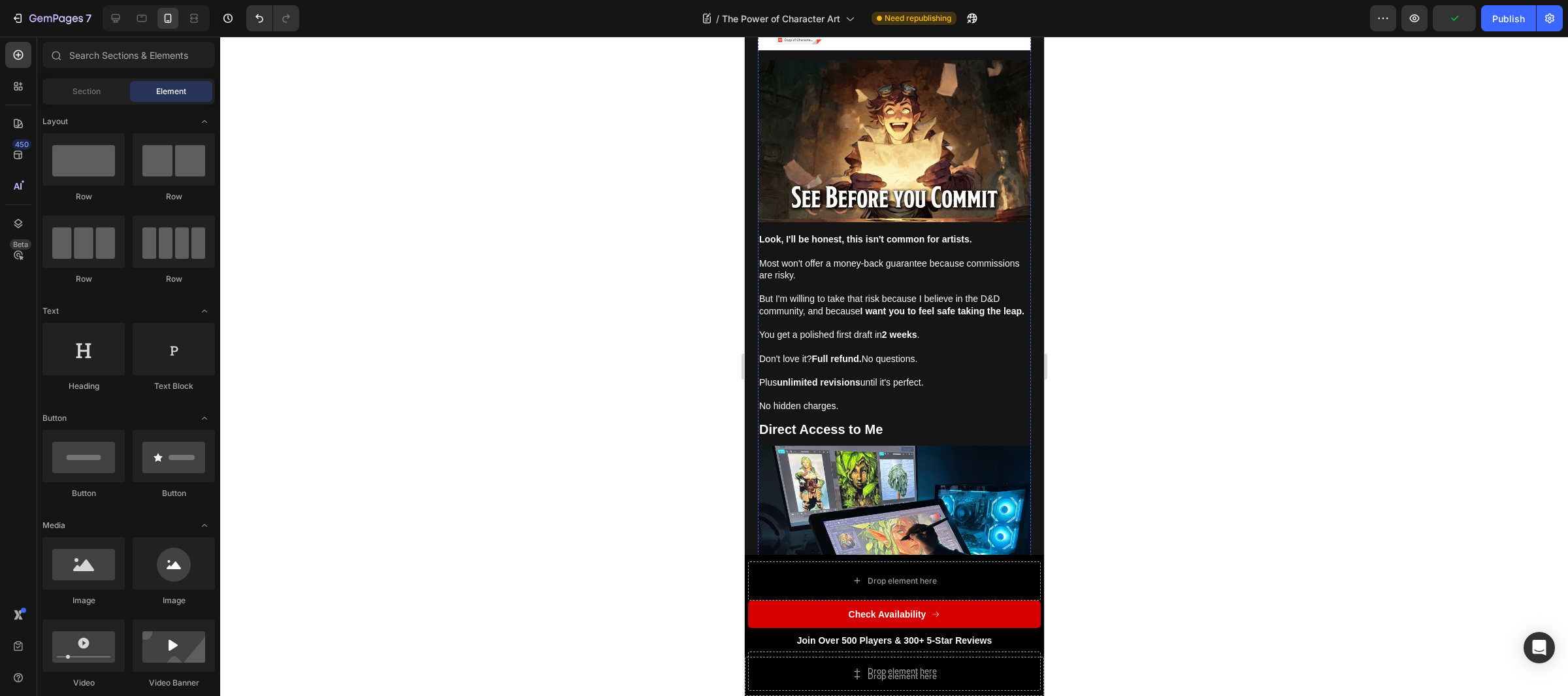
scroll to position [5486, 0]
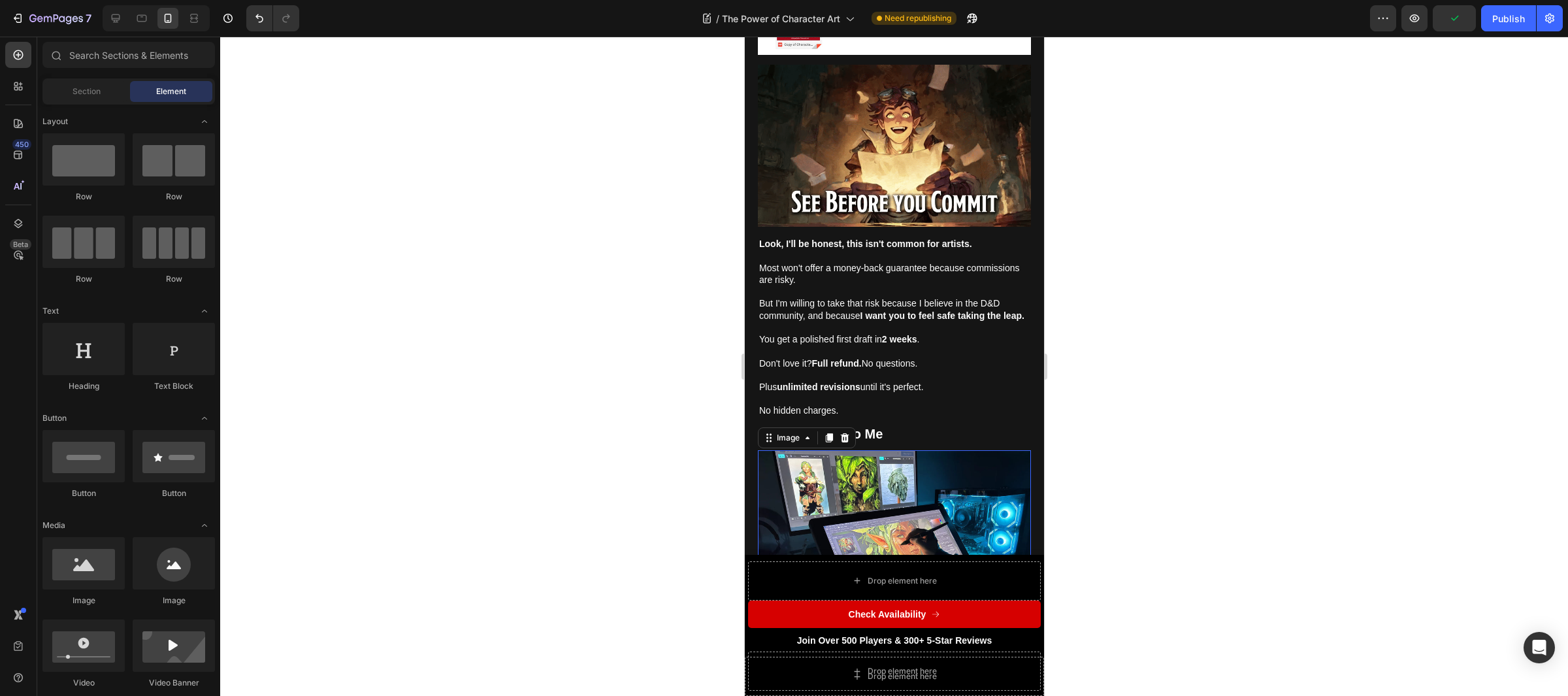
click at [871, 450] on img at bounding box center [894, 541] width 273 height 182
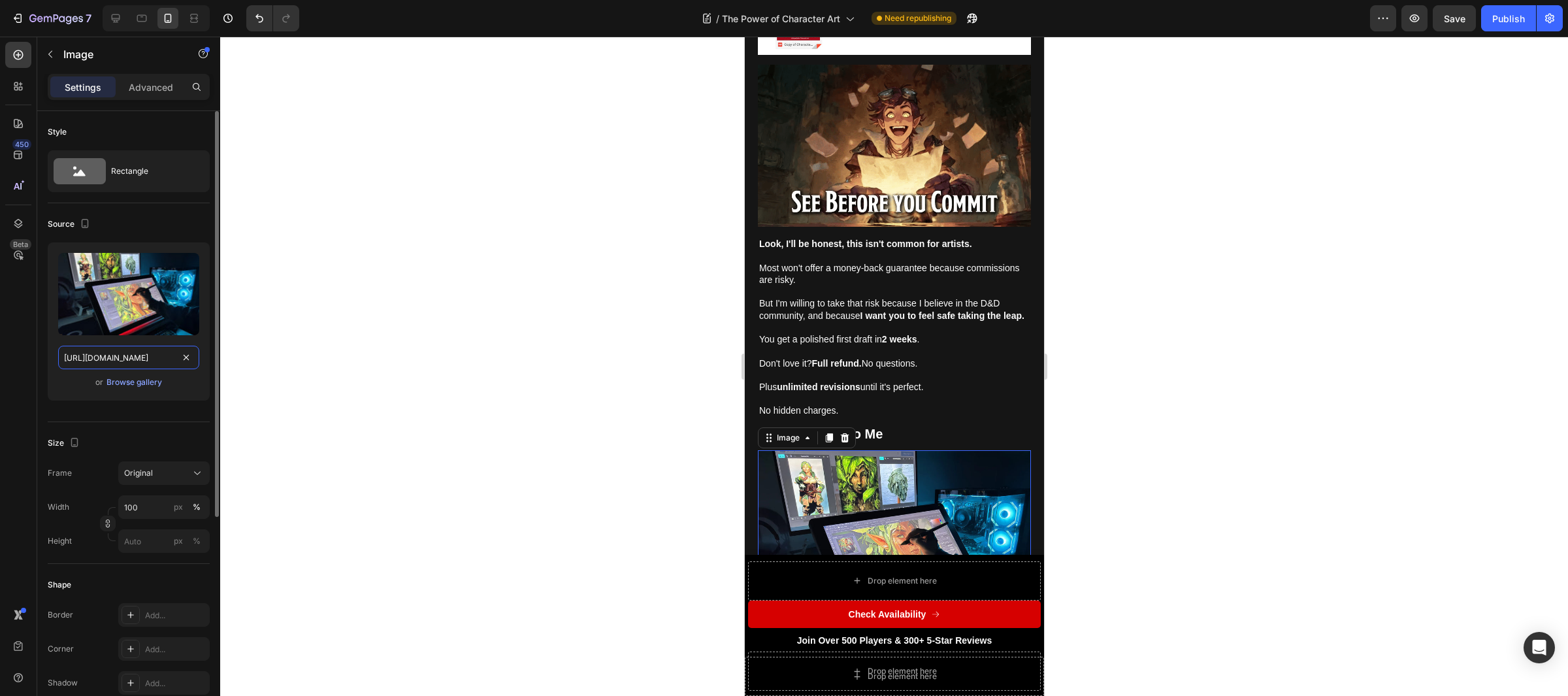
click at [154, 362] on input "[URL][DOMAIN_NAME]" at bounding box center [129, 357] width 141 height 23
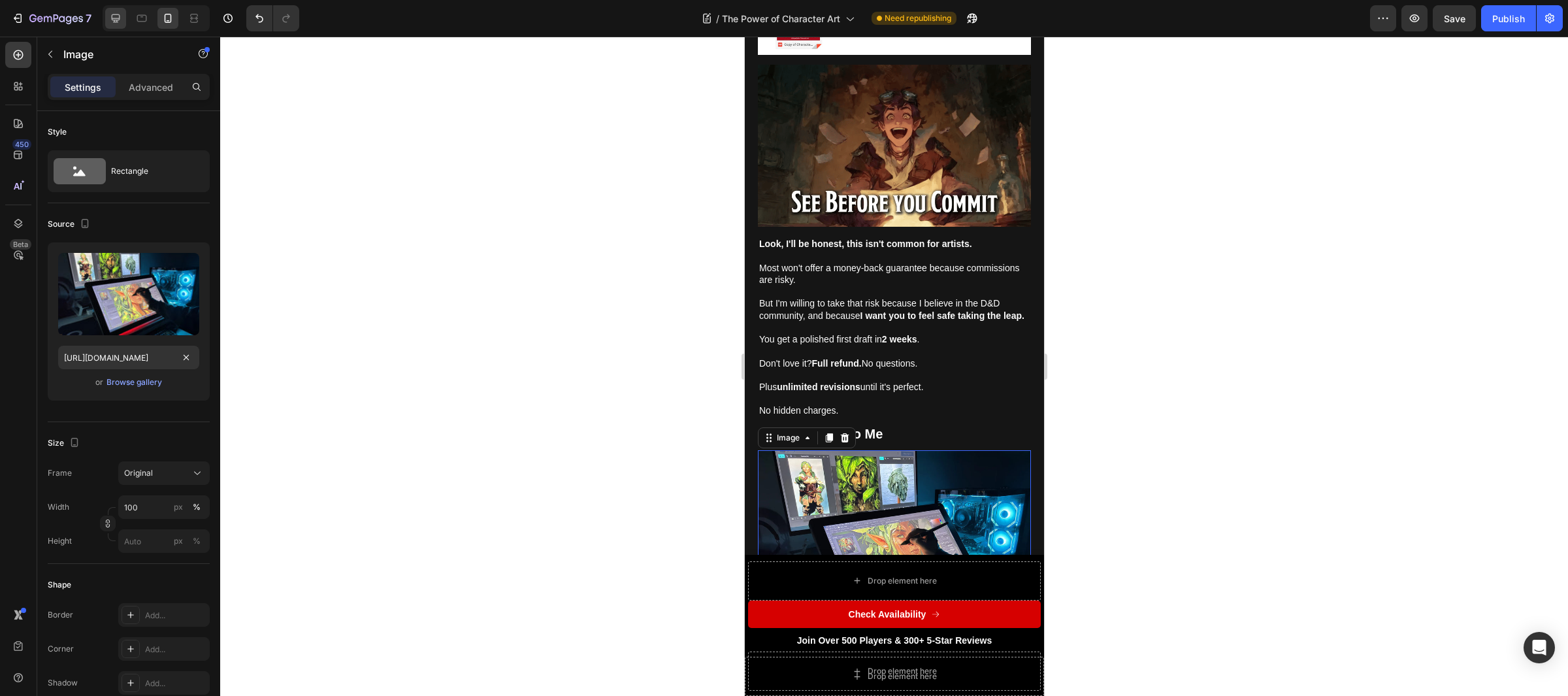
click at [119, 17] on icon at bounding box center [116, 19] width 9 height 9
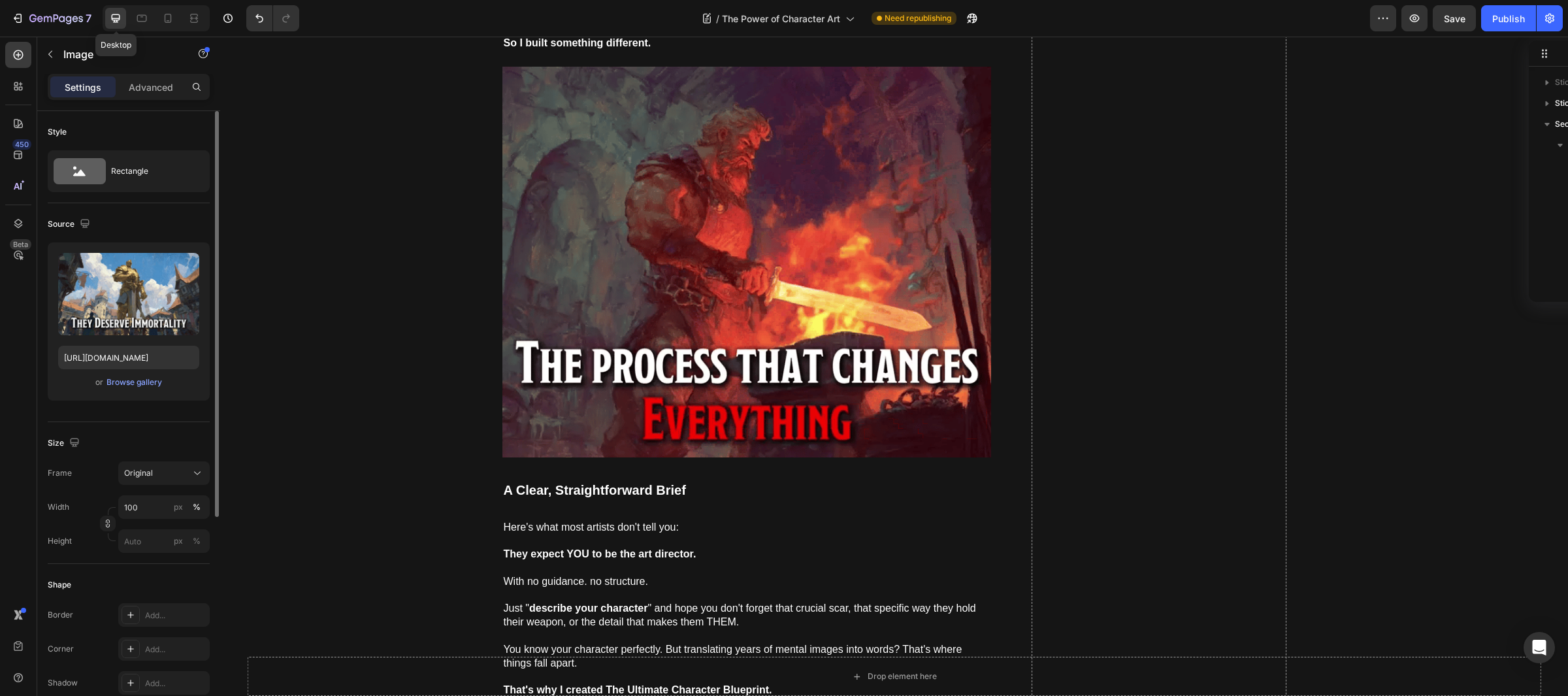
scroll to position [1062, 0]
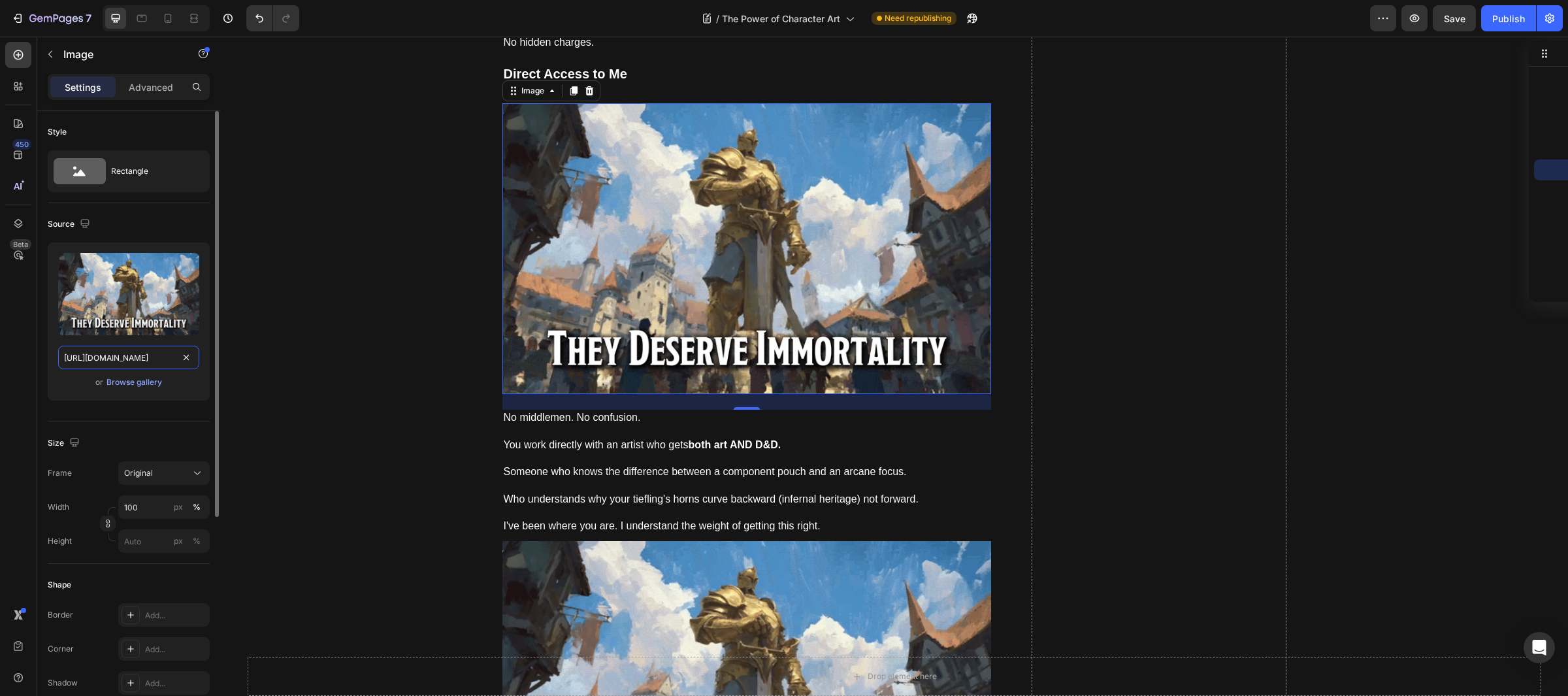
click at [123, 360] on input "[URL][DOMAIN_NAME]" at bounding box center [129, 357] width 141 height 23
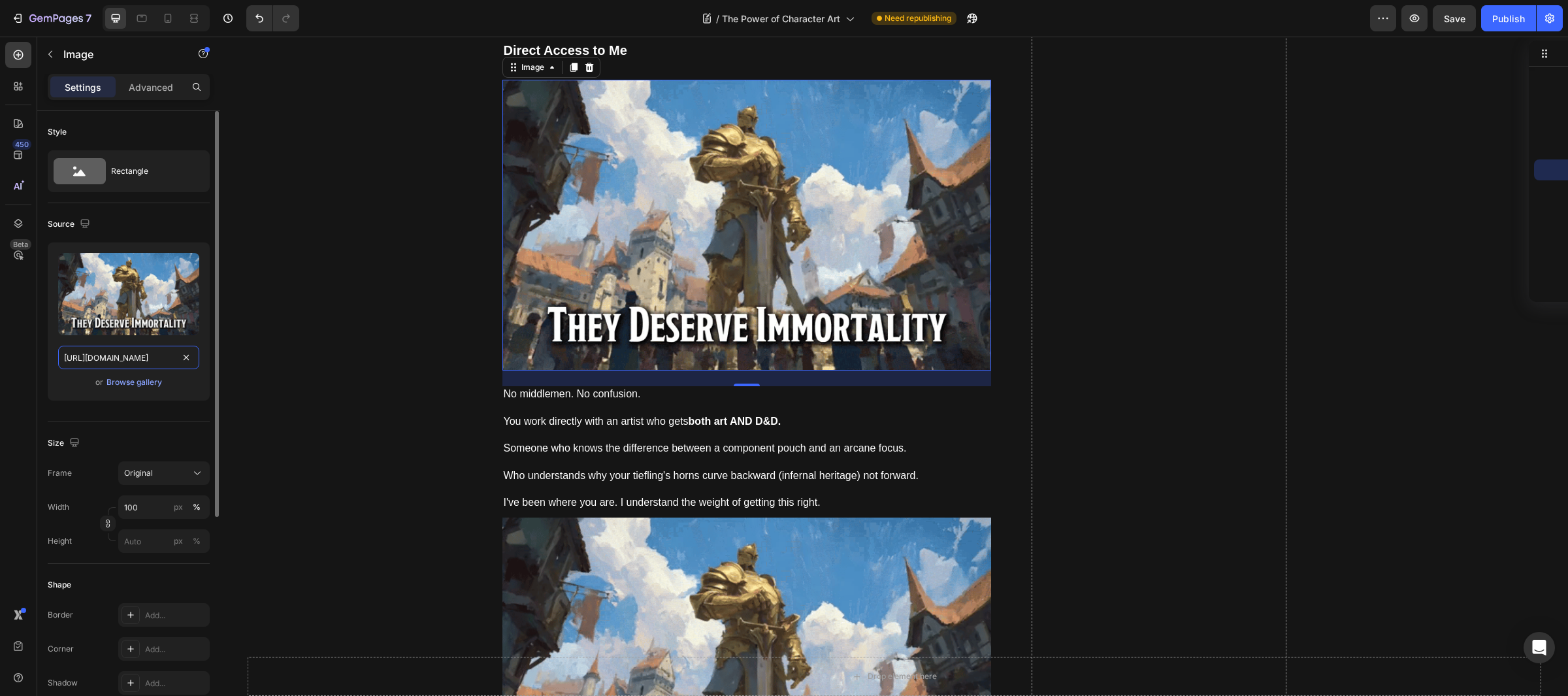
scroll to position [8424, 0]
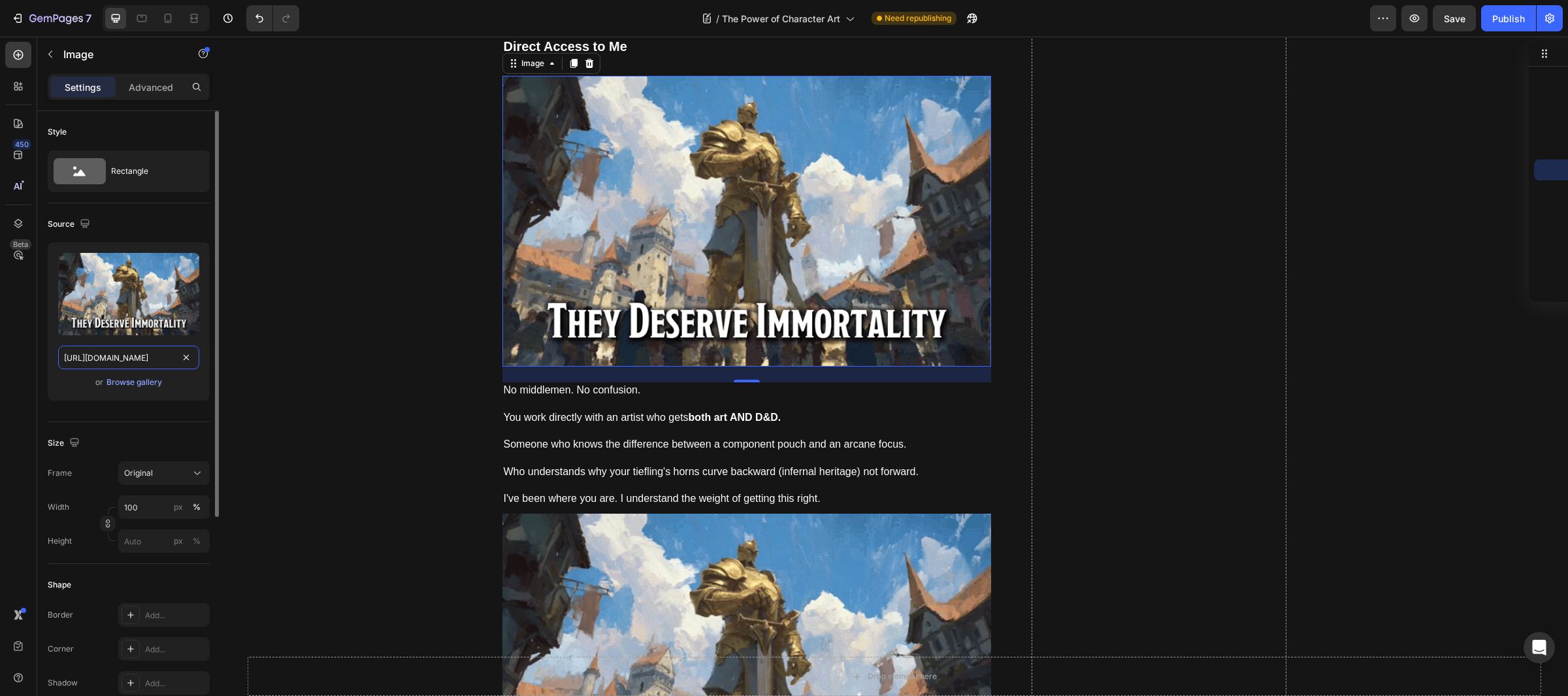
paste input "1bb62ba-ca72-4b0f-9fd6-490bb460a757"
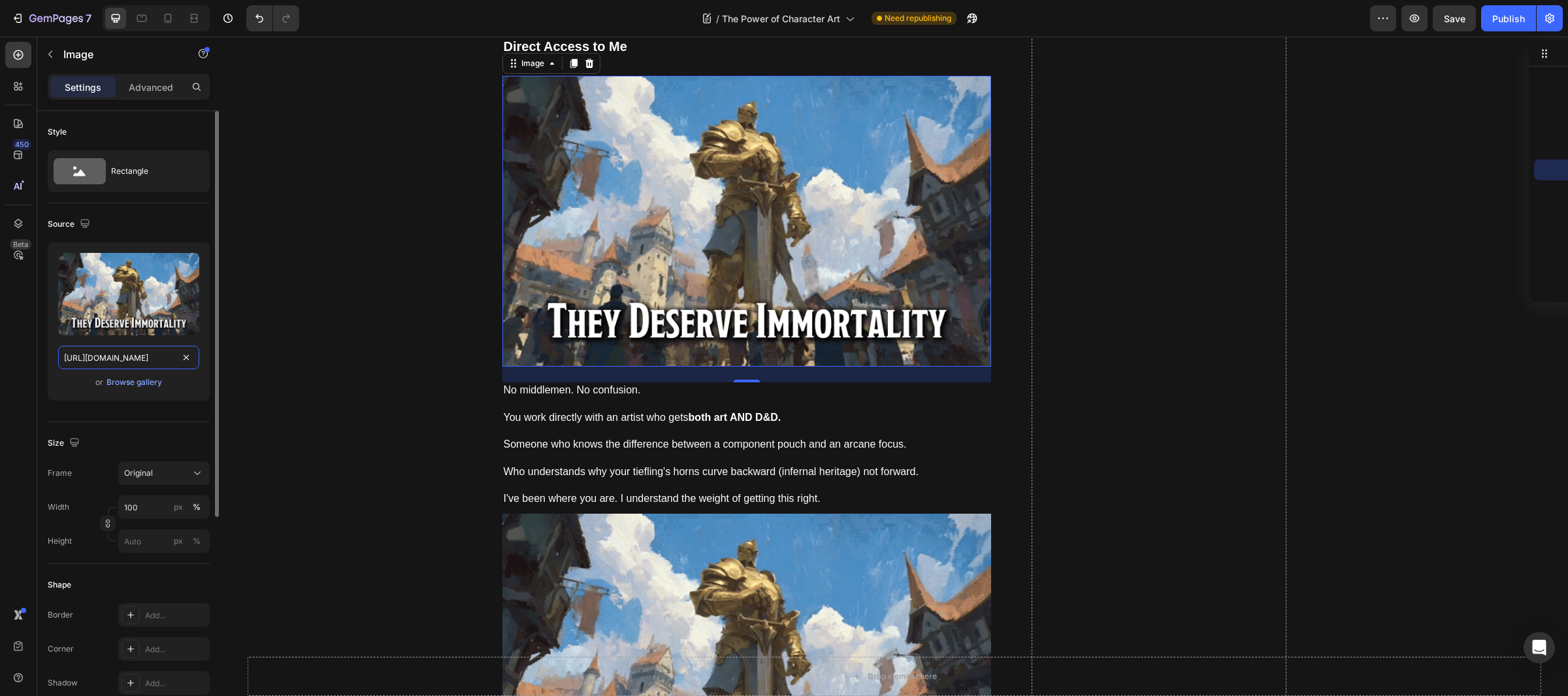
type input "[URL][DOMAIN_NAME]"
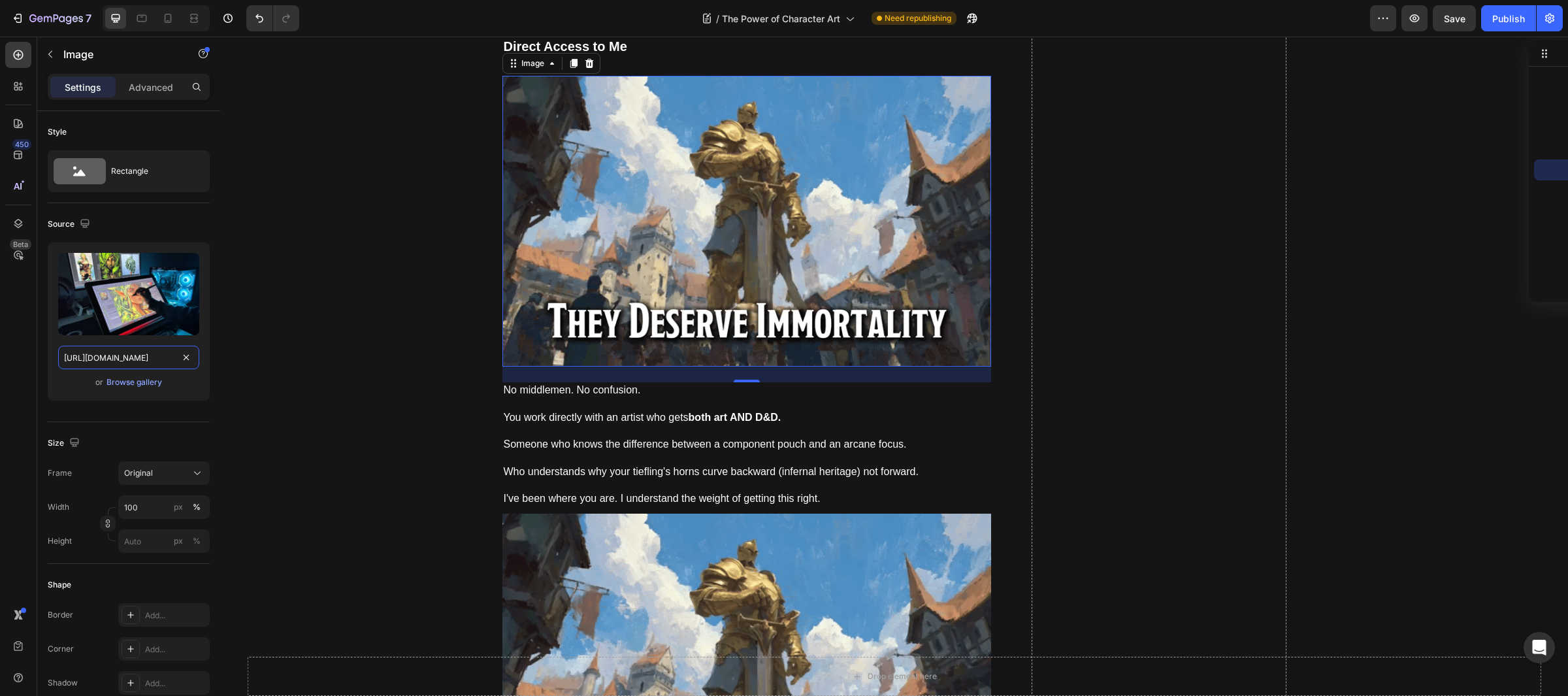
scroll to position [0, 407]
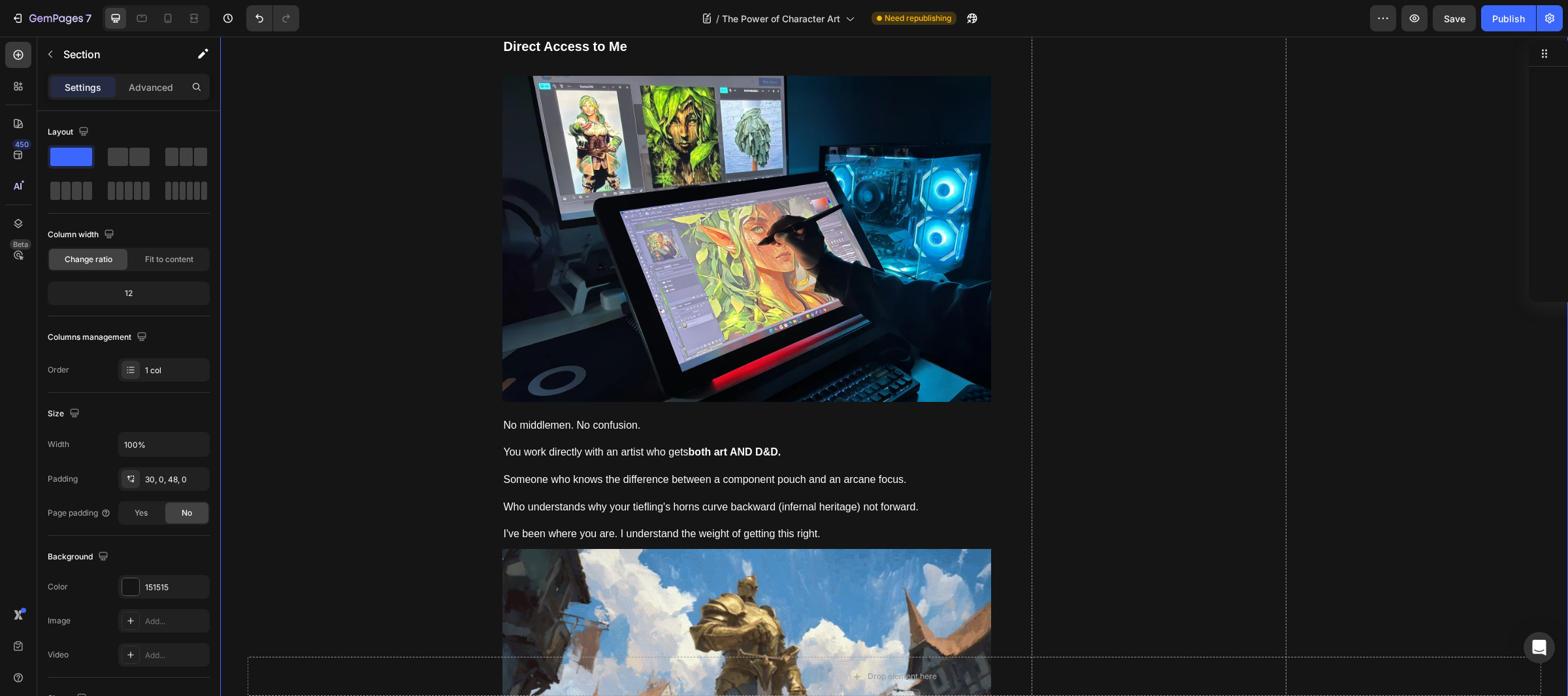
scroll to position [0, 0]
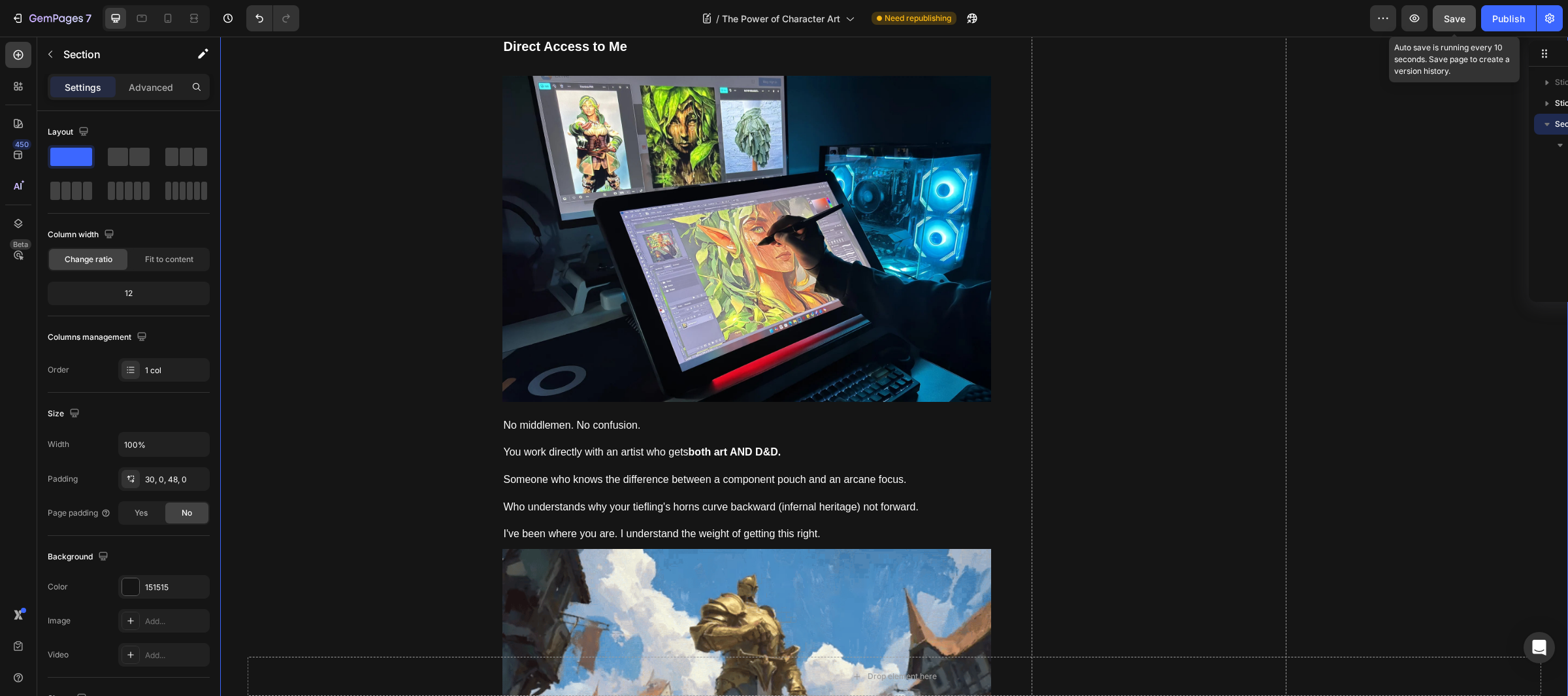
click at [1449, 22] on span "Save" at bounding box center [1455, 19] width 21 height 11
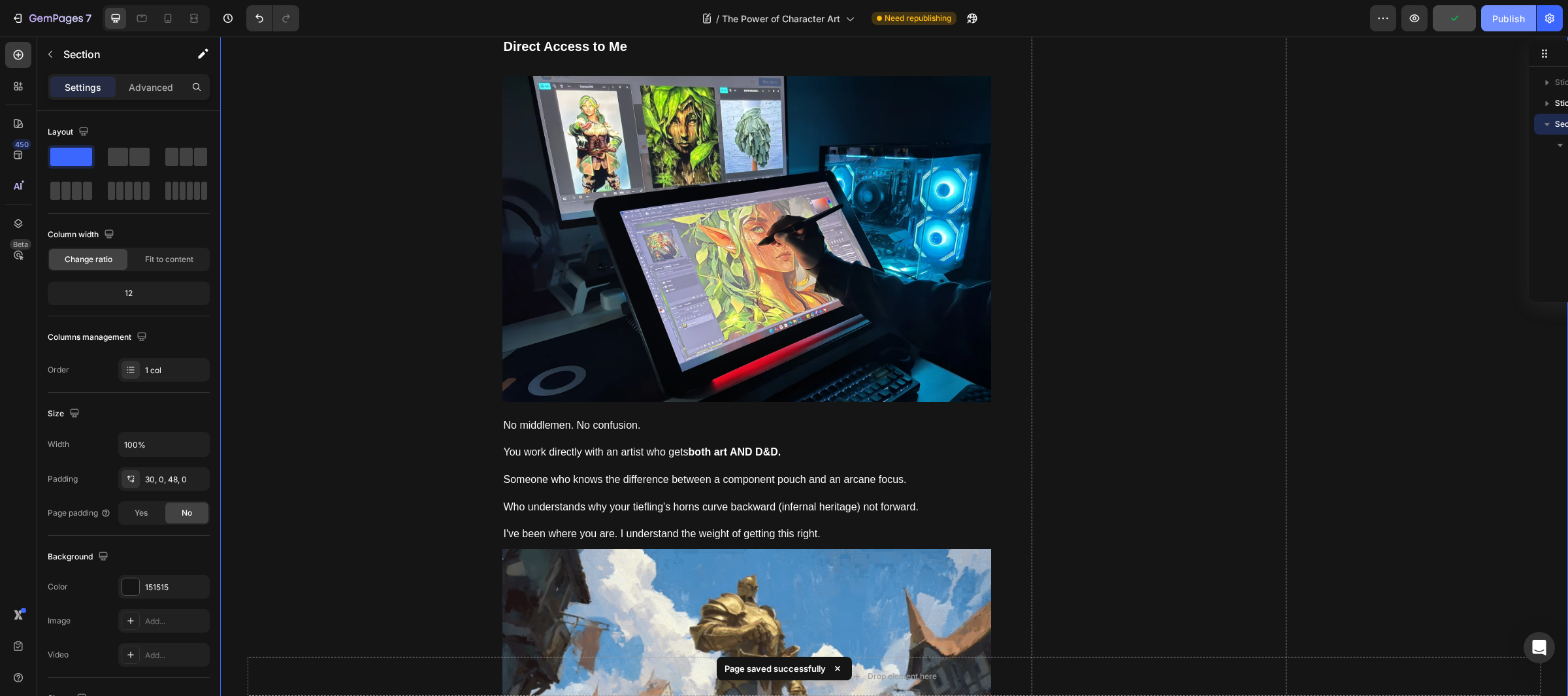
click at [1515, 19] on div "Publish" at bounding box center [1509, 19] width 33 height 14
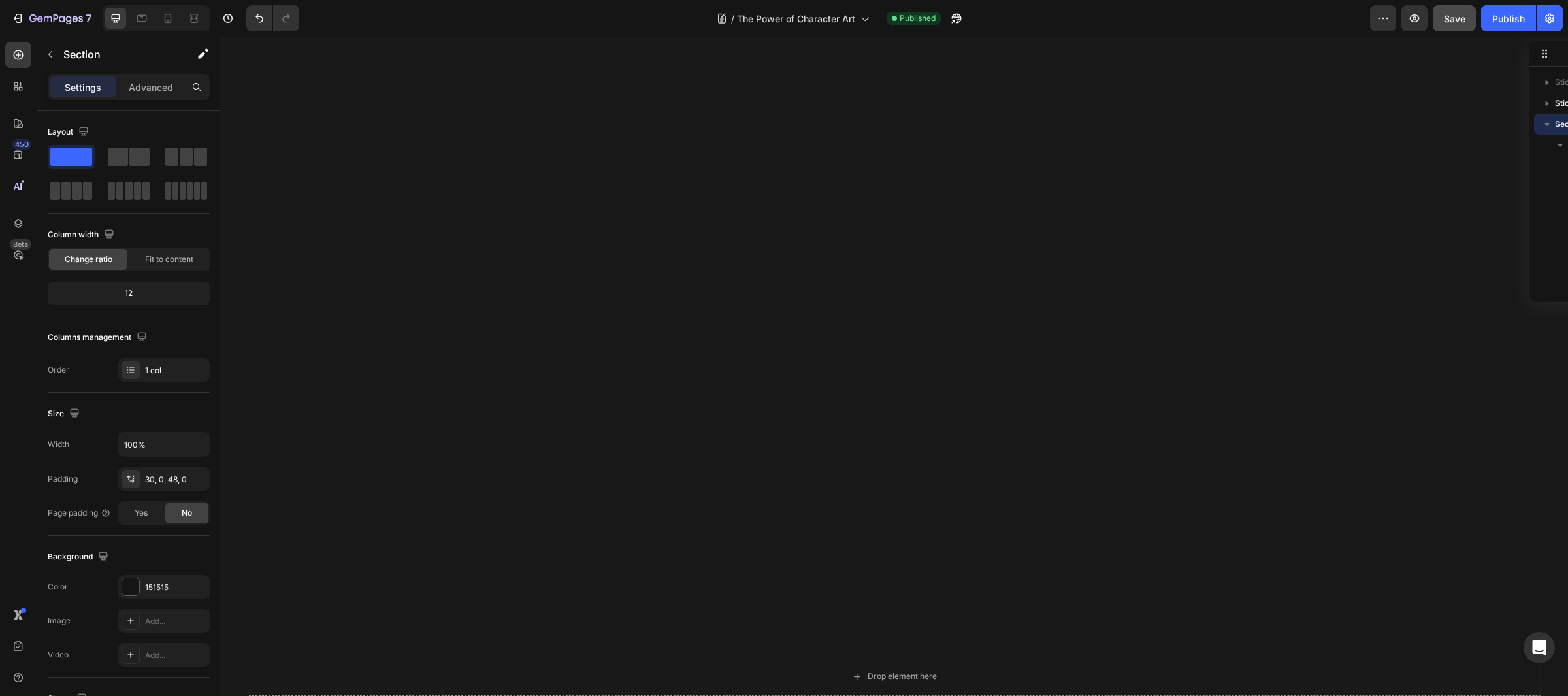
scroll to position [12259, 0]
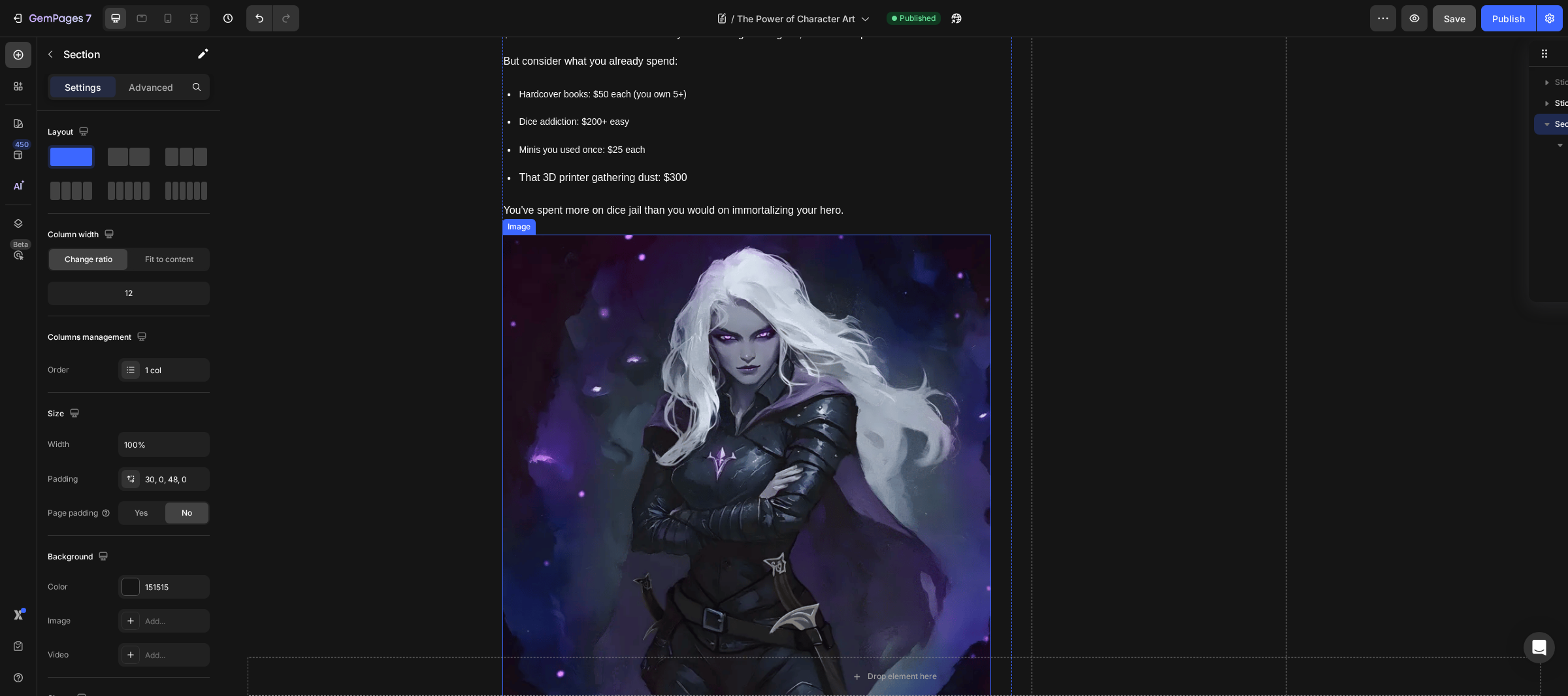
click at [751, 382] on img at bounding box center [747, 479] width 489 height 489
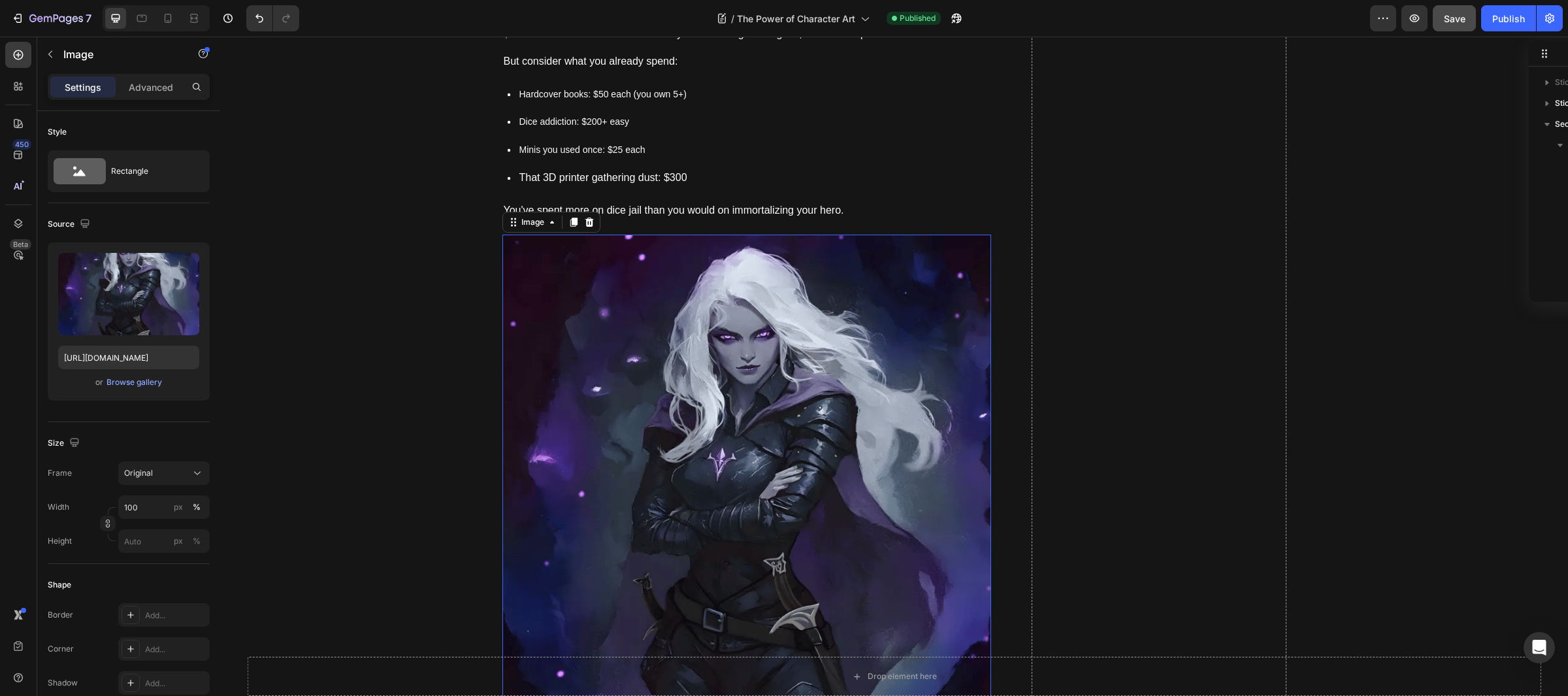
scroll to position [1579, 0]
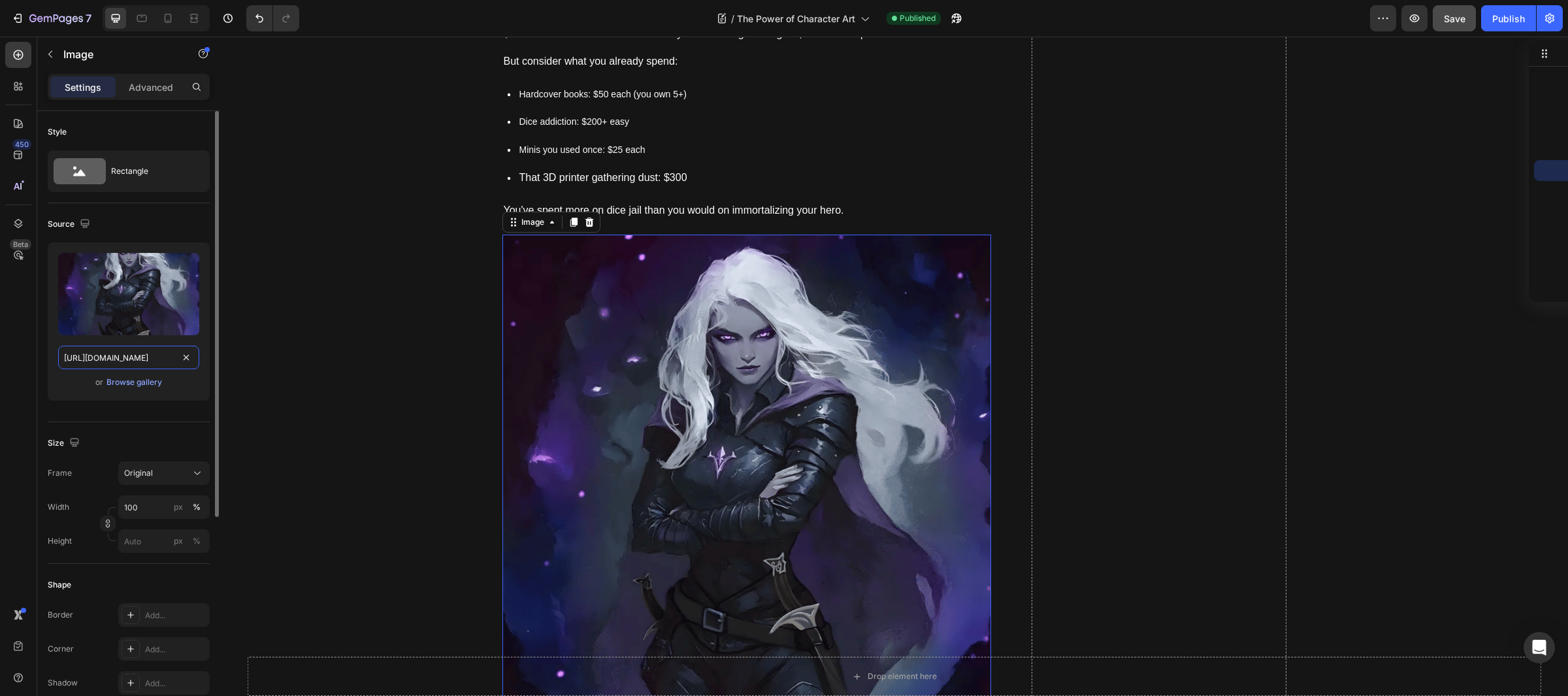
click at [129, 359] on input "[URL][DOMAIN_NAME]" at bounding box center [129, 357] width 141 height 23
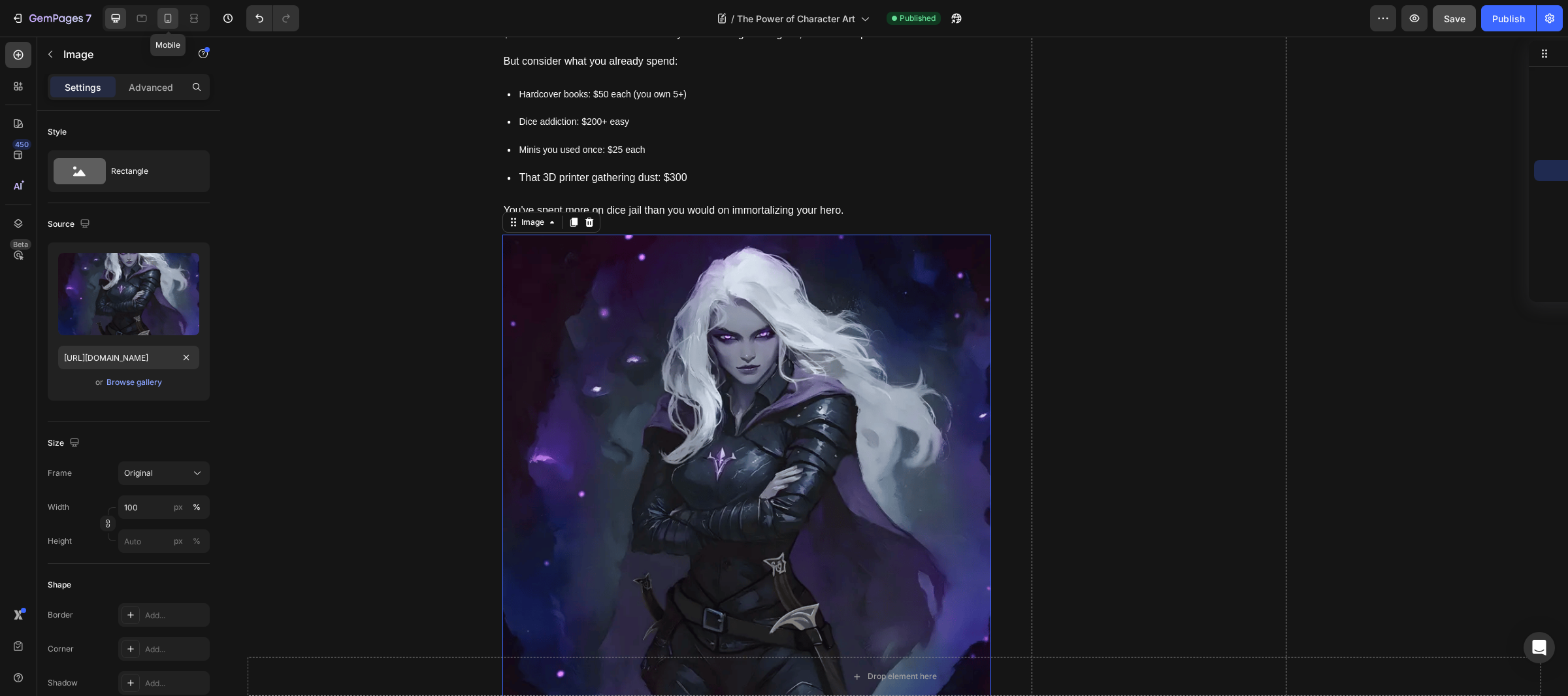
click at [170, 15] on icon at bounding box center [168, 19] width 7 height 9
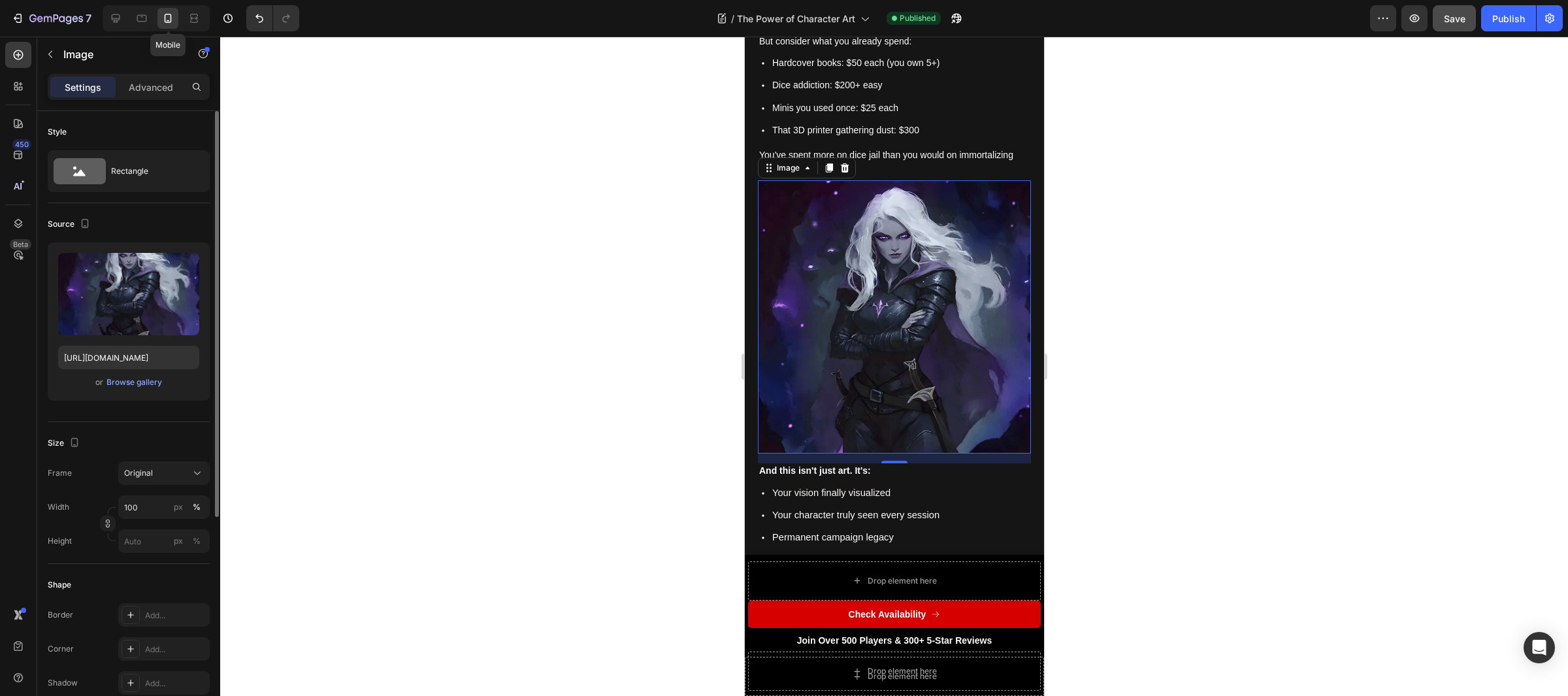
scroll to position [12200, 0]
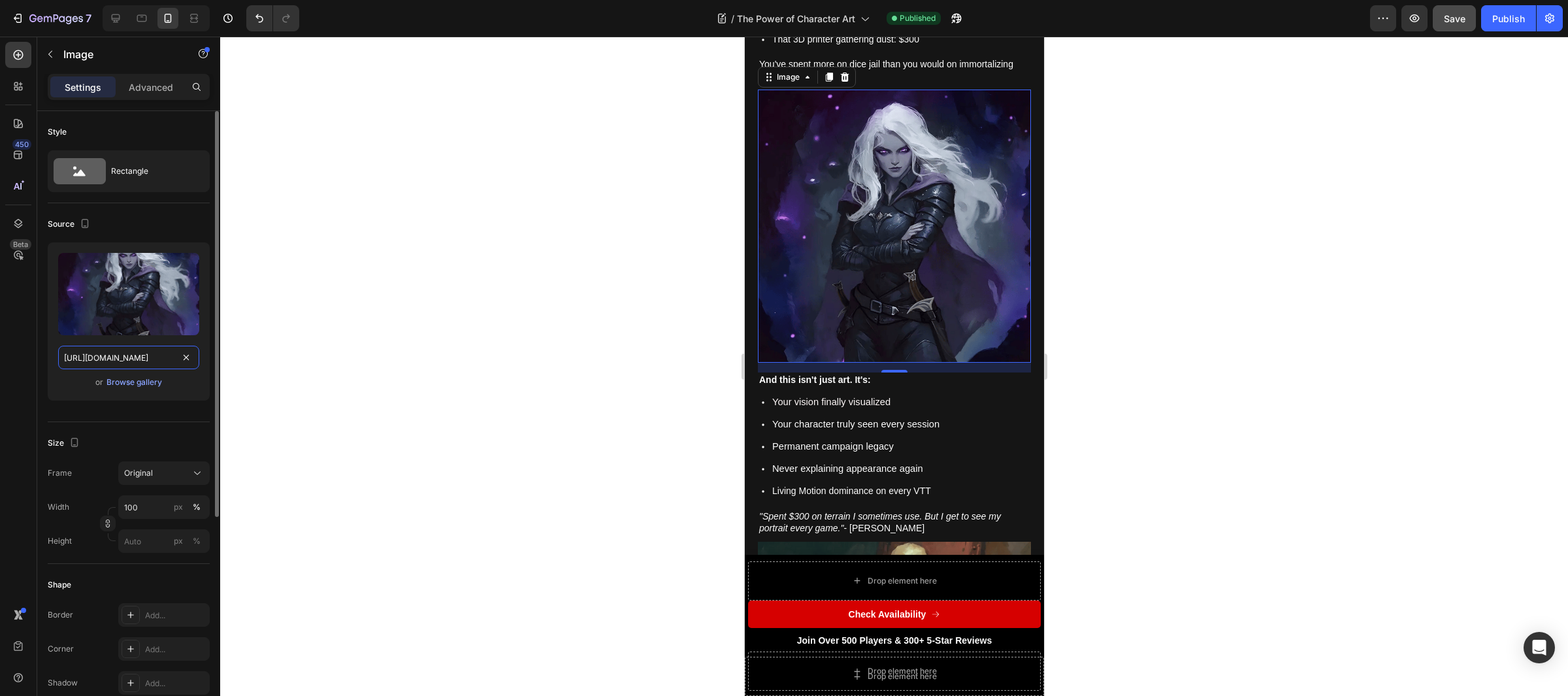
click at [129, 356] on input "[URL][DOMAIN_NAME]" at bounding box center [129, 357] width 141 height 23
paste input "bda5f84c-dc57-4241-956a-f6f6bfd6cfc1"
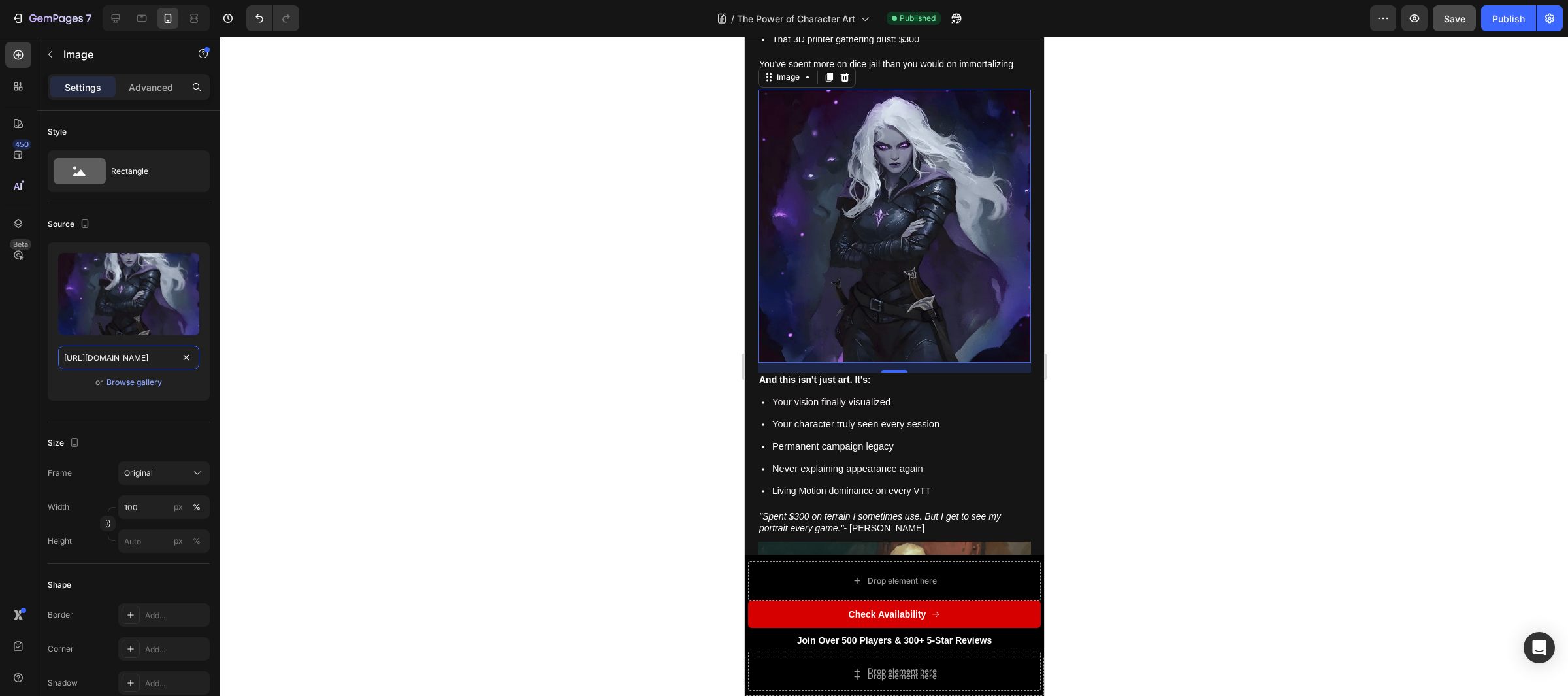
type input "[URL][DOMAIN_NAME]"
click at [264, 348] on div at bounding box center [895, 366] width 1348 height 659
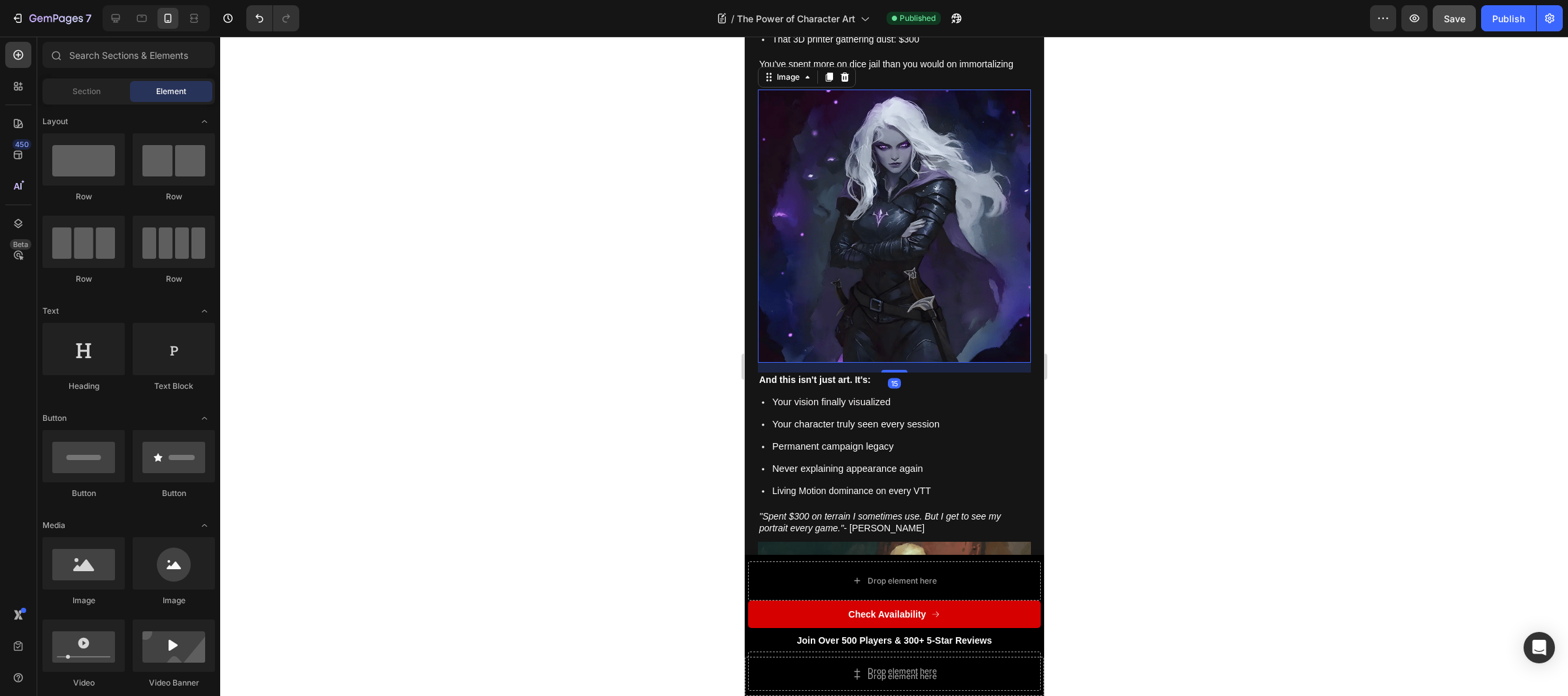
click at [800, 226] on img at bounding box center [894, 226] width 273 height 273
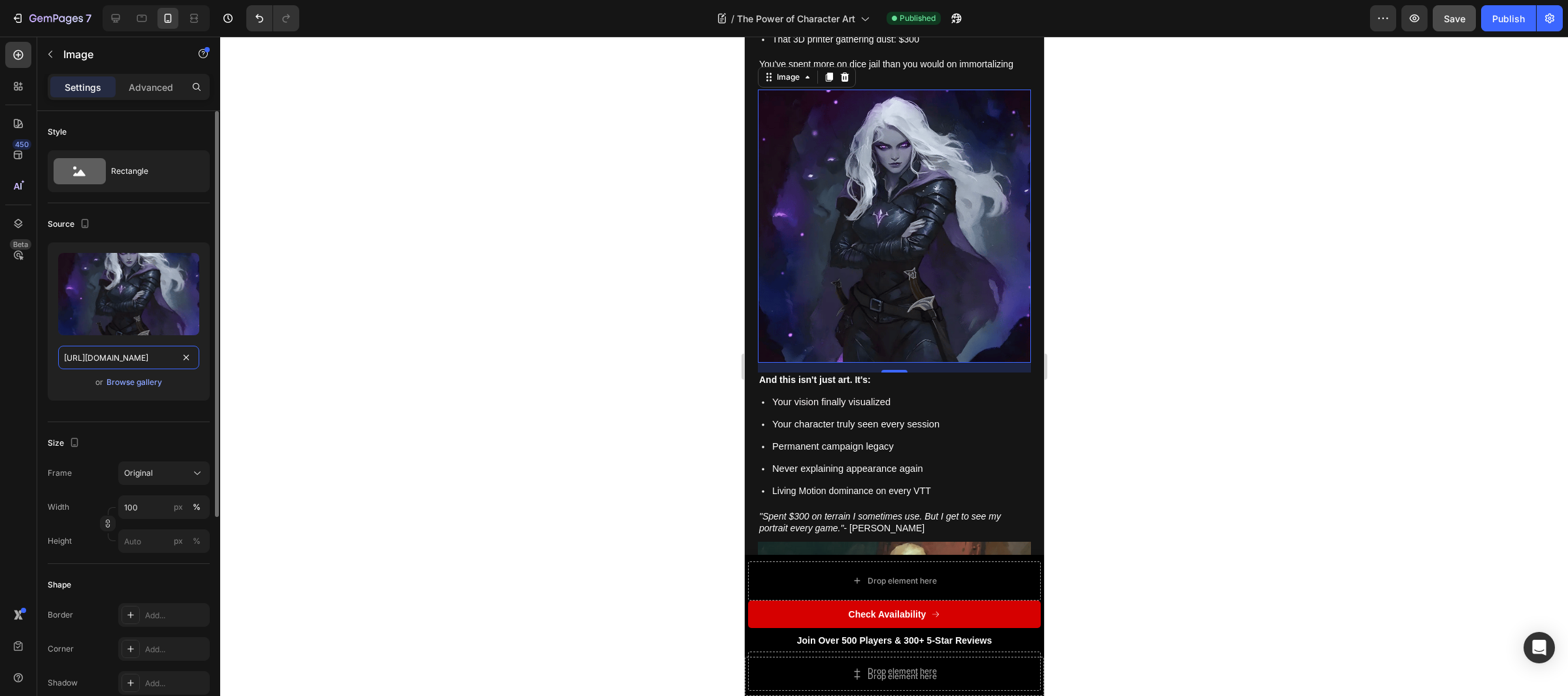
click at [131, 360] on input "[URL][DOMAIN_NAME]" at bounding box center [129, 357] width 141 height 23
click at [132, 360] on input "[URL][DOMAIN_NAME]" at bounding box center [129, 357] width 141 height 23
click at [423, 338] on div at bounding box center [895, 366] width 1348 height 659
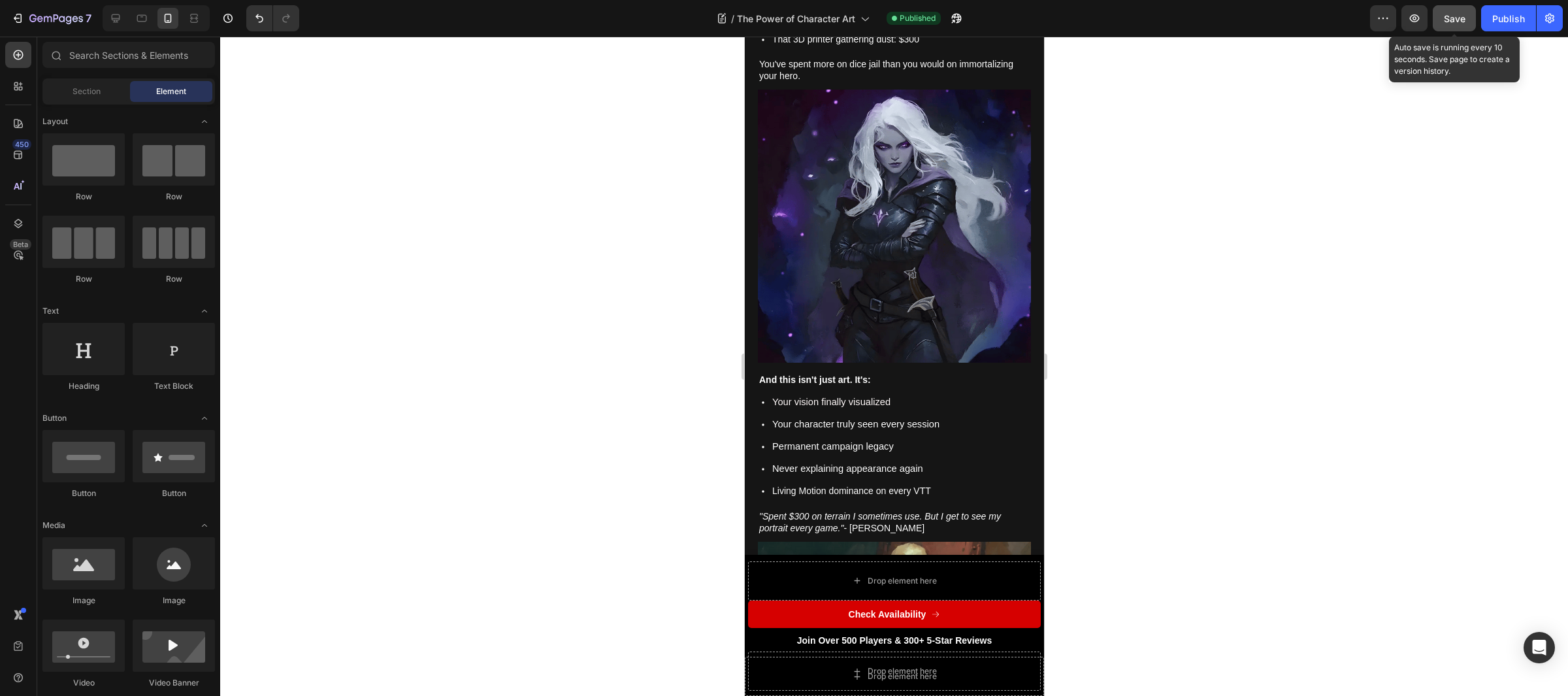
click at [1439, 25] on button "Save" at bounding box center [1454, 18] width 43 height 26
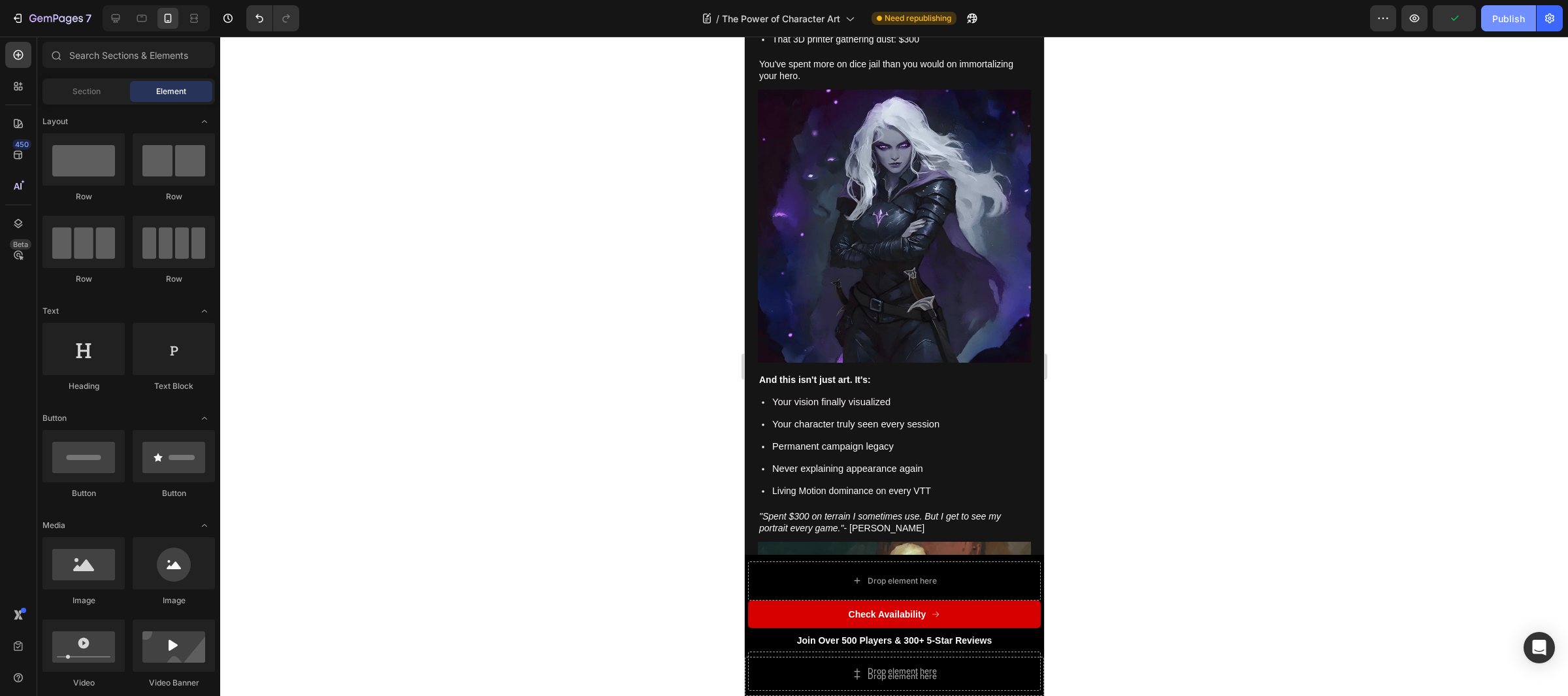
click at [1511, 12] on div "Publish" at bounding box center [1509, 19] width 33 height 14
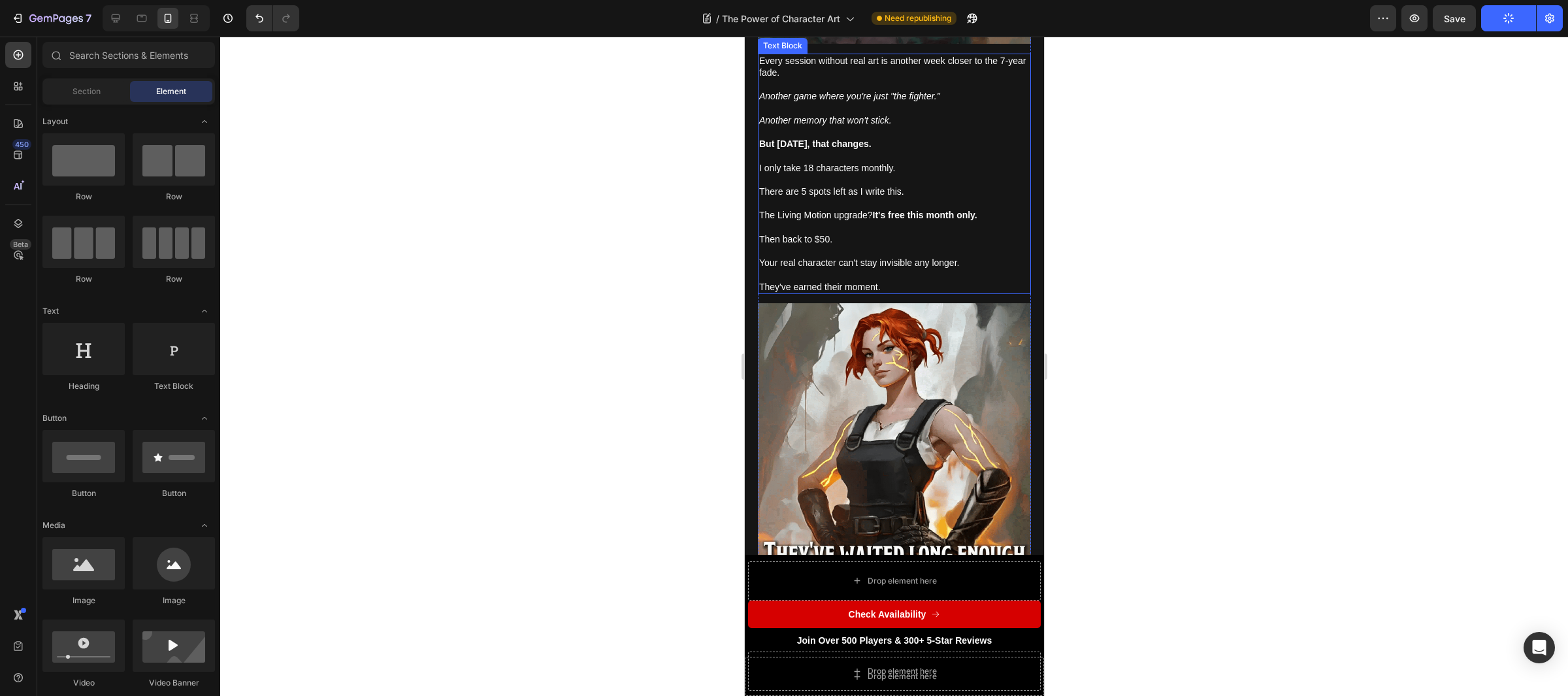
scroll to position [13043, 0]
